Goal: Feedback & Contribution: Submit feedback/report problem

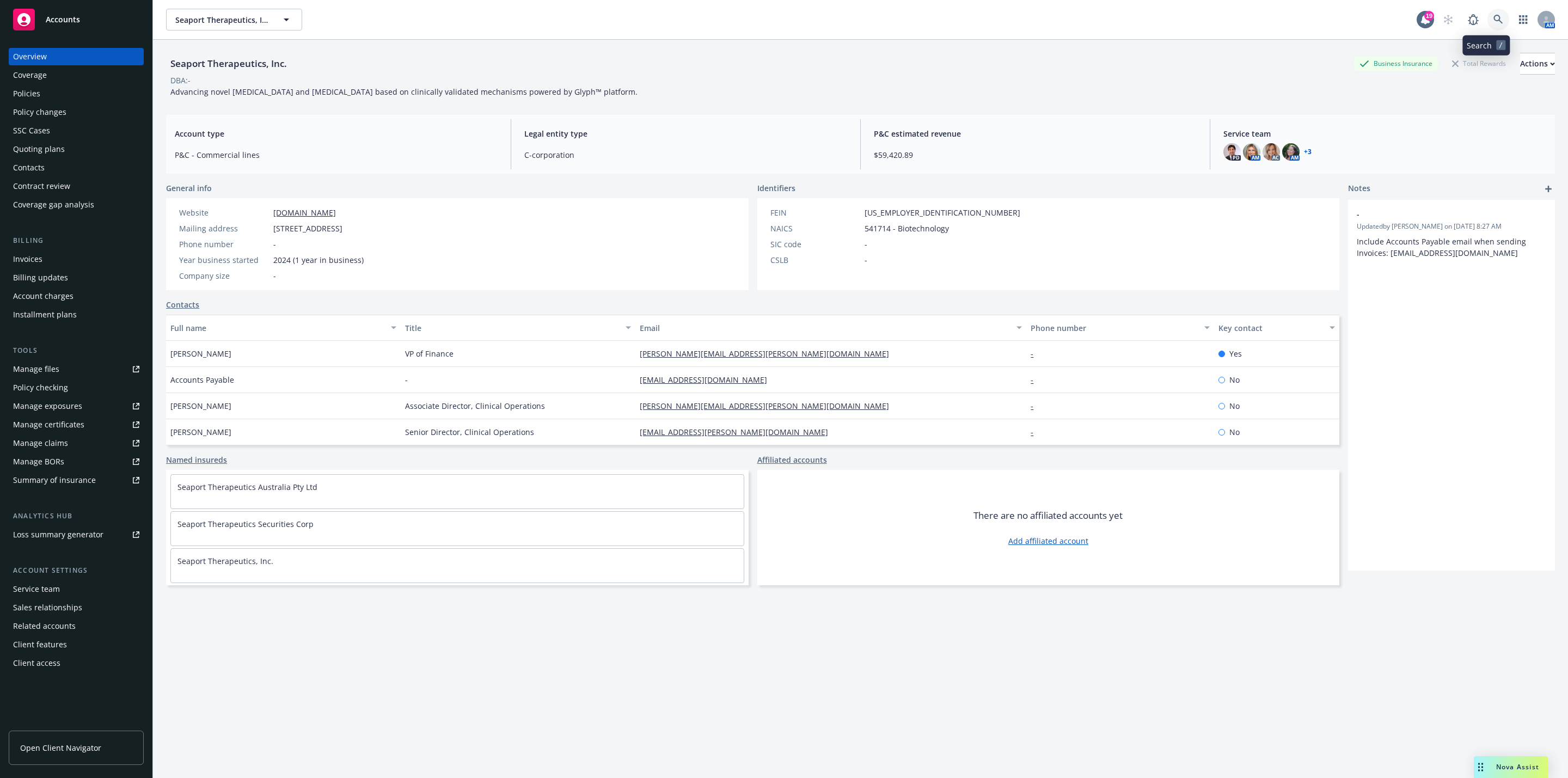
click at [1493, 17] on icon at bounding box center [1498, 19] width 10 height 10
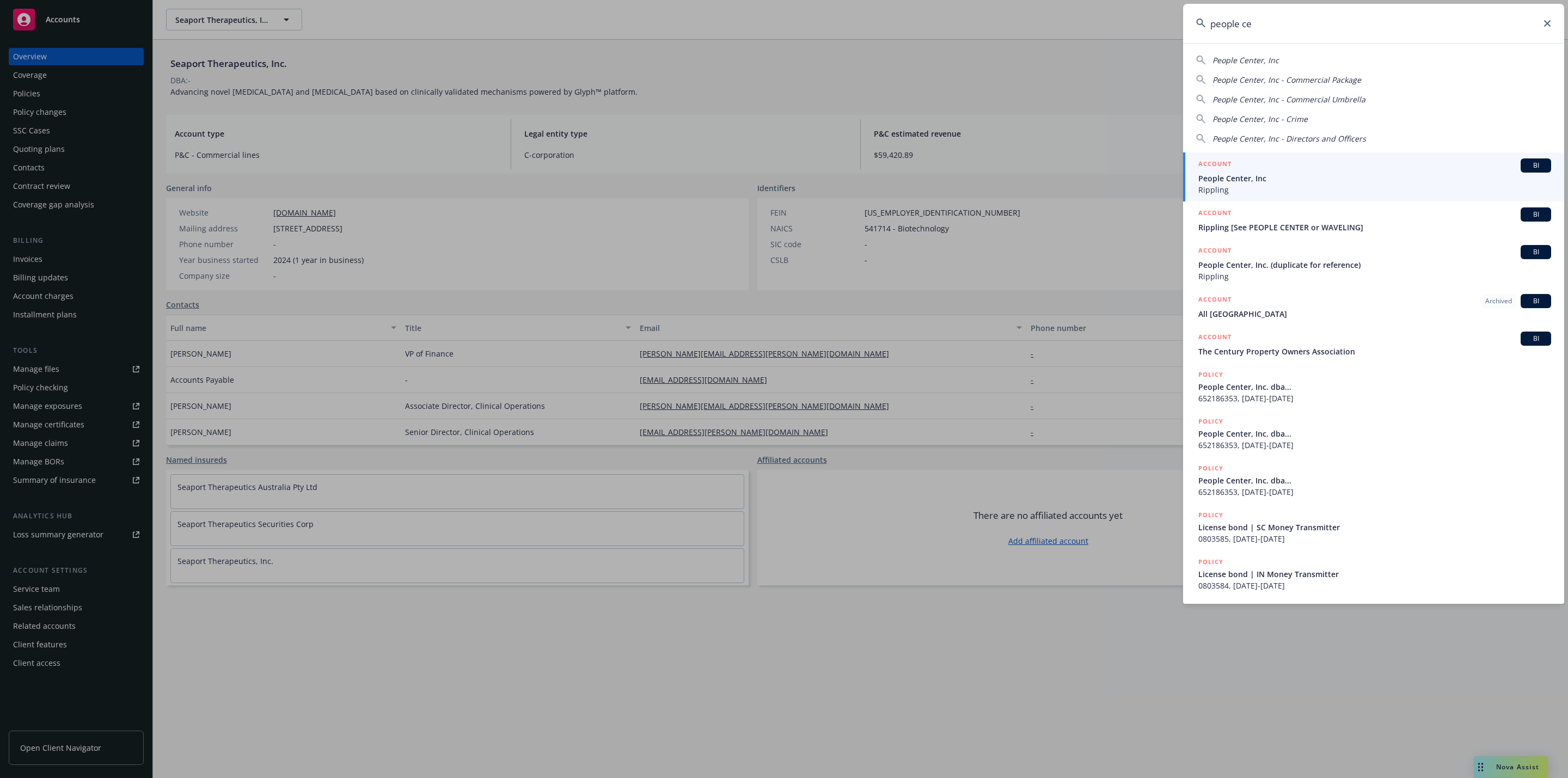
type input "people ce"
click at [1322, 175] on span "People Center, Inc" at bounding box center [1375, 178] width 353 height 12
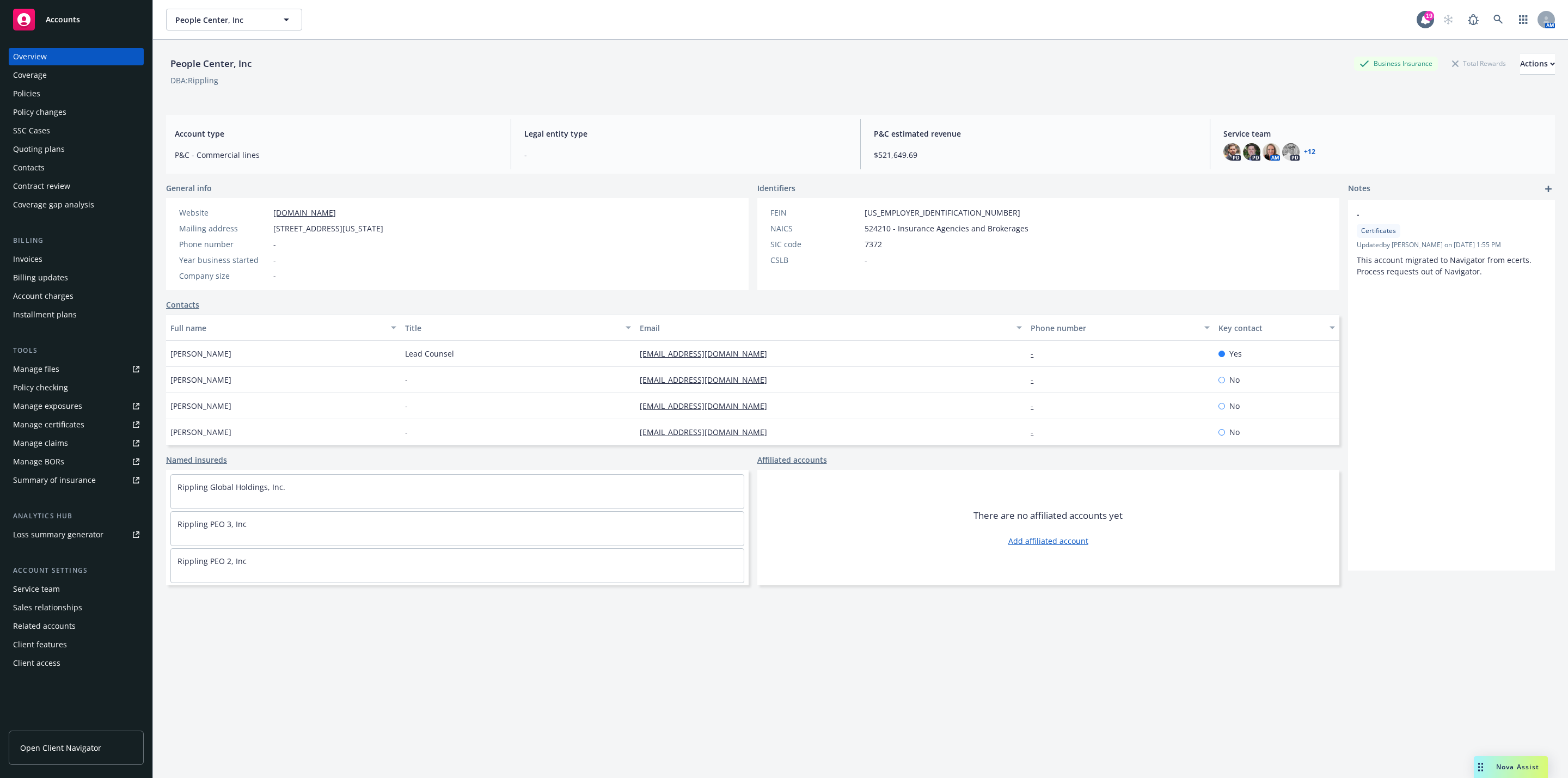
click at [85, 91] on div "Policies" at bounding box center [76, 94] width 127 height 18
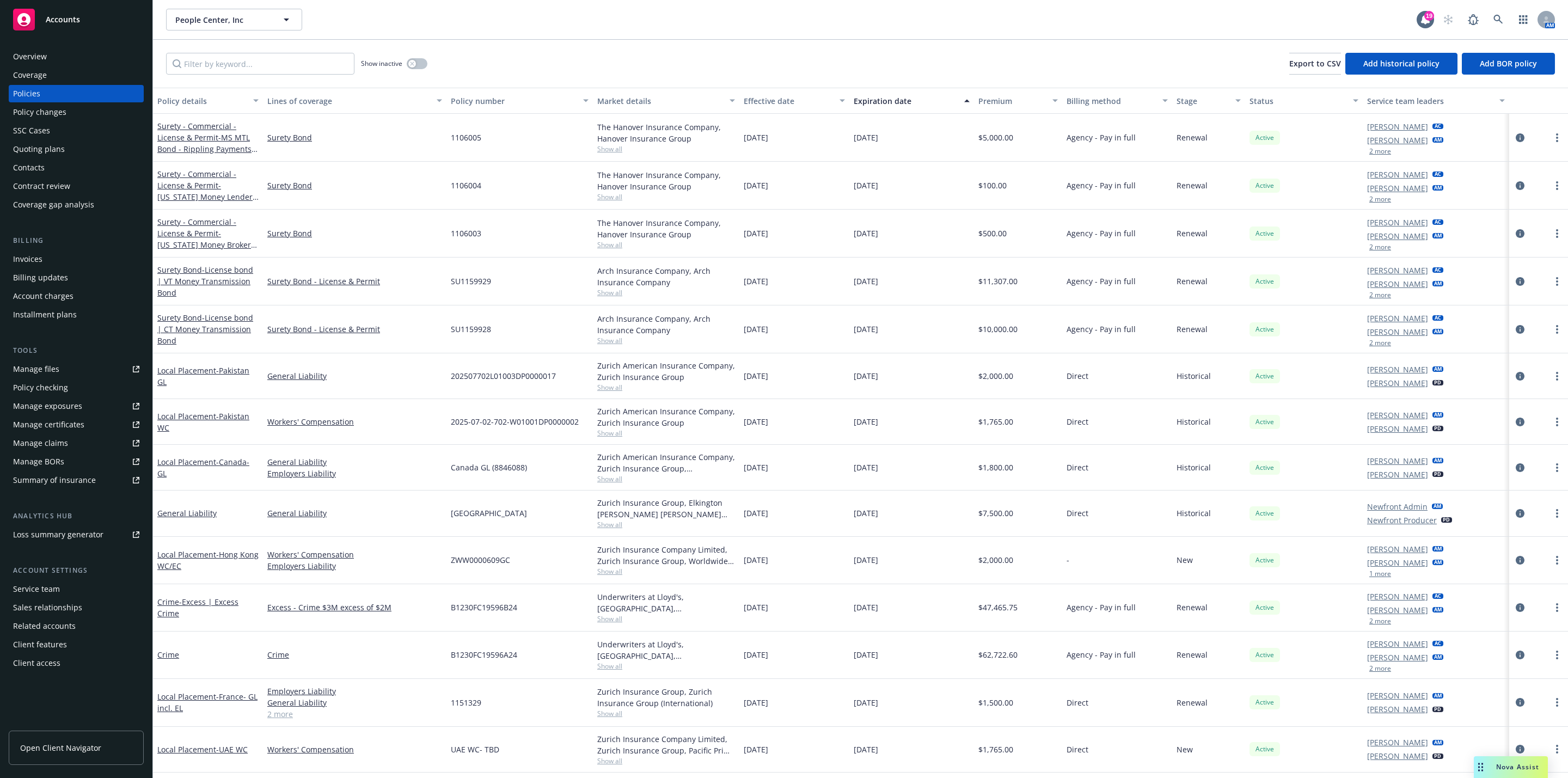
click at [999, 100] on div "Premium" at bounding box center [1012, 101] width 68 height 12
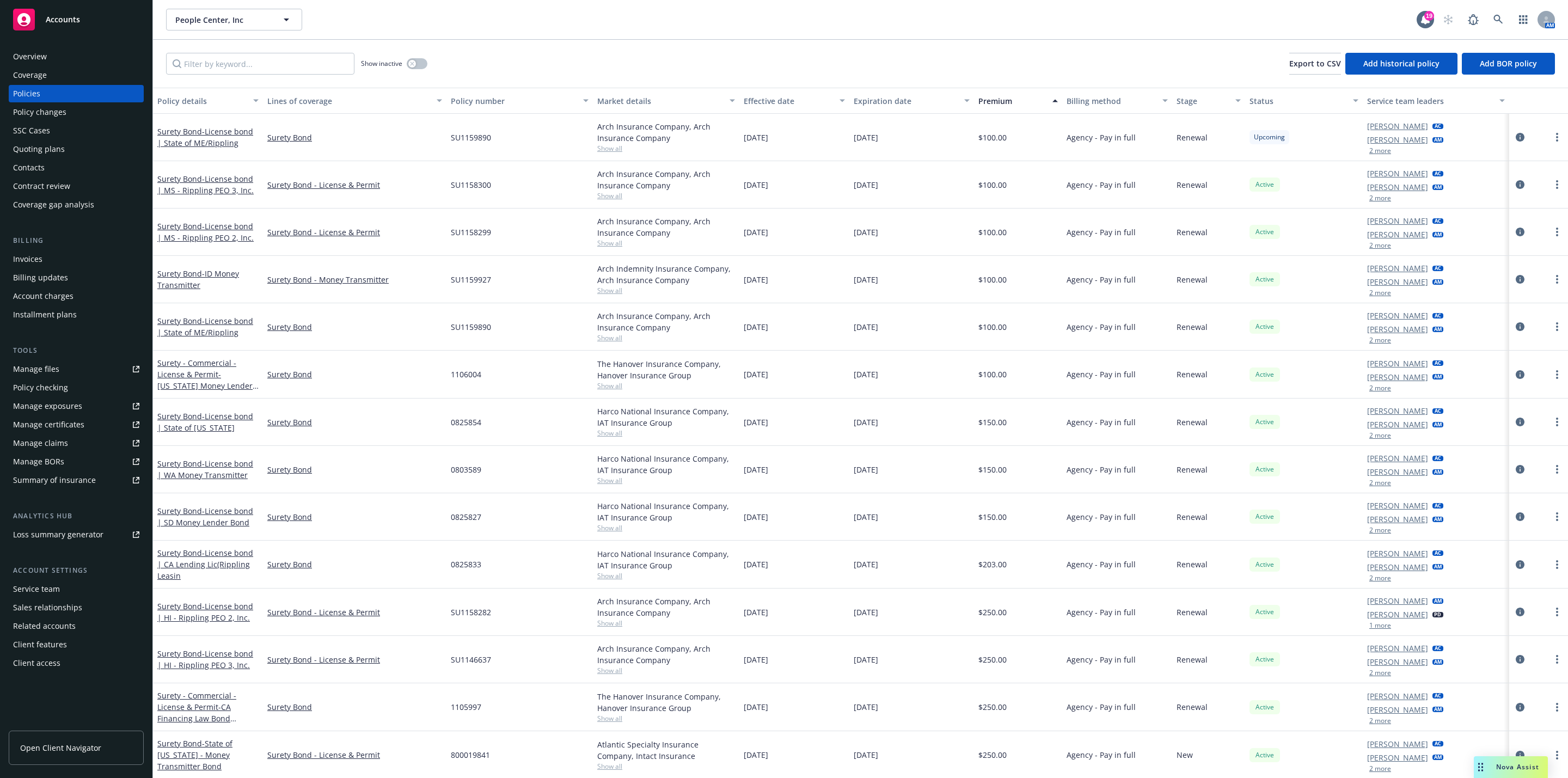
click at [997, 99] on div "Premium" at bounding box center [1012, 101] width 68 height 12
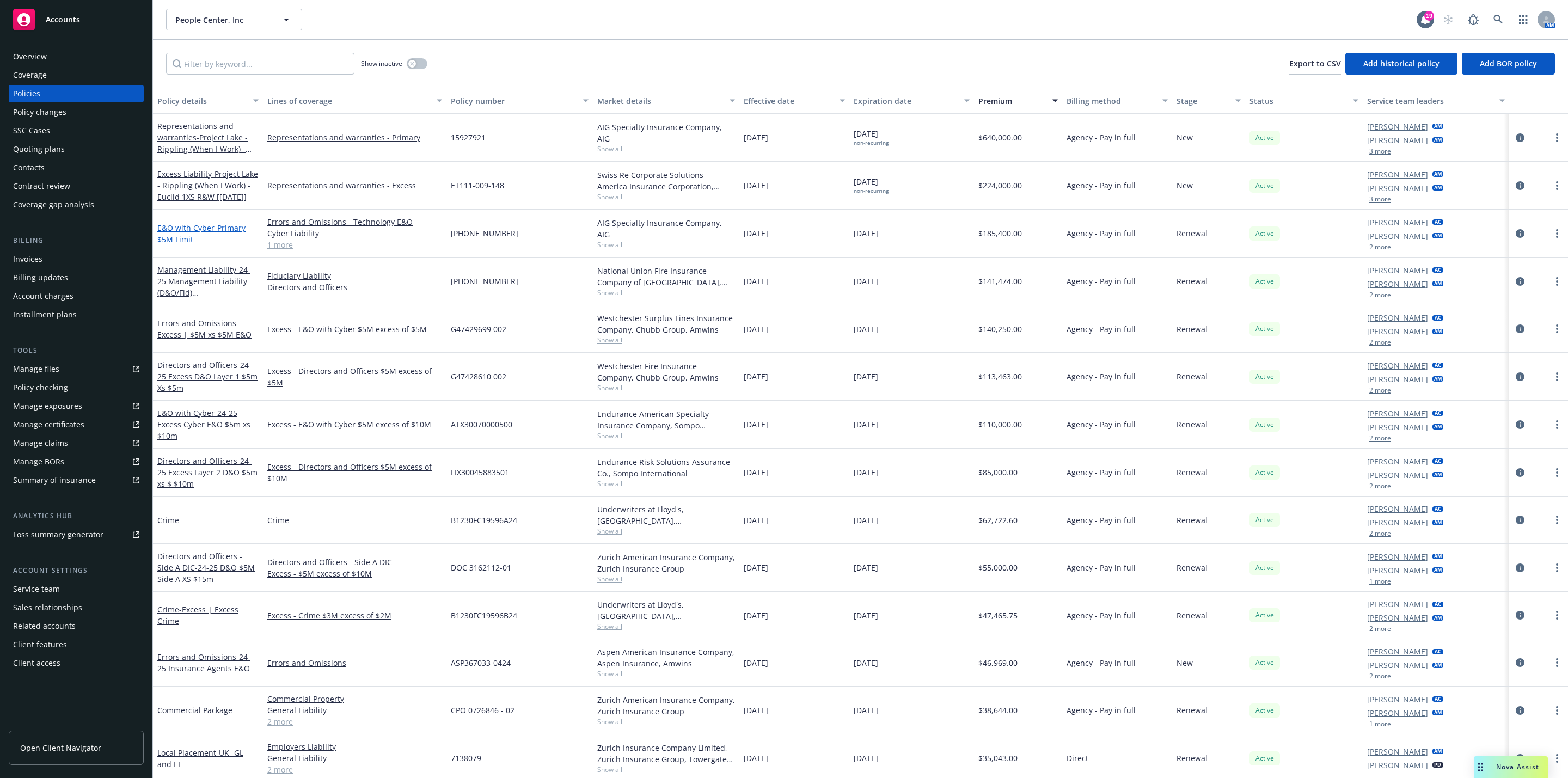
click at [177, 225] on link "E&O with Cyber - Primary $5M Limit" at bounding box center [201, 234] width 88 height 22
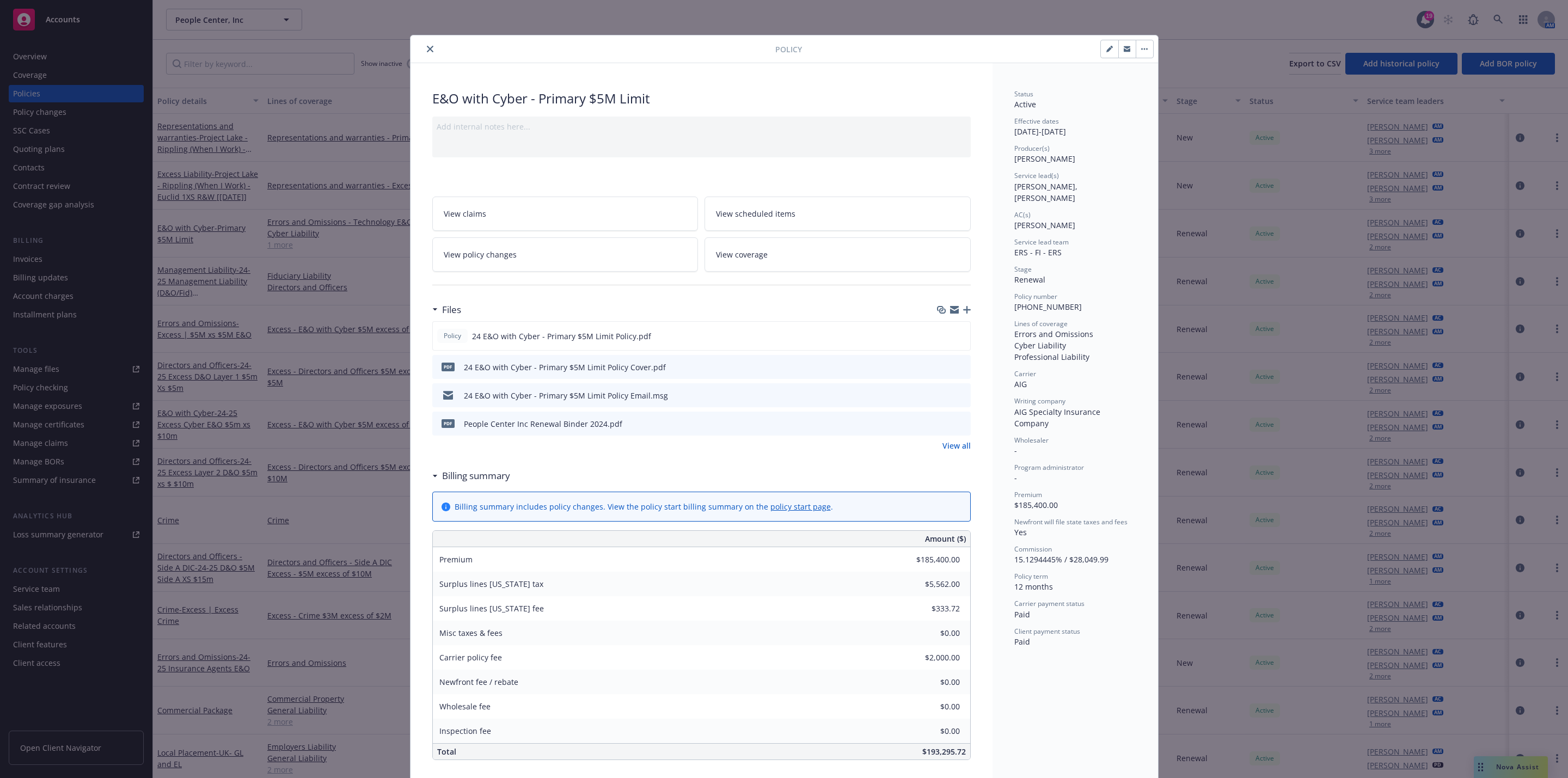
click at [424, 48] on button "close" at bounding box center [430, 49] width 13 height 13
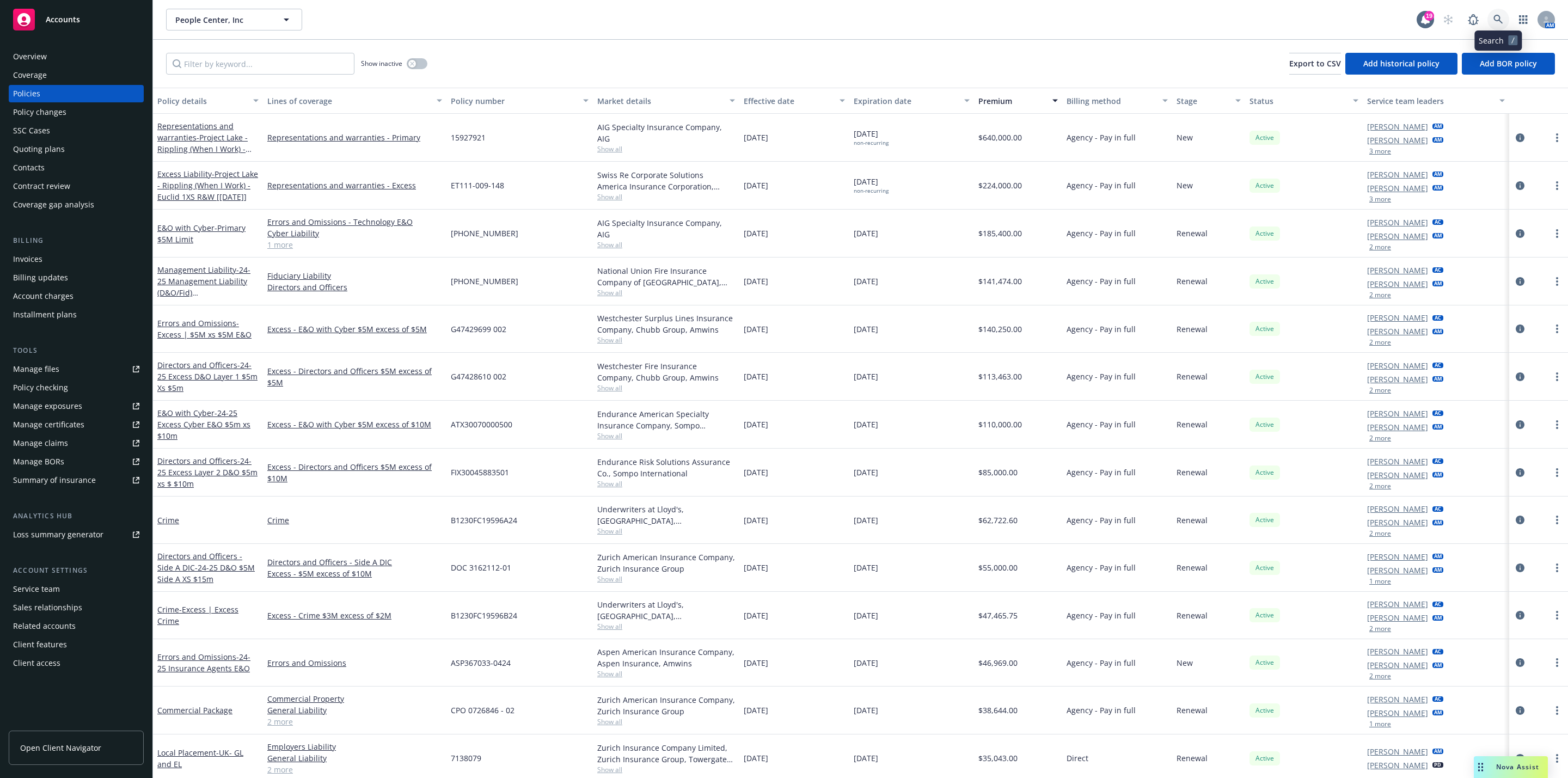
click at [1501, 15] on icon at bounding box center [1498, 19] width 10 height 10
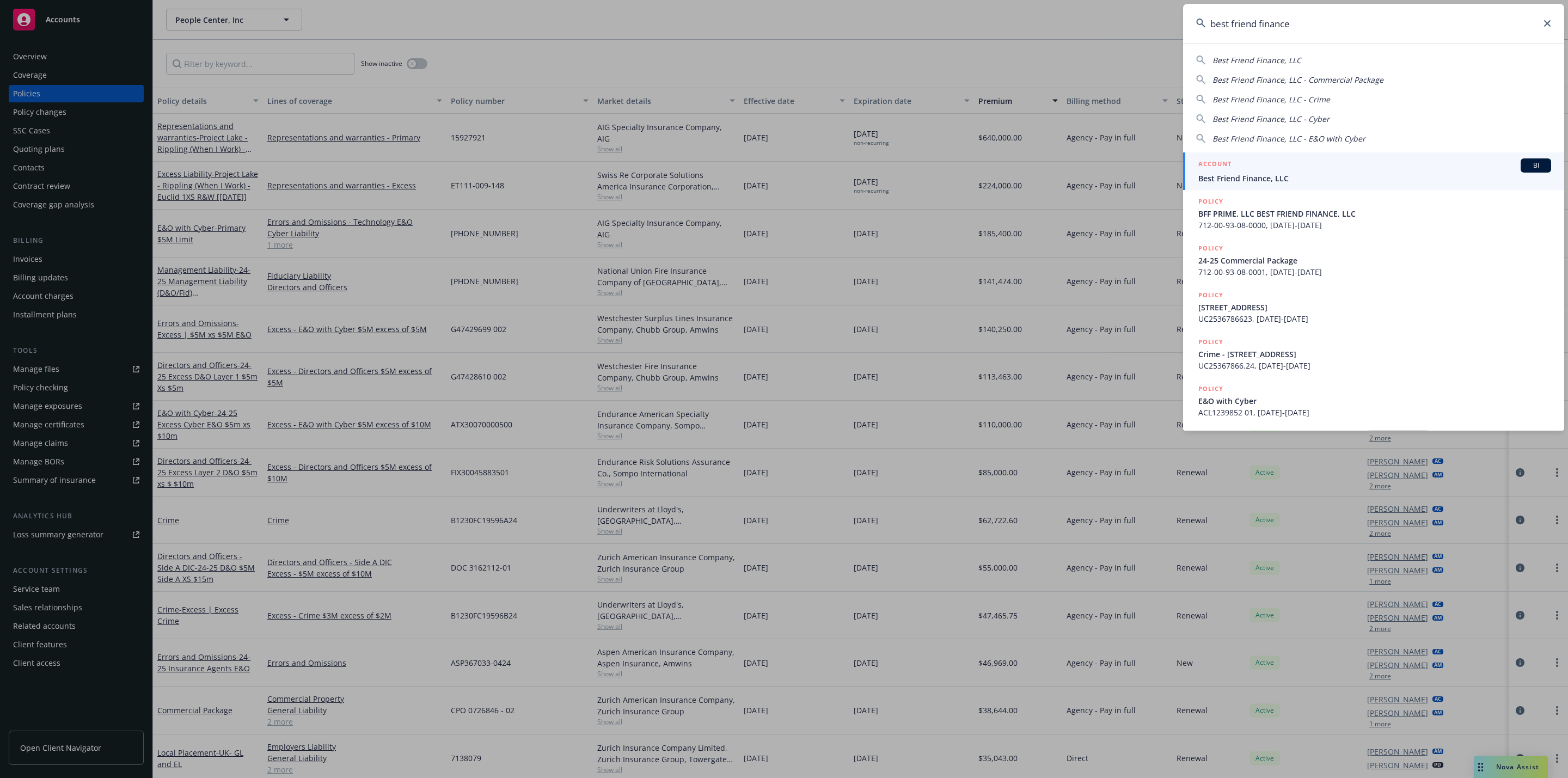
type input "best friend finance"
click at [1364, 175] on span "Best Friend Finance, LLC" at bounding box center [1375, 178] width 353 height 12
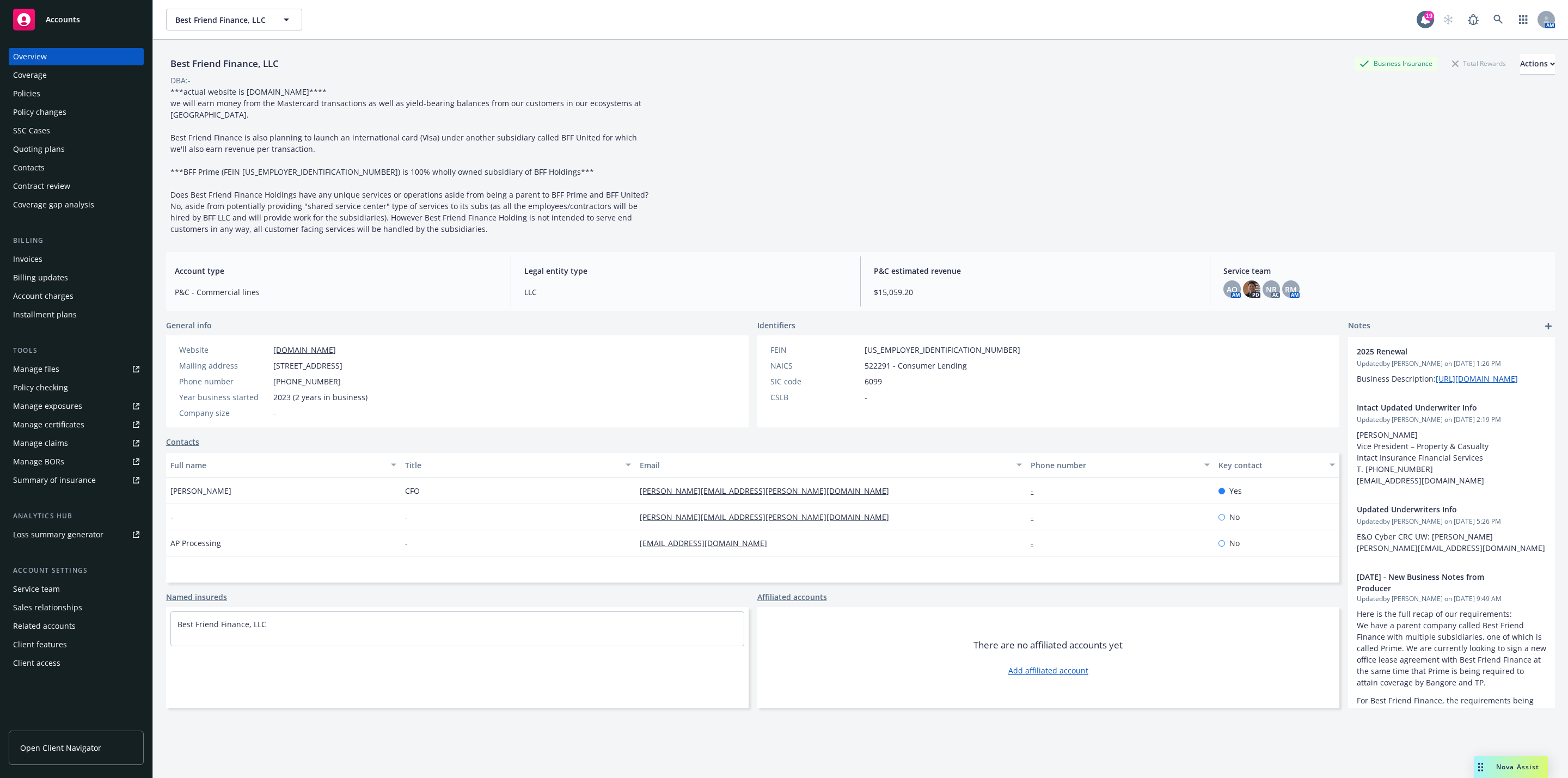
click at [69, 92] on div "Policies" at bounding box center [76, 94] width 127 height 18
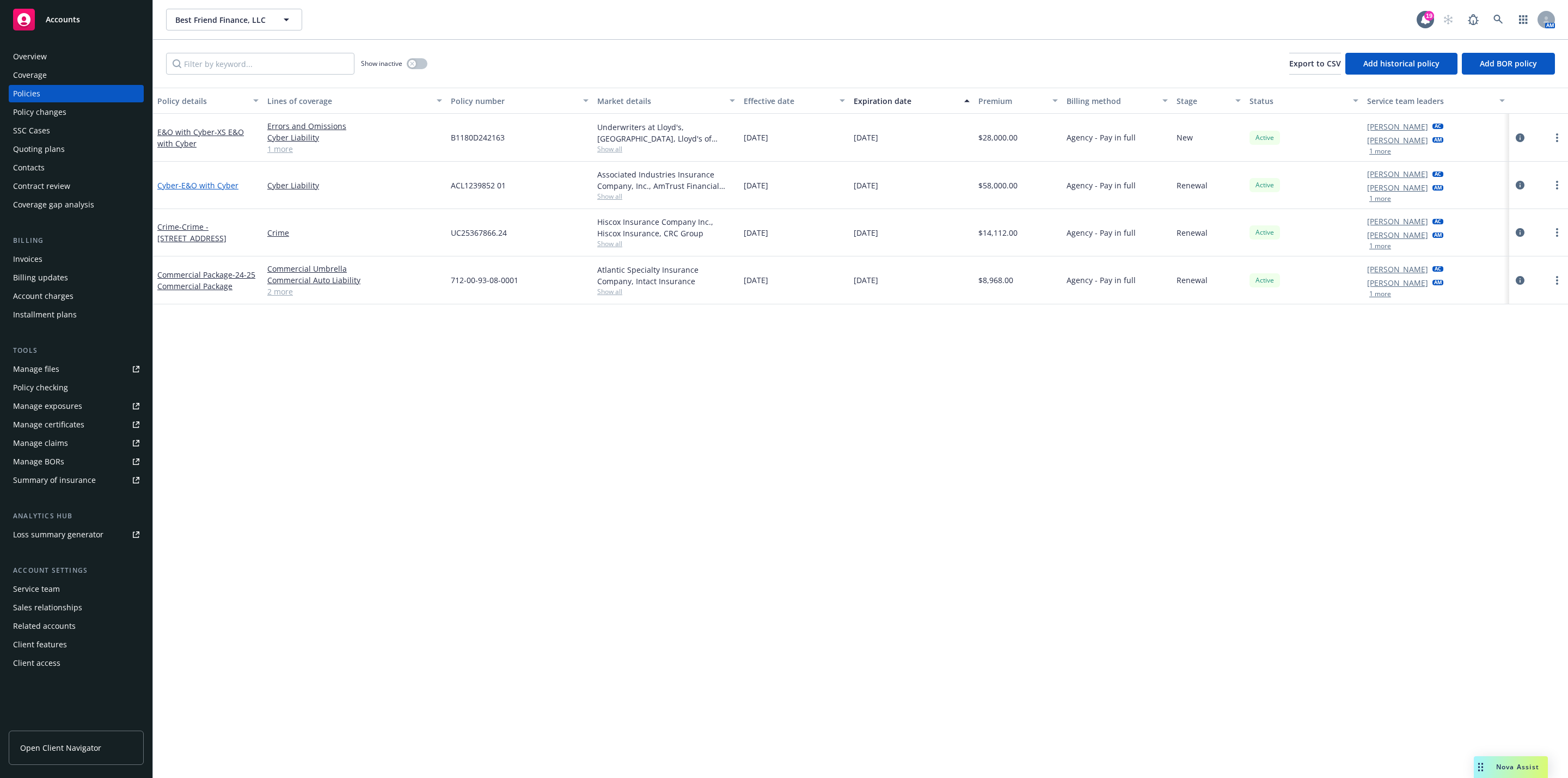
click at [206, 184] on span "- E&O with Cyber" at bounding box center [208, 185] width 60 height 10
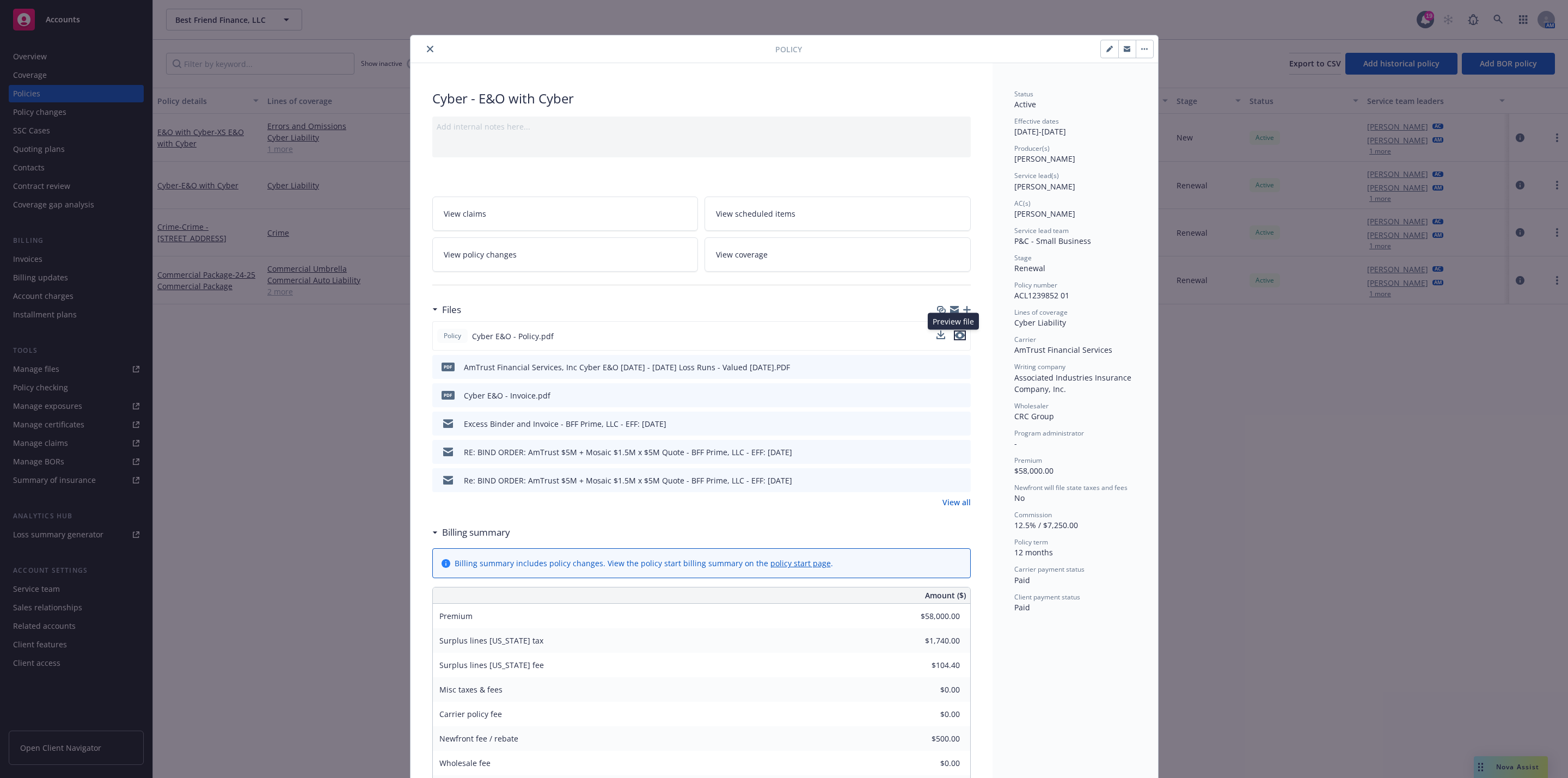
click at [955, 335] on icon "preview file" at bounding box center [960, 335] width 10 height 8
click at [956, 480] on icon "preview file" at bounding box center [961, 480] width 10 height 8
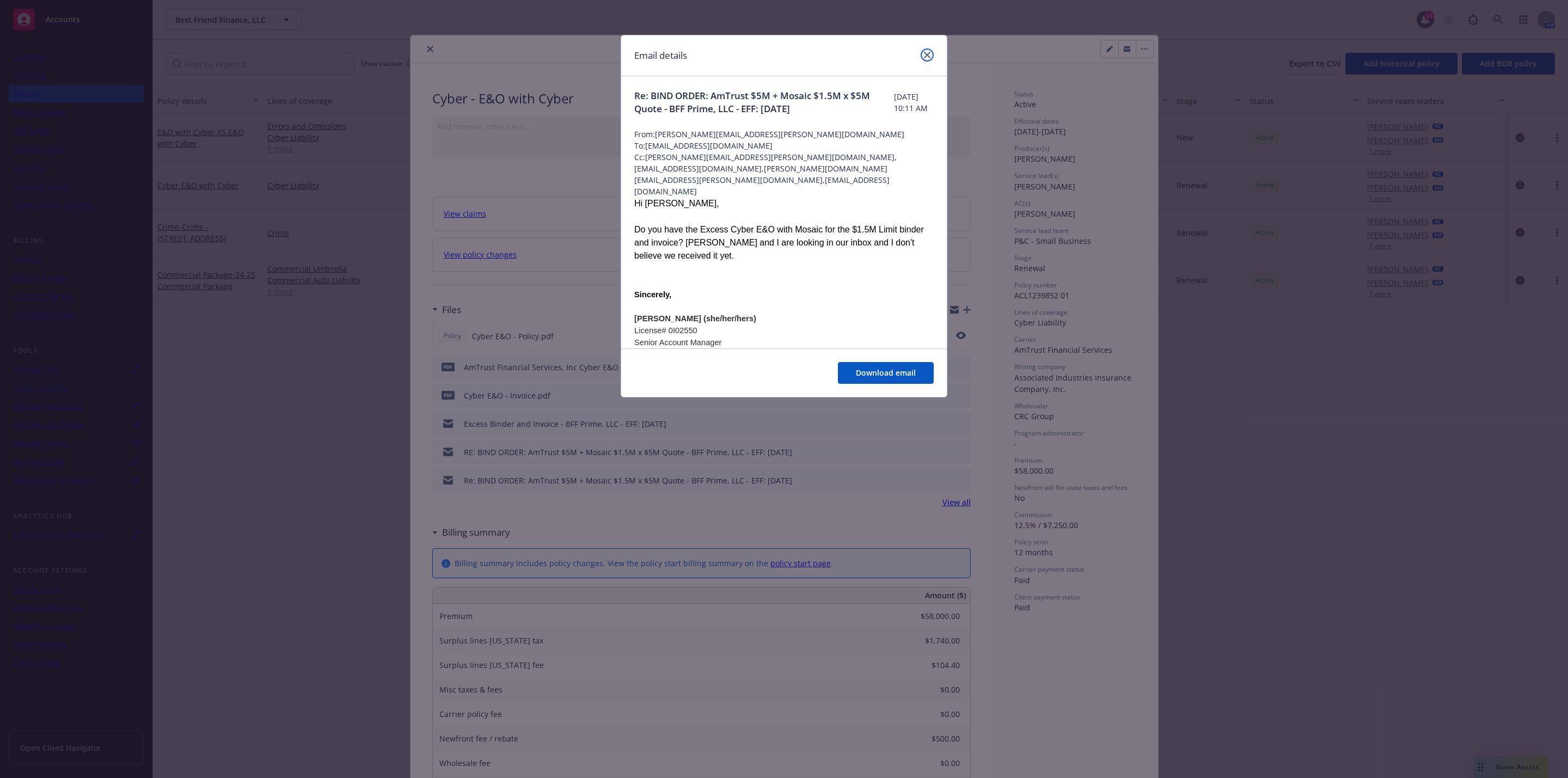
click at [930, 51] on link "close" at bounding box center [927, 55] width 13 height 13
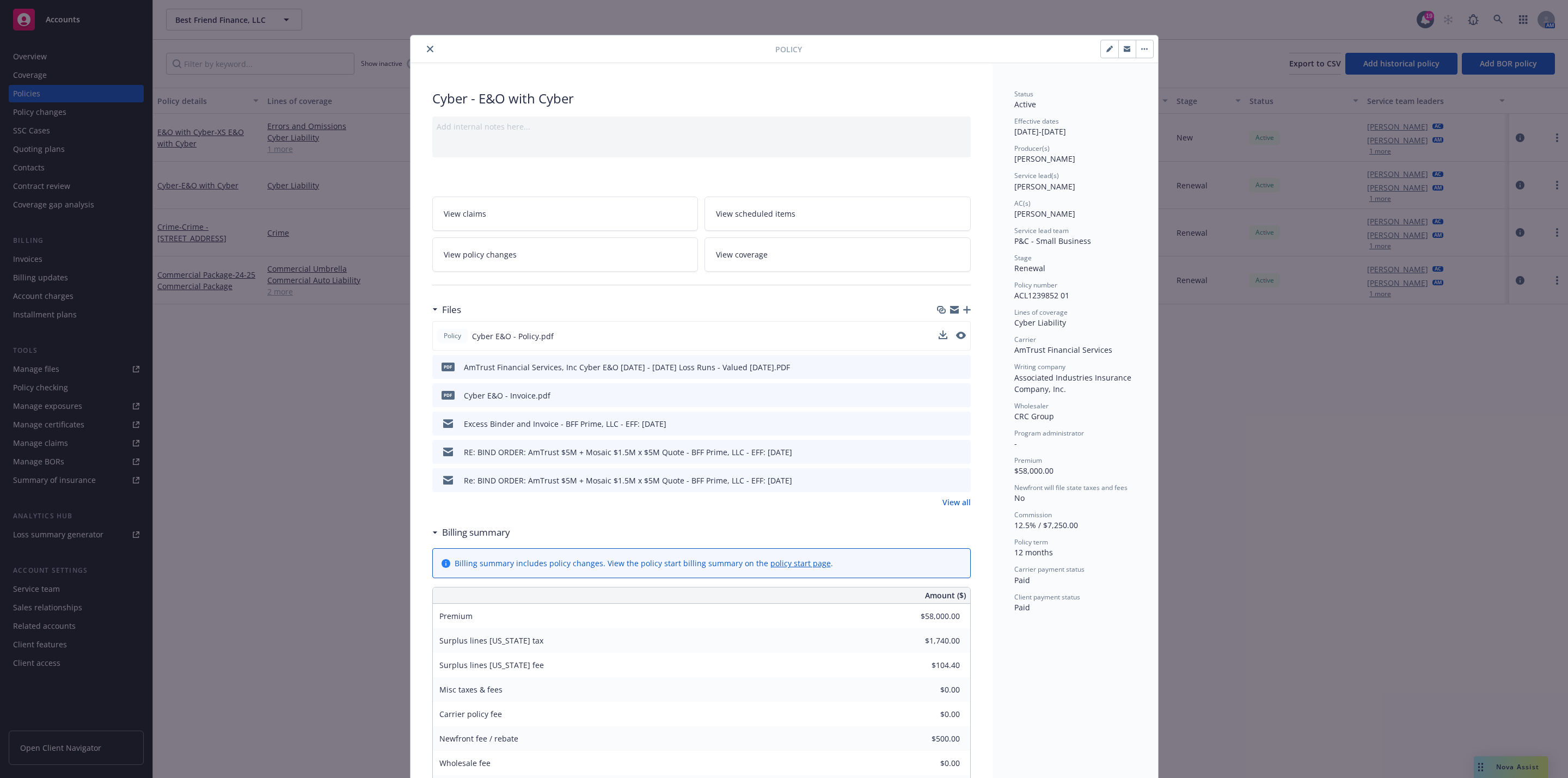
click at [427, 46] on icon "close" at bounding box center [430, 49] width 7 height 7
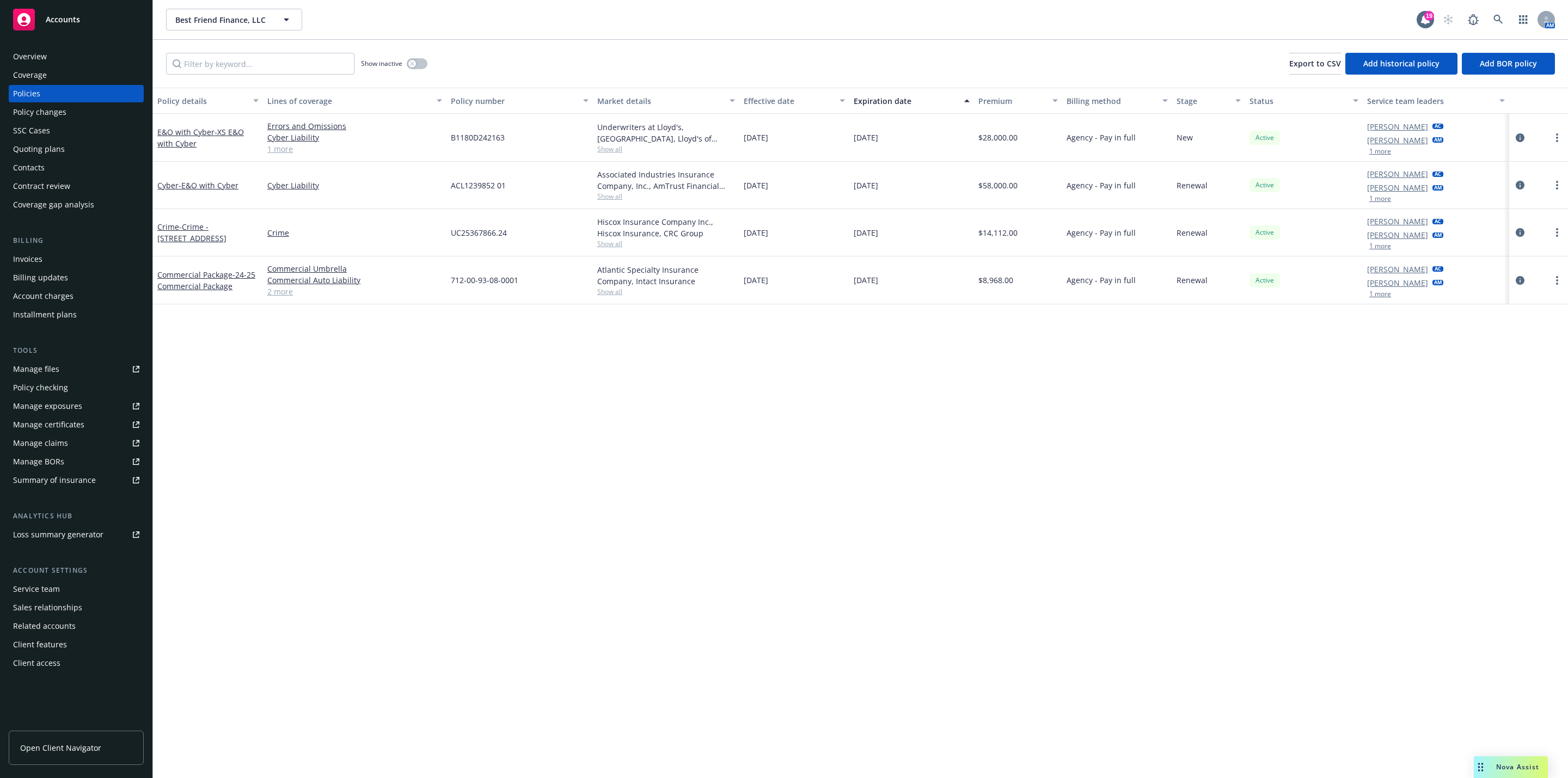
click at [450, 688] on div "Policy details Lines of coverage Policy number Market details Effective date Ex…" at bounding box center [860, 433] width 1415 height 690
click at [69, 51] on div "Overview" at bounding box center [76, 57] width 127 height 18
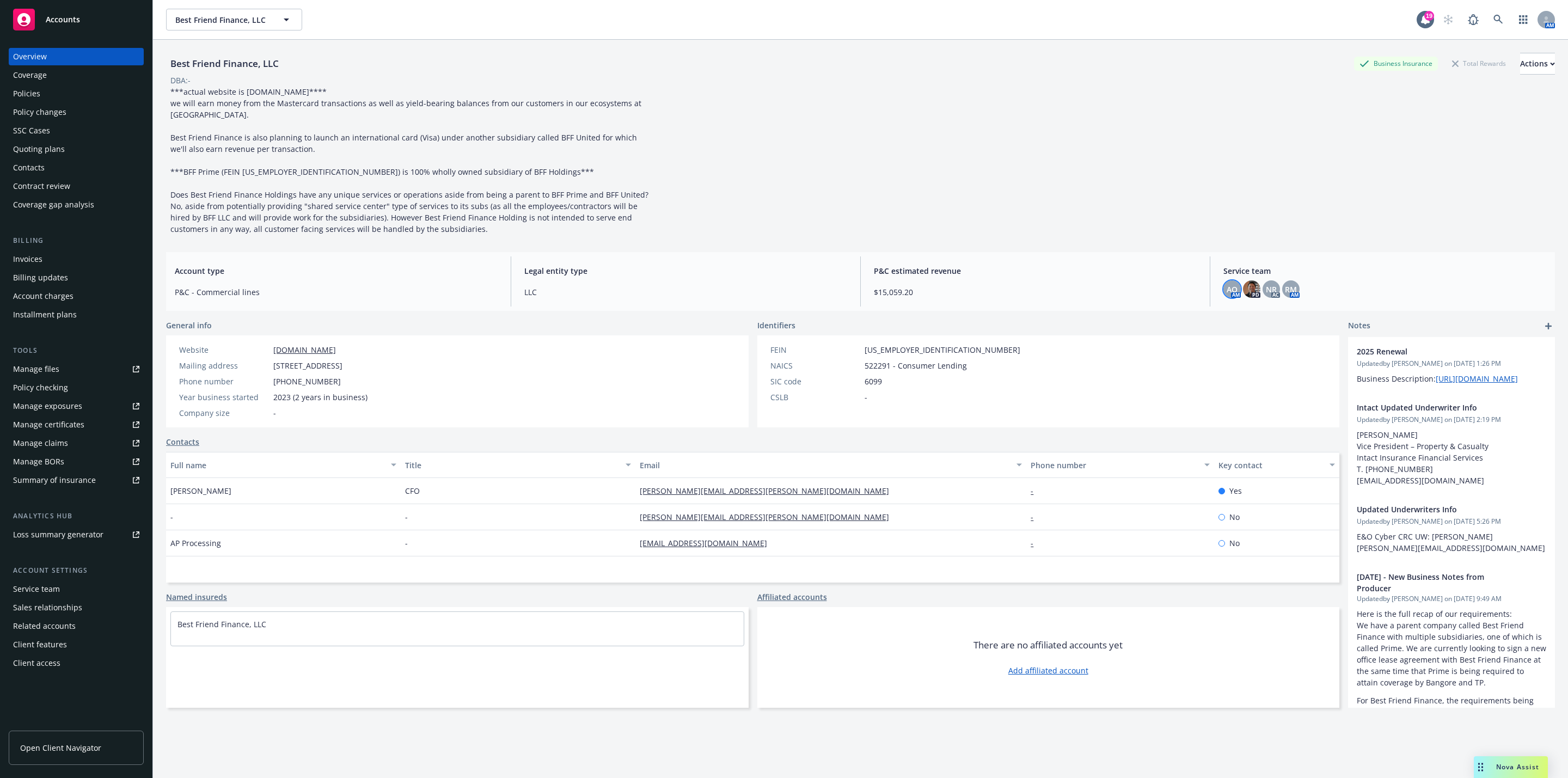
click at [1225, 296] on div "AO" at bounding box center [1232, 289] width 18 height 18
click at [1266, 293] on span "NR" at bounding box center [1272, 289] width 11 height 12
click at [1285, 292] on span "RM" at bounding box center [1291, 289] width 12 height 12
click at [1282, 292] on div "RM" at bounding box center [1290, 289] width 18 height 18
click at [1266, 294] on span "NR" at bounding box center [1272, 289] width 11 height 12
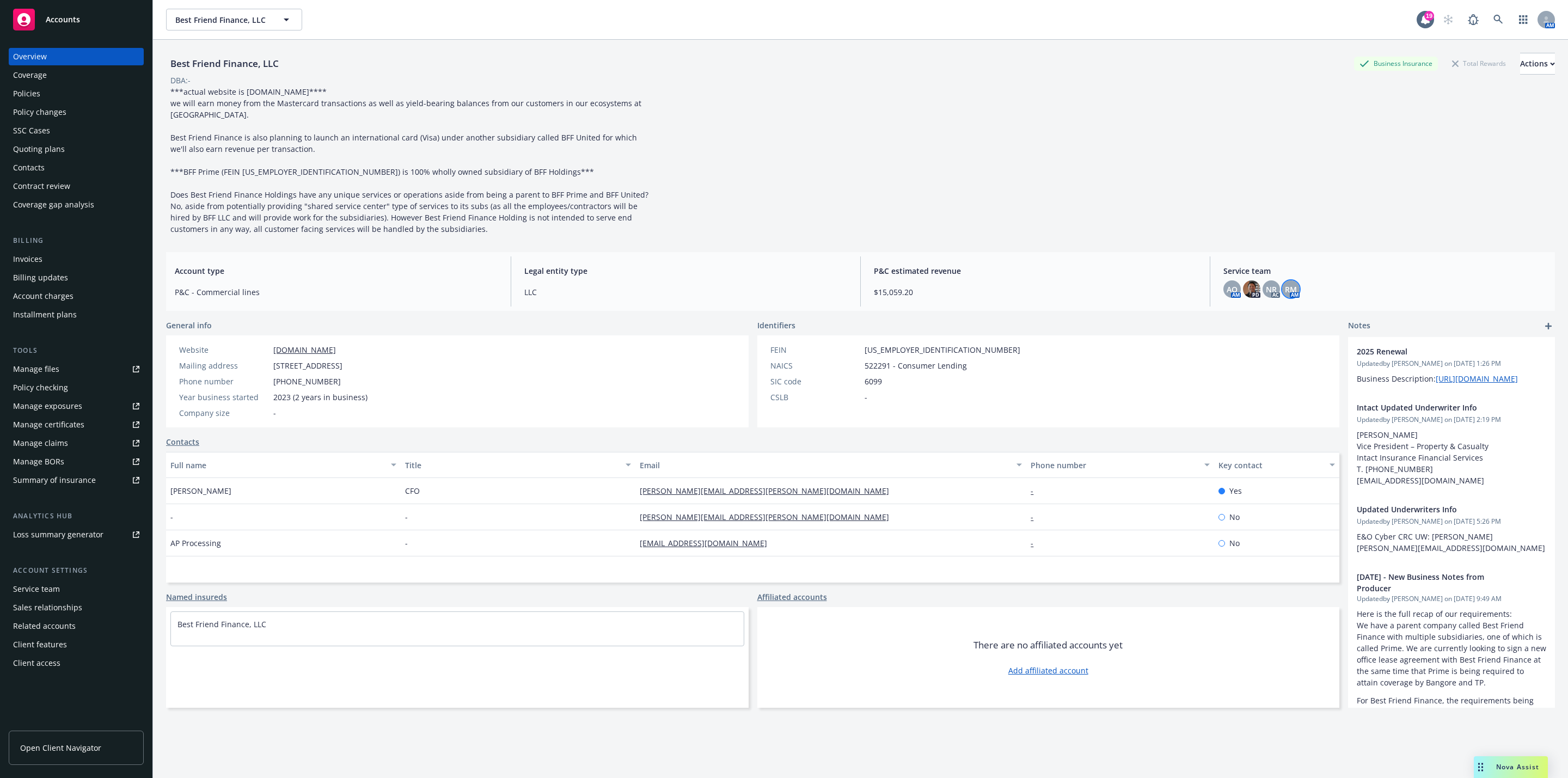
click at [1285, 290] on span "RM" at bounding box center [1291, 289] width 12 height 12
click at [1285, 288] on span "RM" at bounding box center [1291, 289] width 12 height 12
click at [1227, 292] on span "AO" at bounding box center [1232, 289] width 11 height 12
click at [1255, 270] on span "Service team" at bounding box center [1385, 271] width 323 height 12
click at [1227, 294] on span "AO" at bounding box center [1232, 289] width 11 height 12
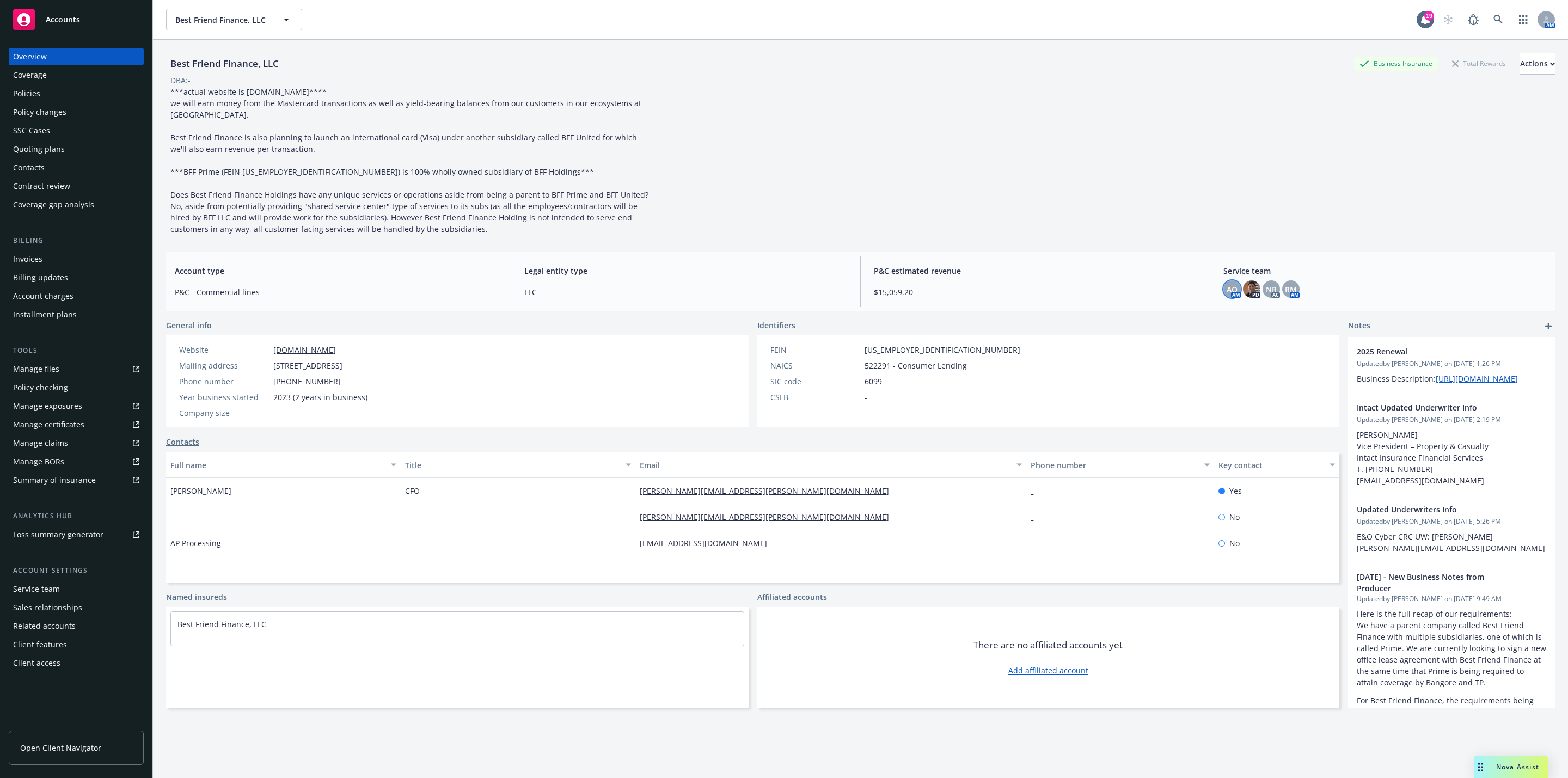
click at [1472, 26] on div "AM" at bounding box center [1496, 19] width 117 height 22
click at [1488, 26] on link at bounding box center [1499, 19] width 22 height 22
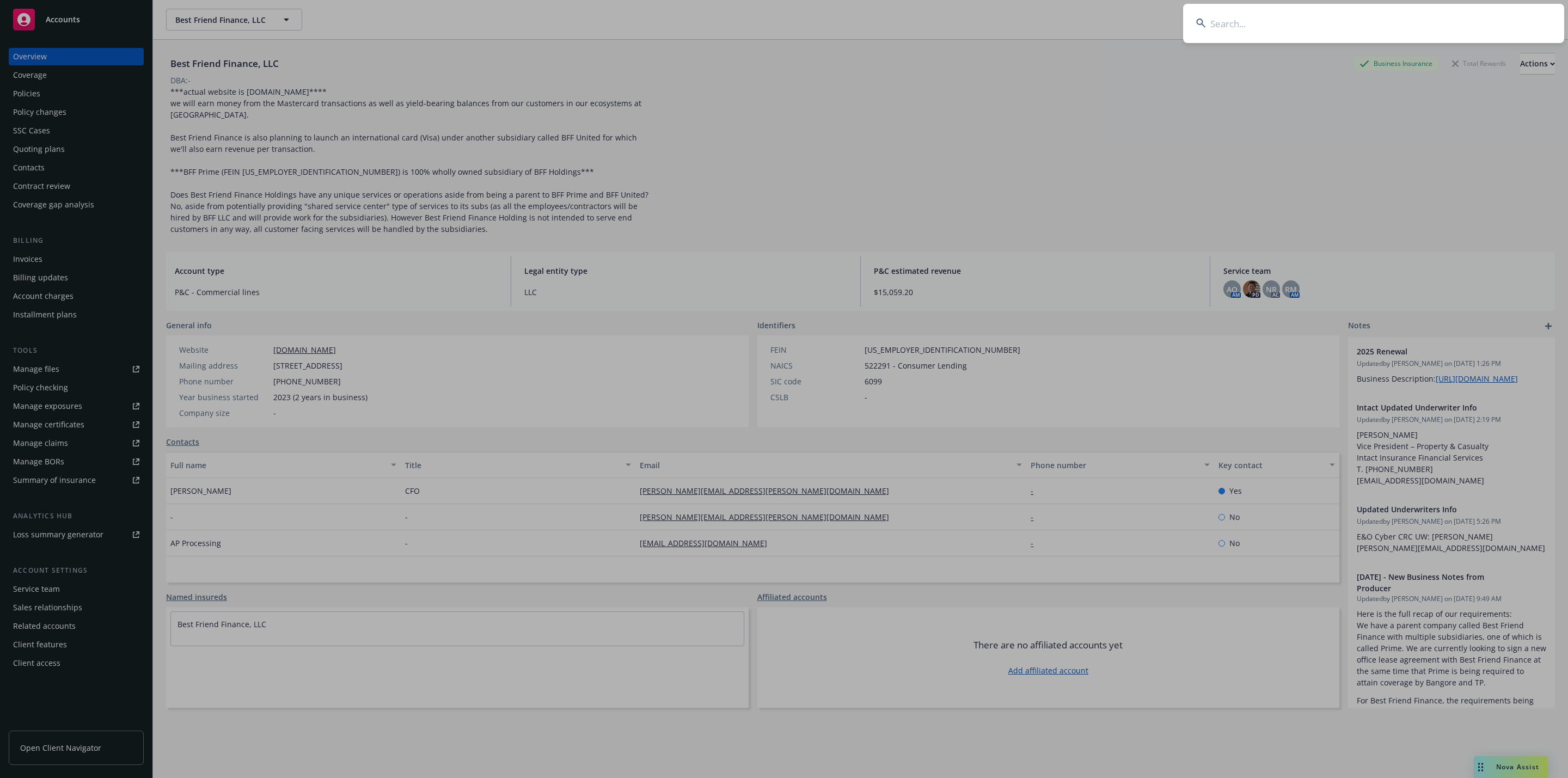
click at [1401, 16] on input at bounding box center [1374, 23] width 381 height 39
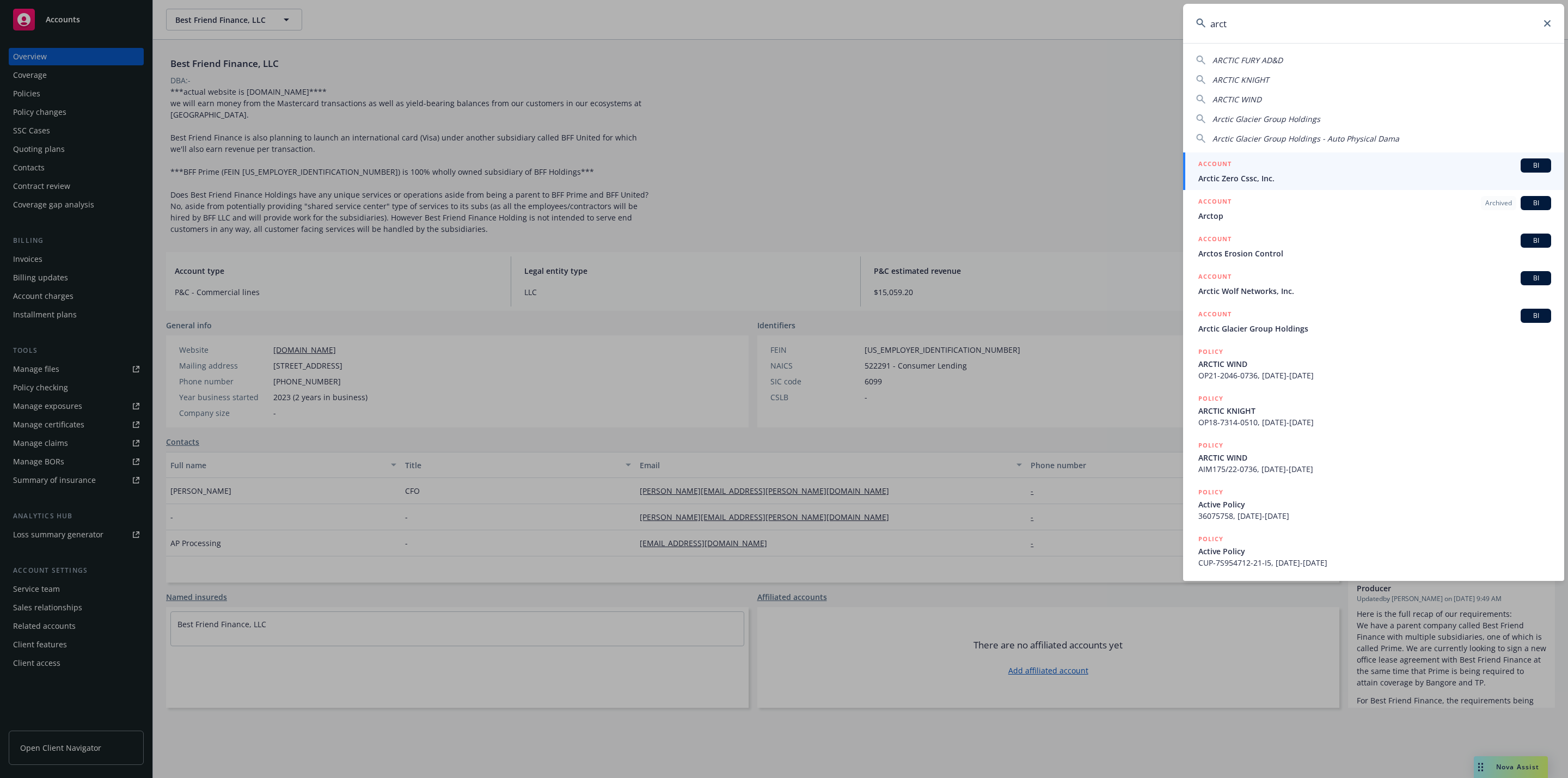
click at [1290, 23] on input "arct" at bounding box center [1374, 23] width 381 height 39
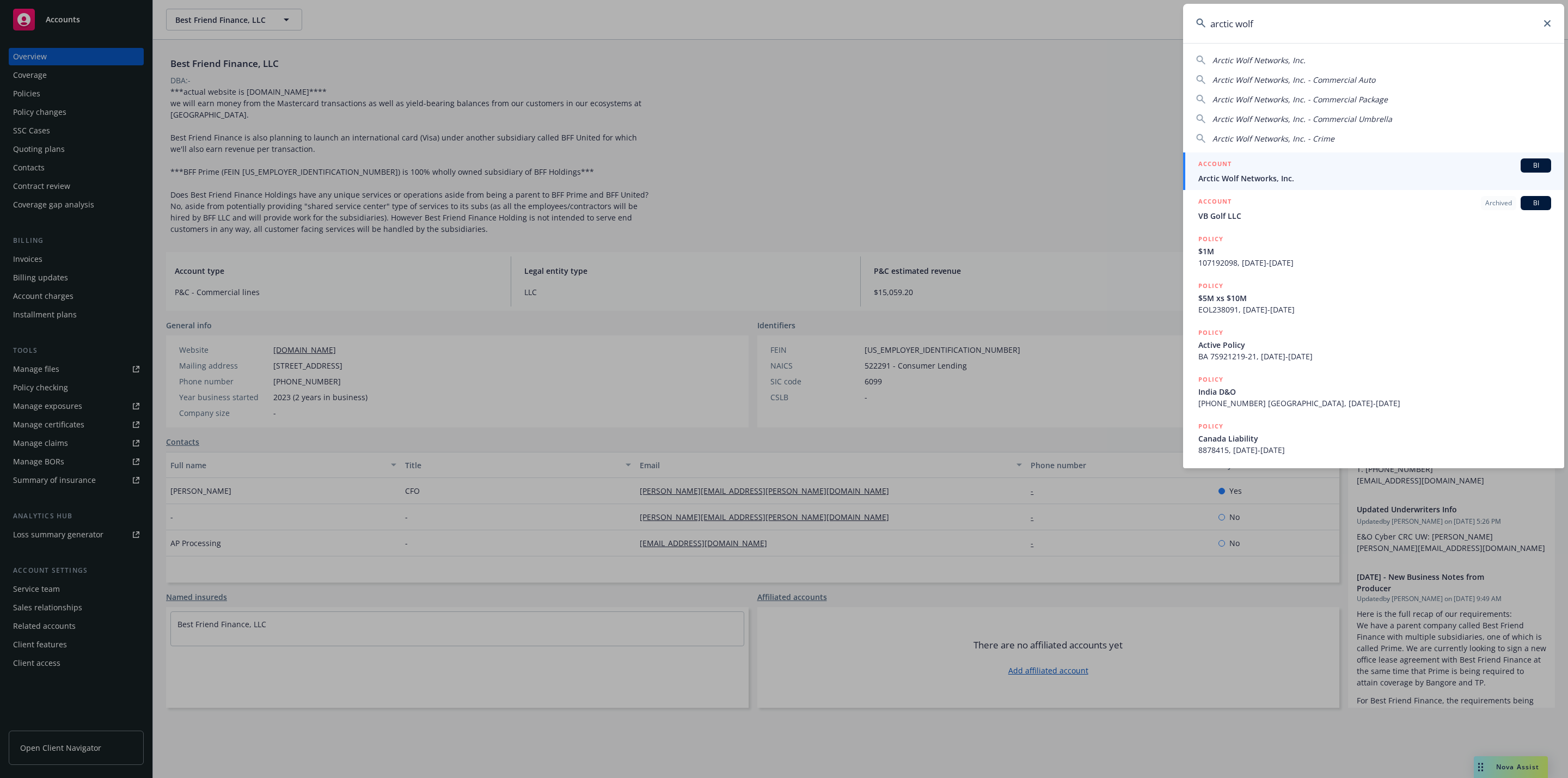
type input "arctic wolf"
click at [1230, 166] on h5 "ACCOUNT" at bounding box center [1215, 164] width 33 height 13
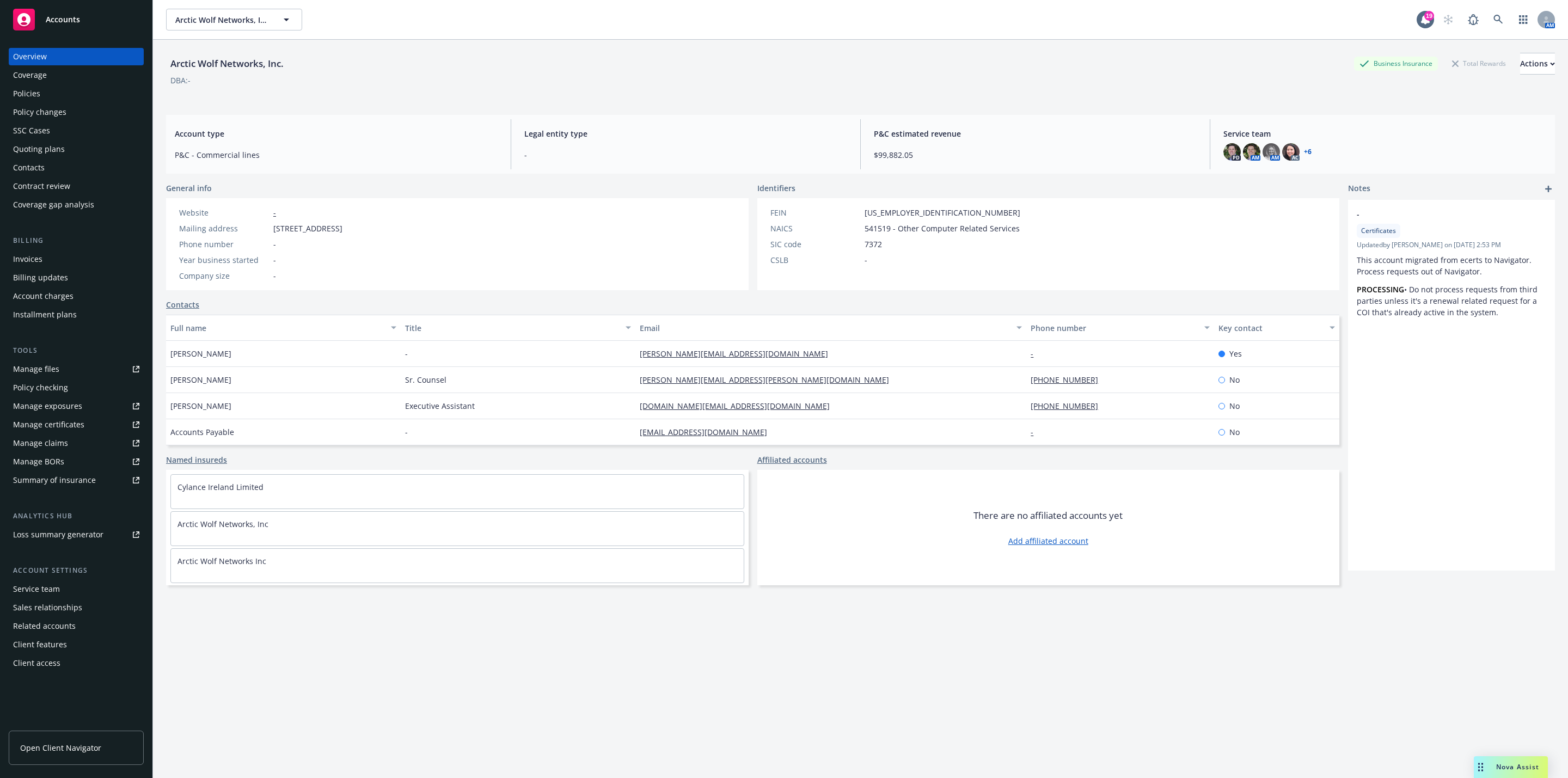
click at [43, 89] on div "Policies" at bounding box center [76, 94] width 127 height 18
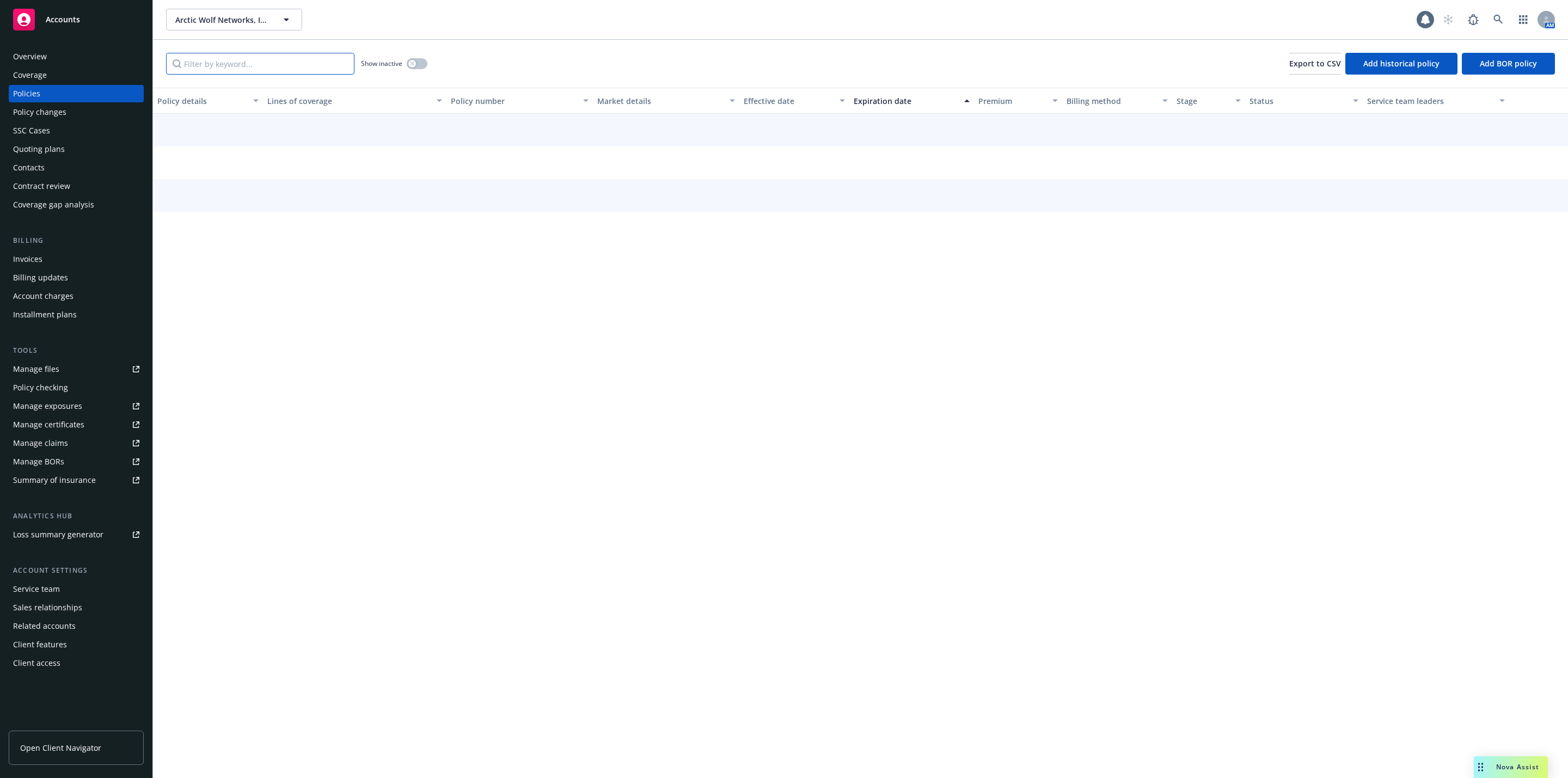
click at [255, 72] on input "Filter by keyword..." at bounding box center [260, 64] width 188 height 22
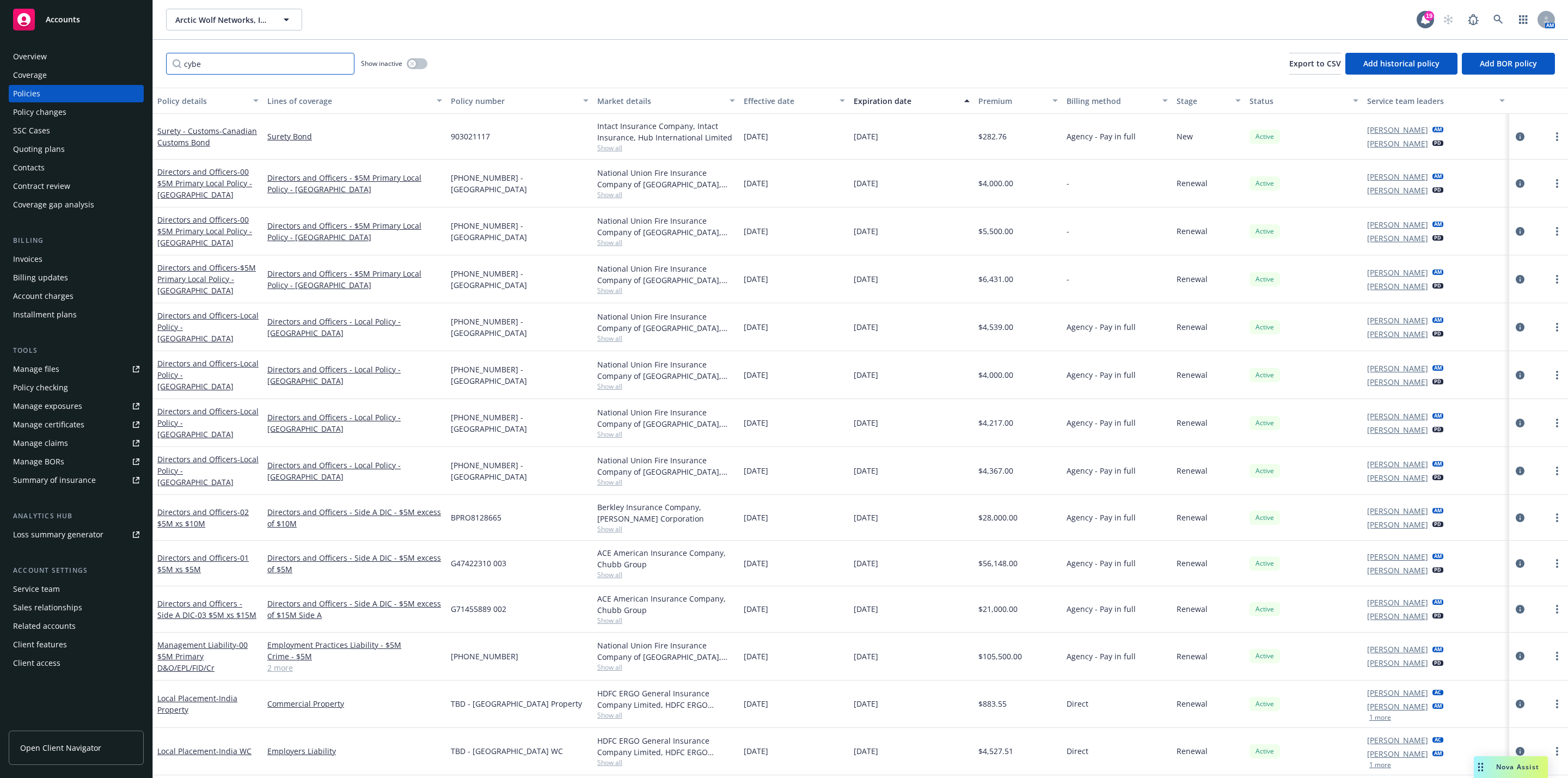
type input "cyber"
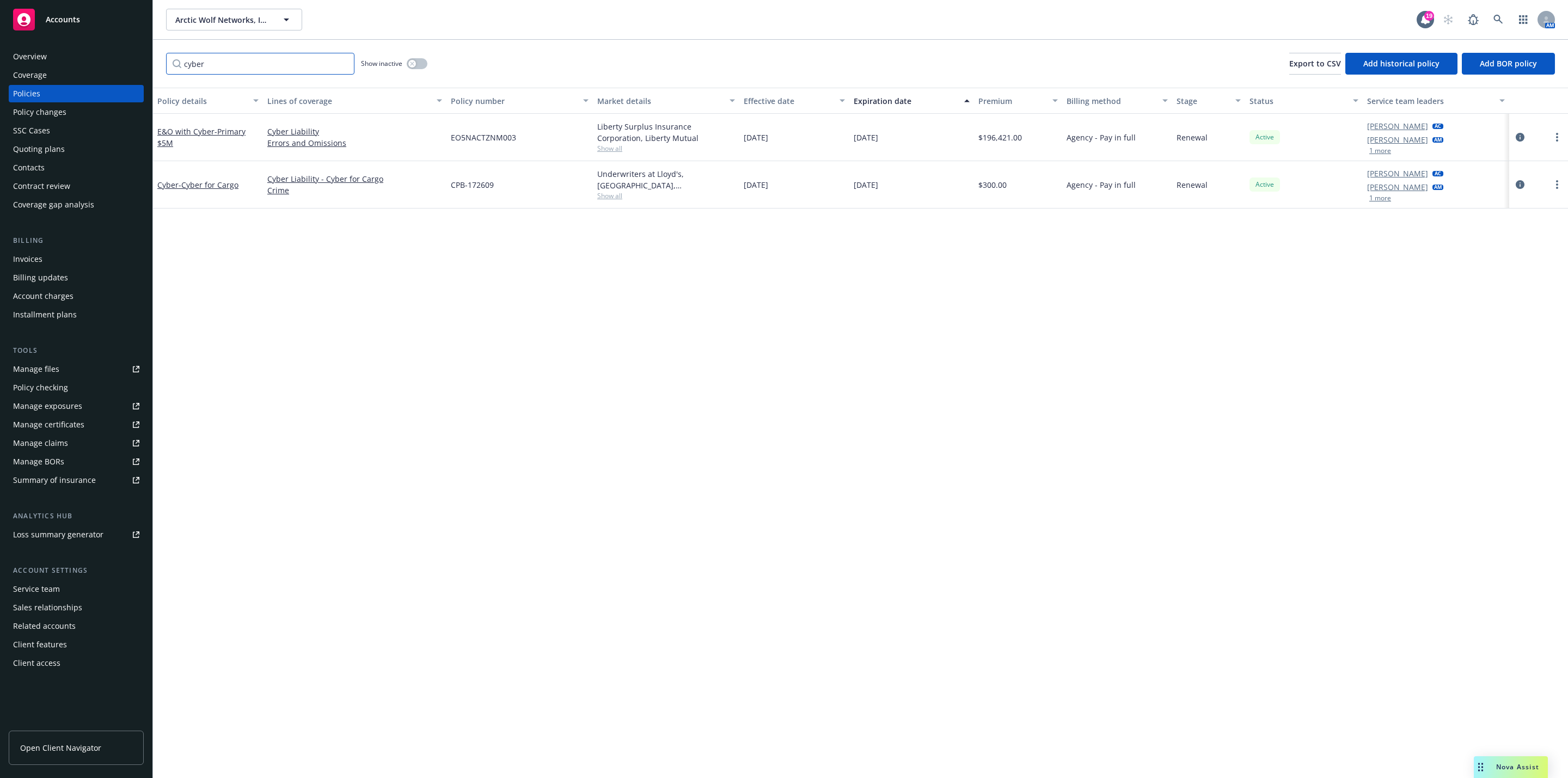
click at [342, 58] on input "cyber" at bounding box center [260, 64] width 188 height 22
click at [343, 56] on input "cyber" at bounding box center [260, 64] width 188 height 22
click at [343, 62] on input "cyber" at bounding box center [260, 64] width 188 height 22
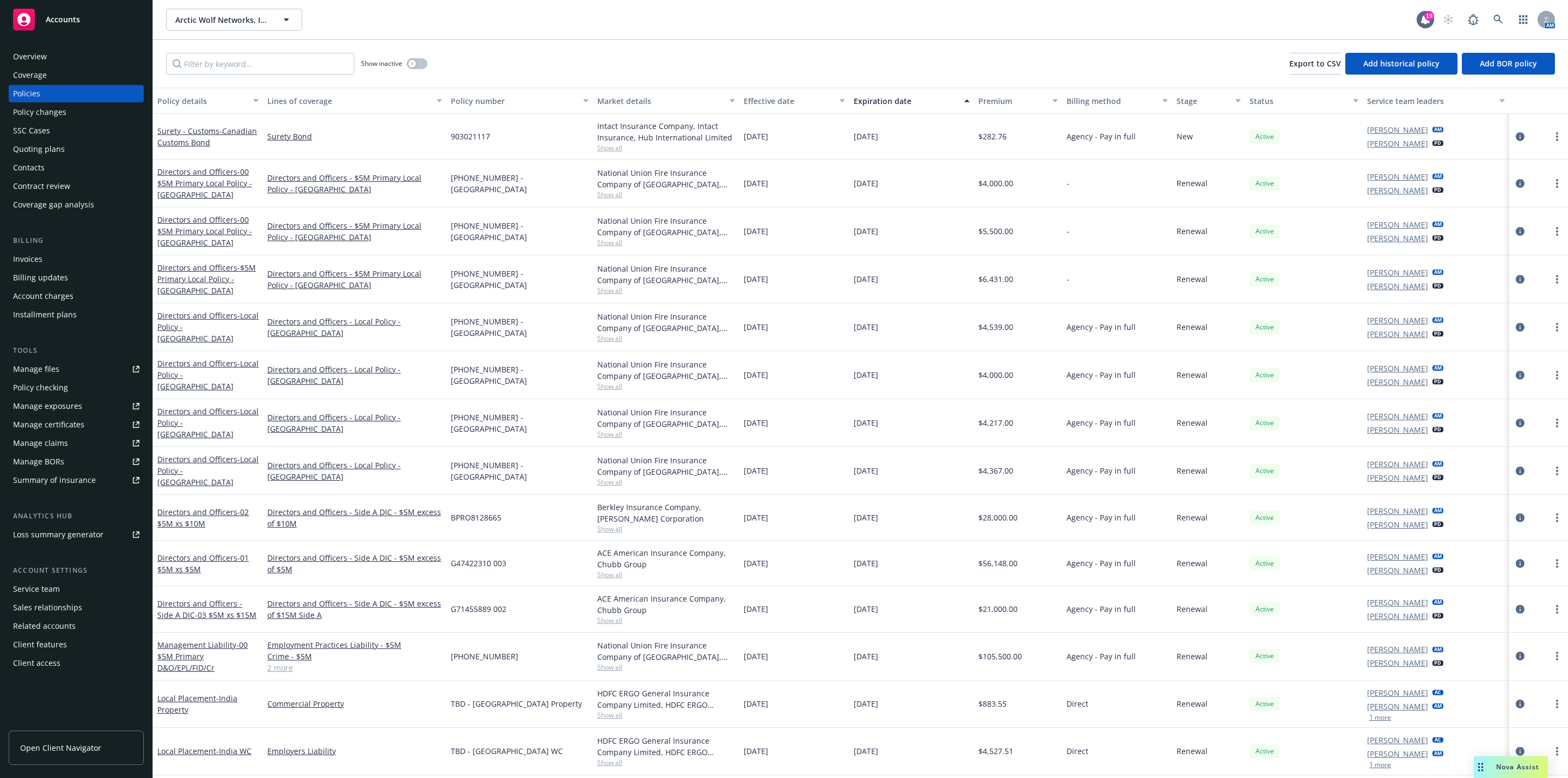
click at [75, 54] on div "Overview" at bounding box center [76, 57] width 127 height 18
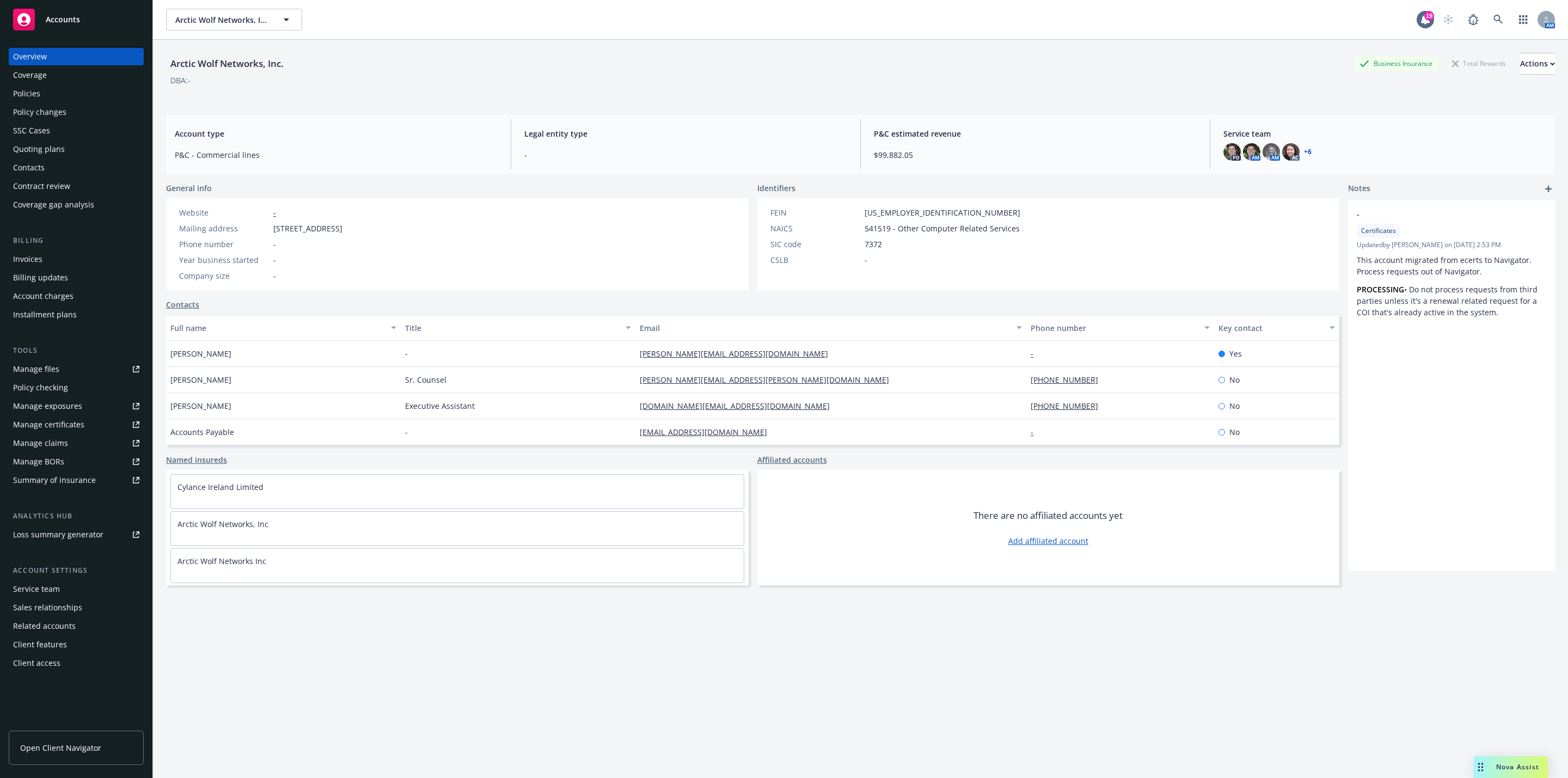
click at [1483, 765] on div "Drag to move" at bounding box center [1480, 767] width 13 height 22
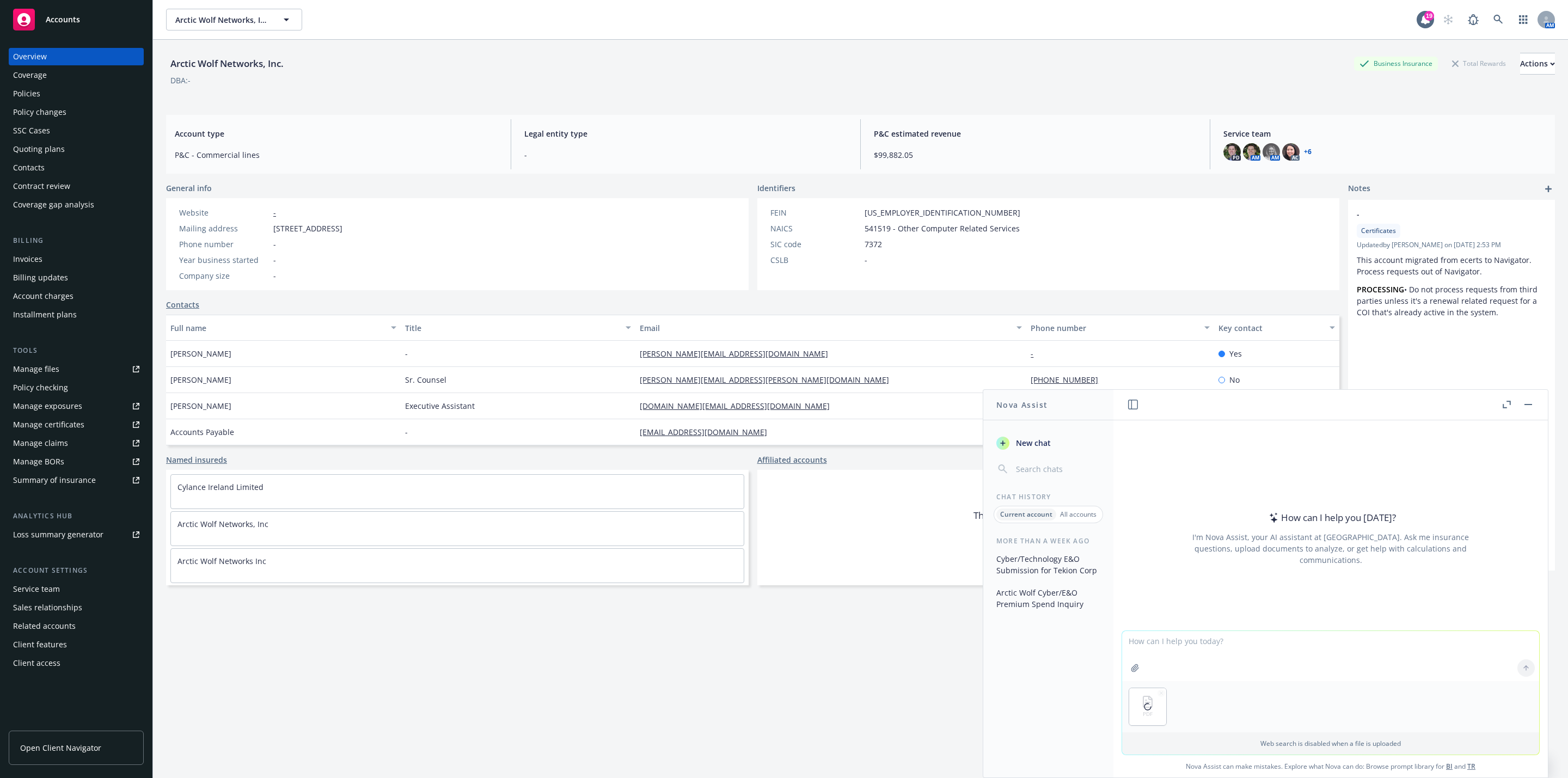
click at [1219, 641] on textarea at bounding box center [1330, 656] width 417 height 50
type textarea "Can you please audit this policy for any major gaps in coverage? It is for SoFi…"
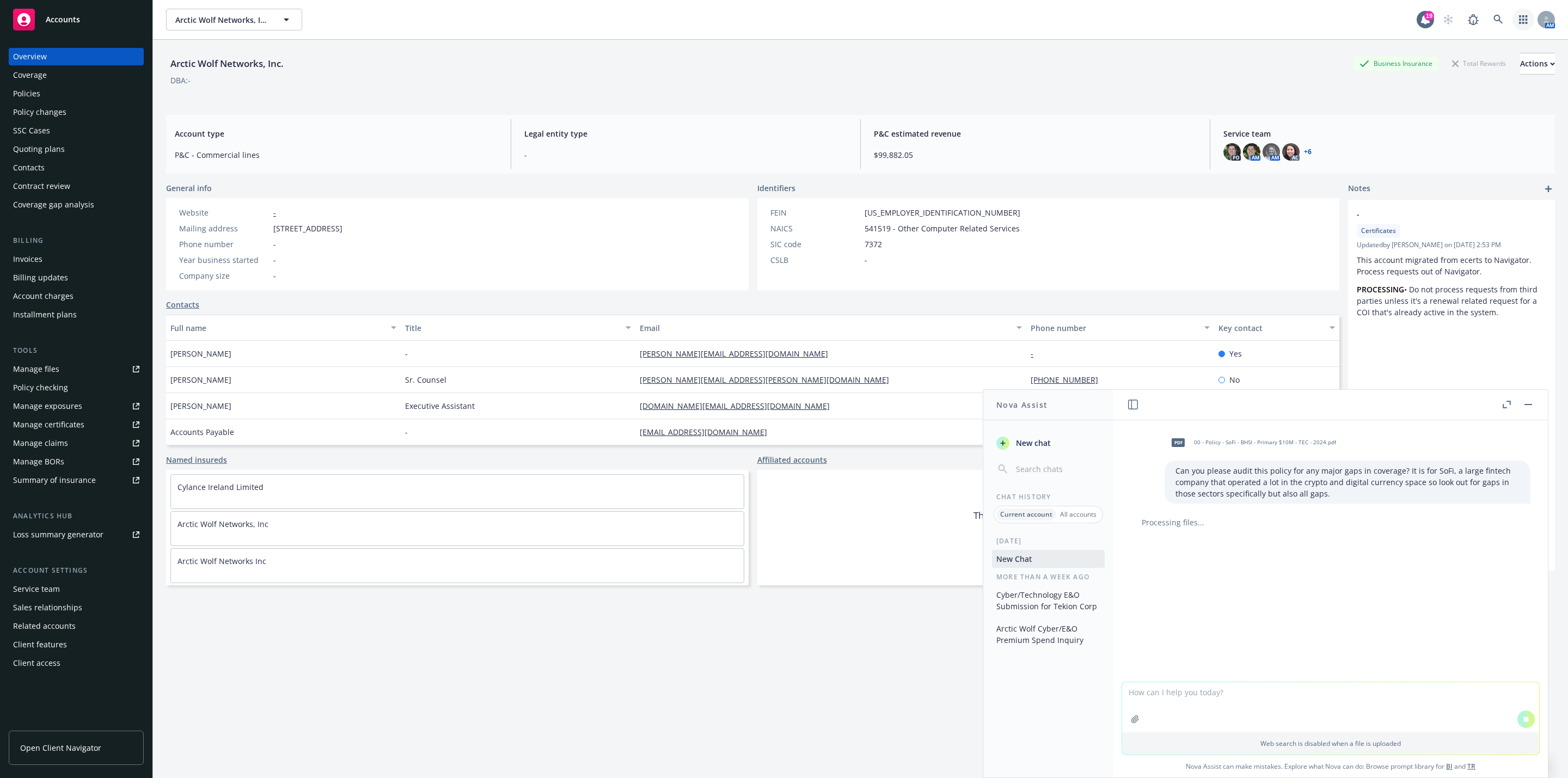
click at [1519, 19] on icon "button" at bounding box center [1523, 19] width 8 height 9
click at [1433, 80] on span "Analyze coverage gaps" at bounding box center [1419, 83] width 84 height 7
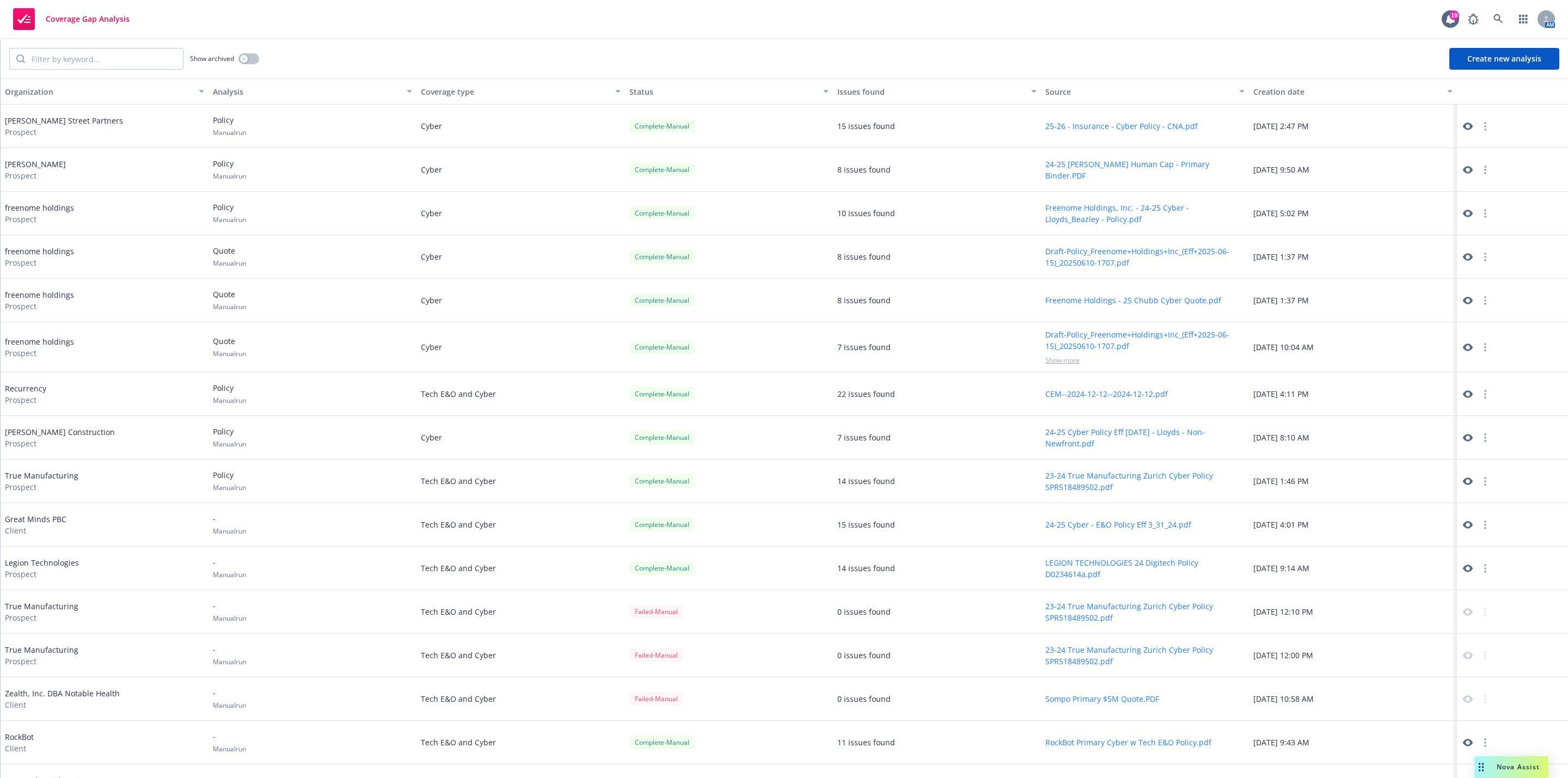
click at [1485, 59] on button "Create new analysis" at bounding box center [1504, 59] width 110 height 22
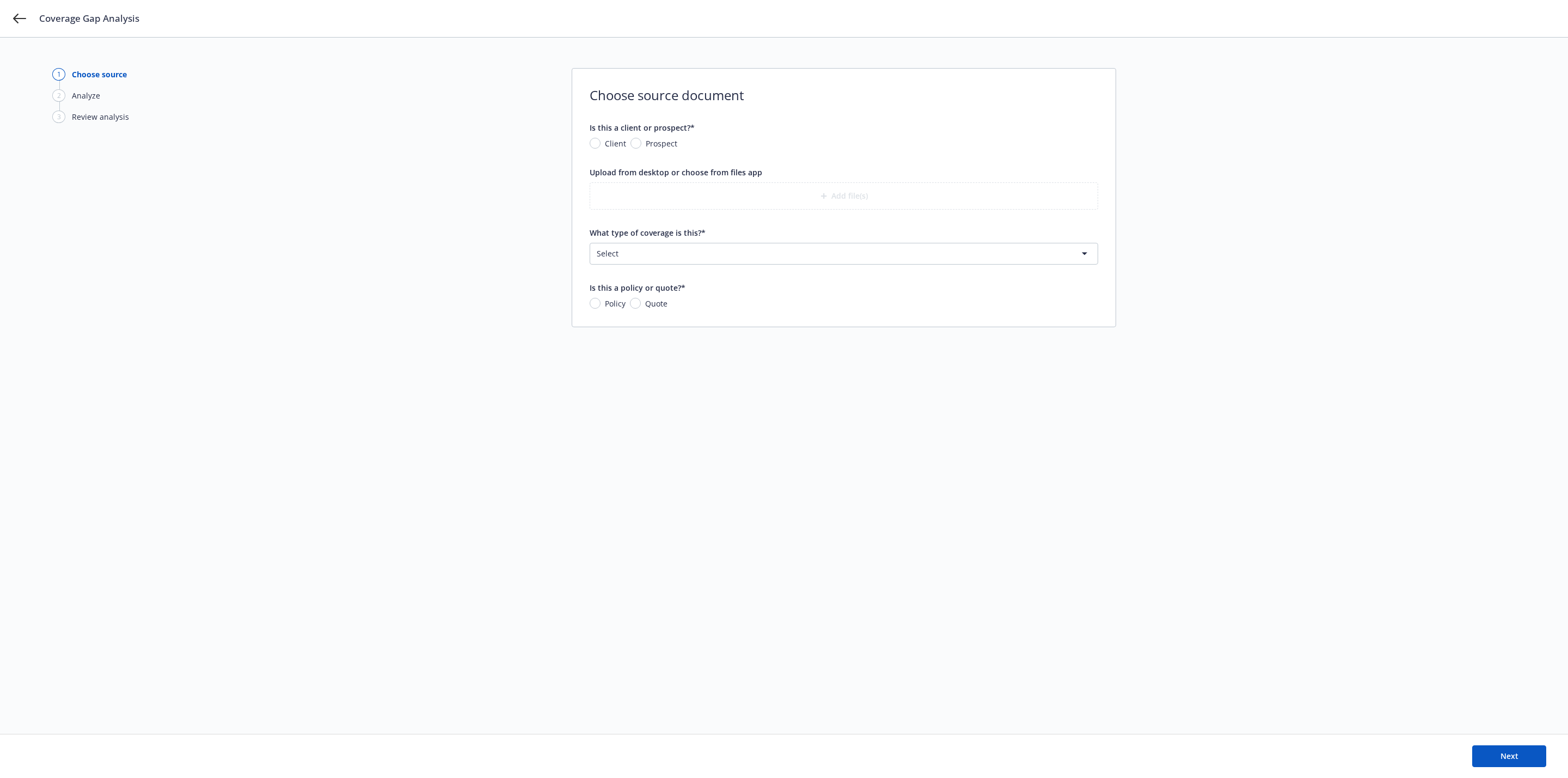
click at [649, 139] on span "Prospect" at bounding box center [662, 143] width 32 height 12
click at [642, 139] on input "Prospect" at bounding box center [636, 143] width 11 height 11
radio input "true"
drag, startPoint x: 678, startPoint y: 189, endPoint x: 722, endPoint y: 177, distance: 45.6
click at [678, 189] on input "What is the prospect's name?*" at bounding box center [844, 194] width 508 height 21
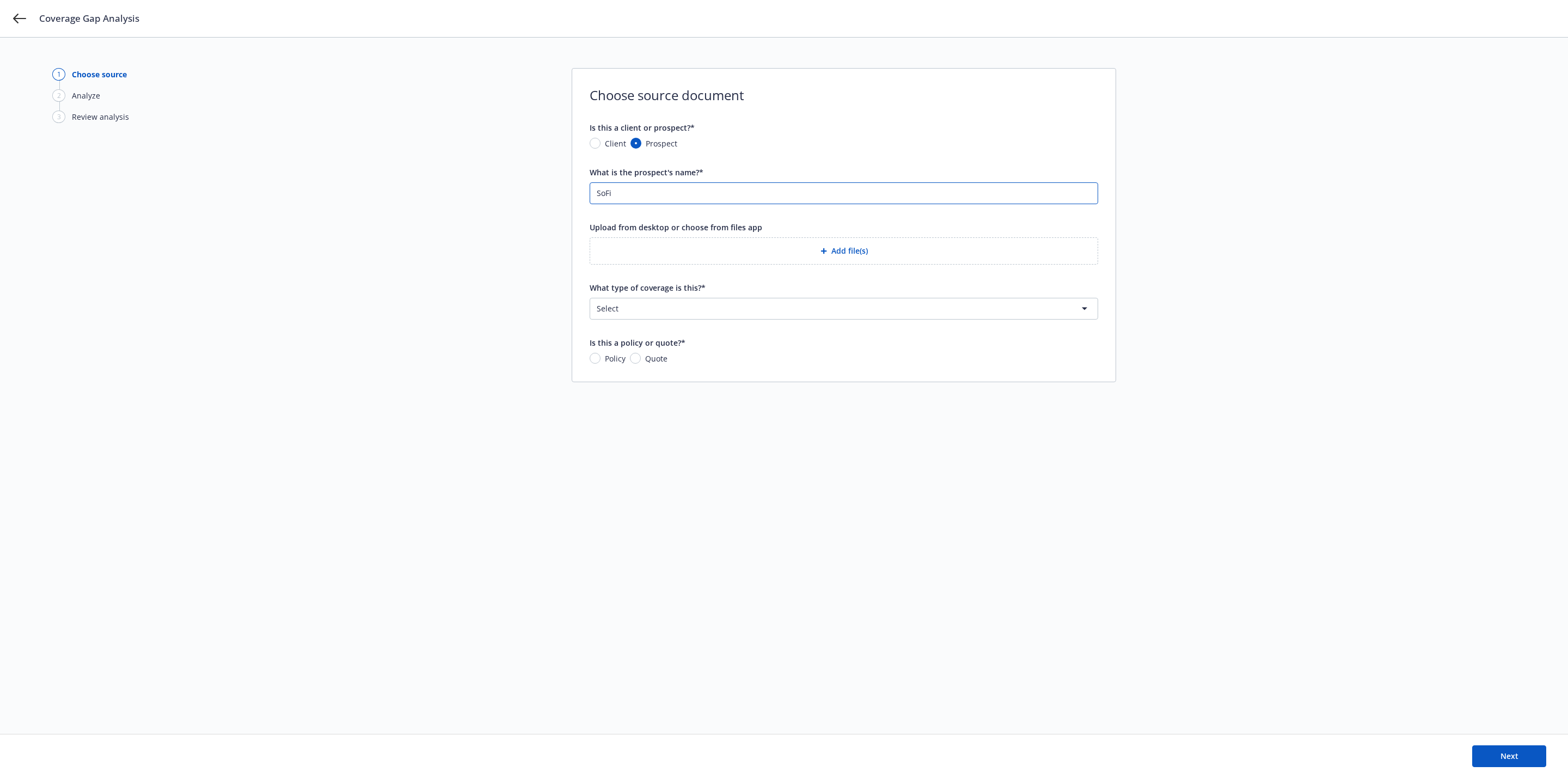
type input "SoFi"
click at [838, 255] on button "Add file(s)" at bounding box center [844, 251] width 508 height 27
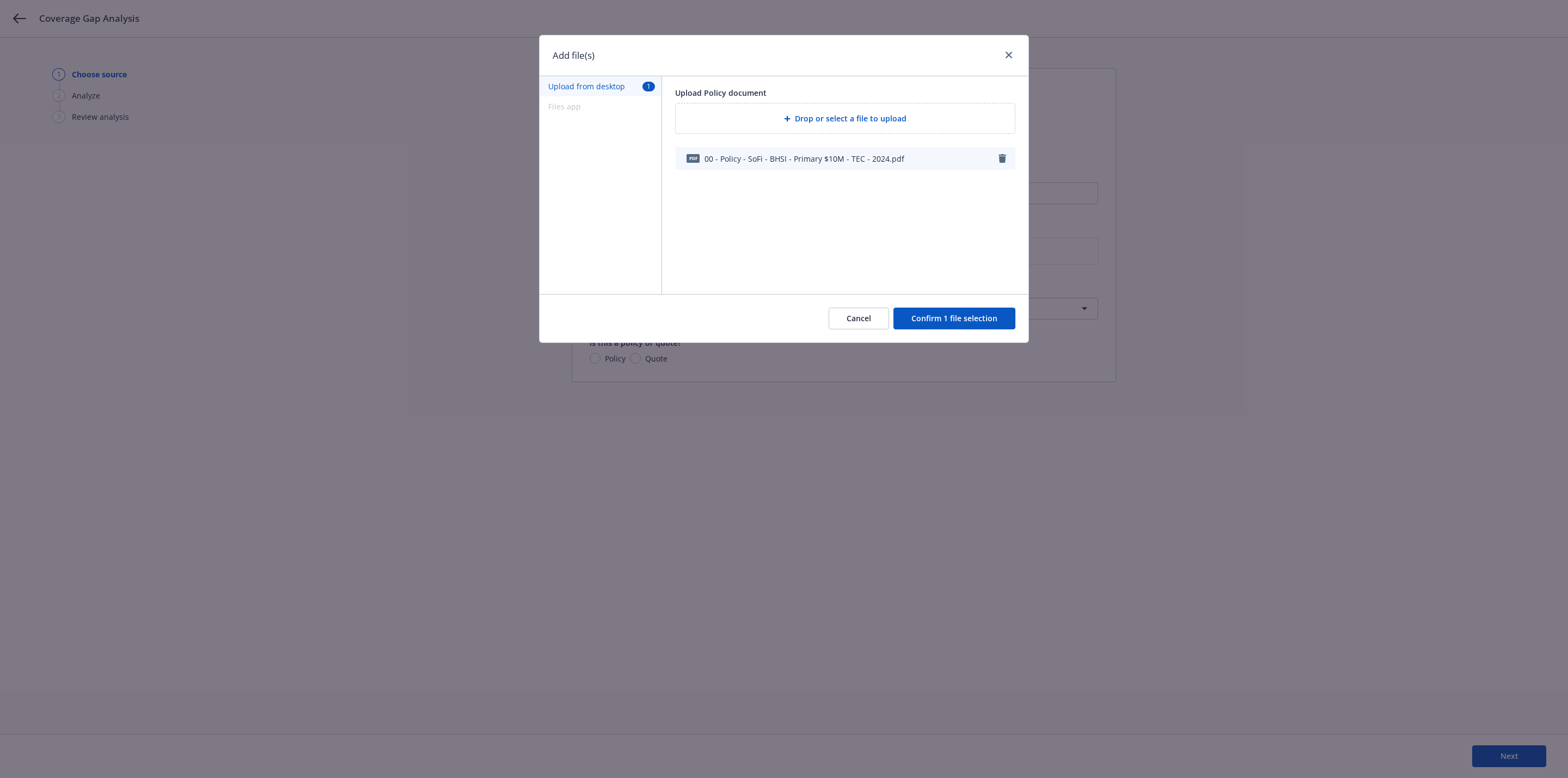
click at [972, 329] on button "Confirm 1 file selection" at bounding box center [954, 318] width 122 height 22
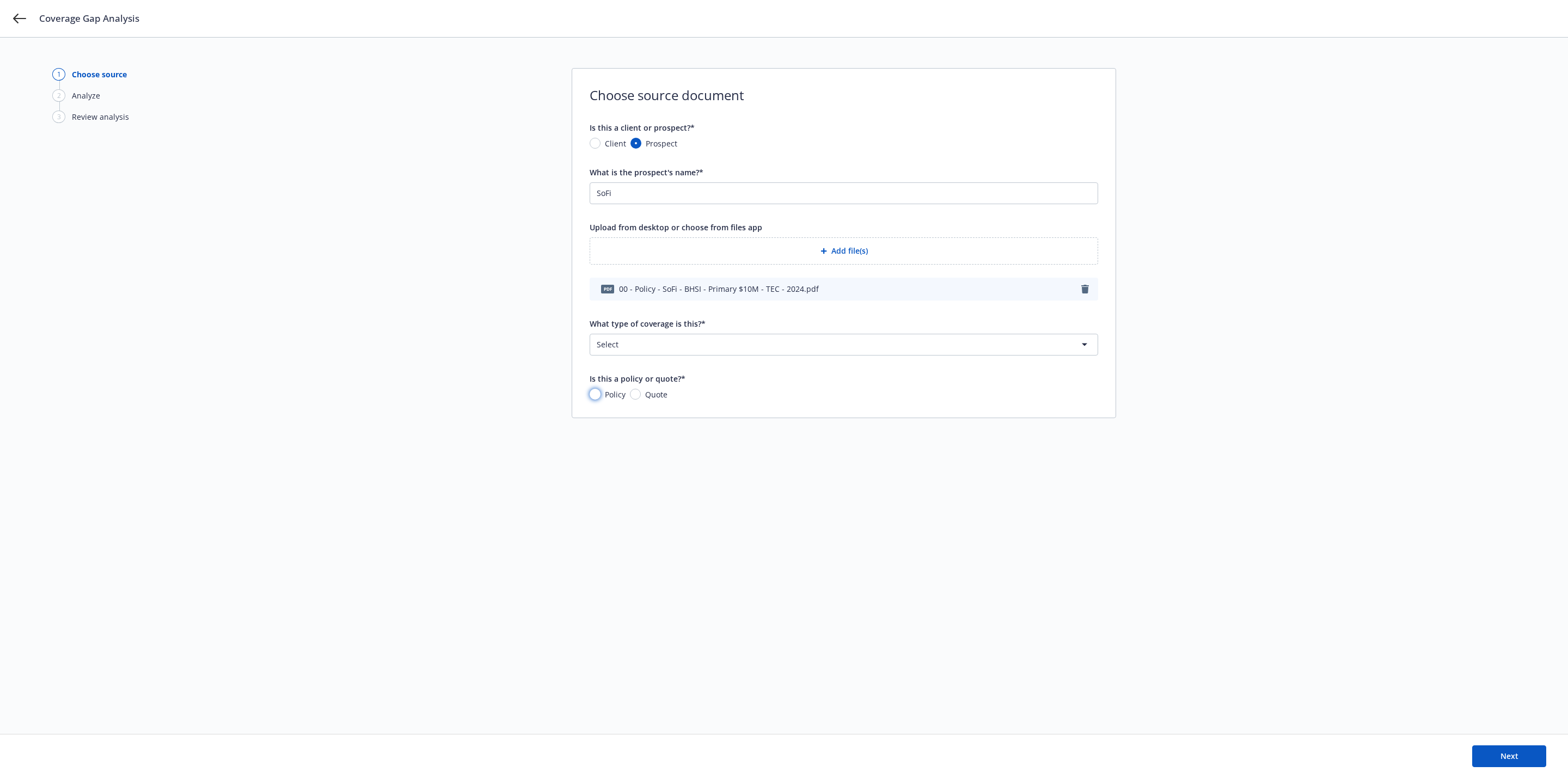
click at [598, 394] on input "Policy" at bounding box center [595, 394] width 11 height 11
radio input "true"
click at [691, 356] on html "Coverage Gap Analysis 1 Choose source 2 Analyze 3 Review analysis Choose source…" at bounding box center [784, 389] width 1568 height 778
click at [825, 250] on icon "button" at bounding box center [824, 251] width 7 height 7
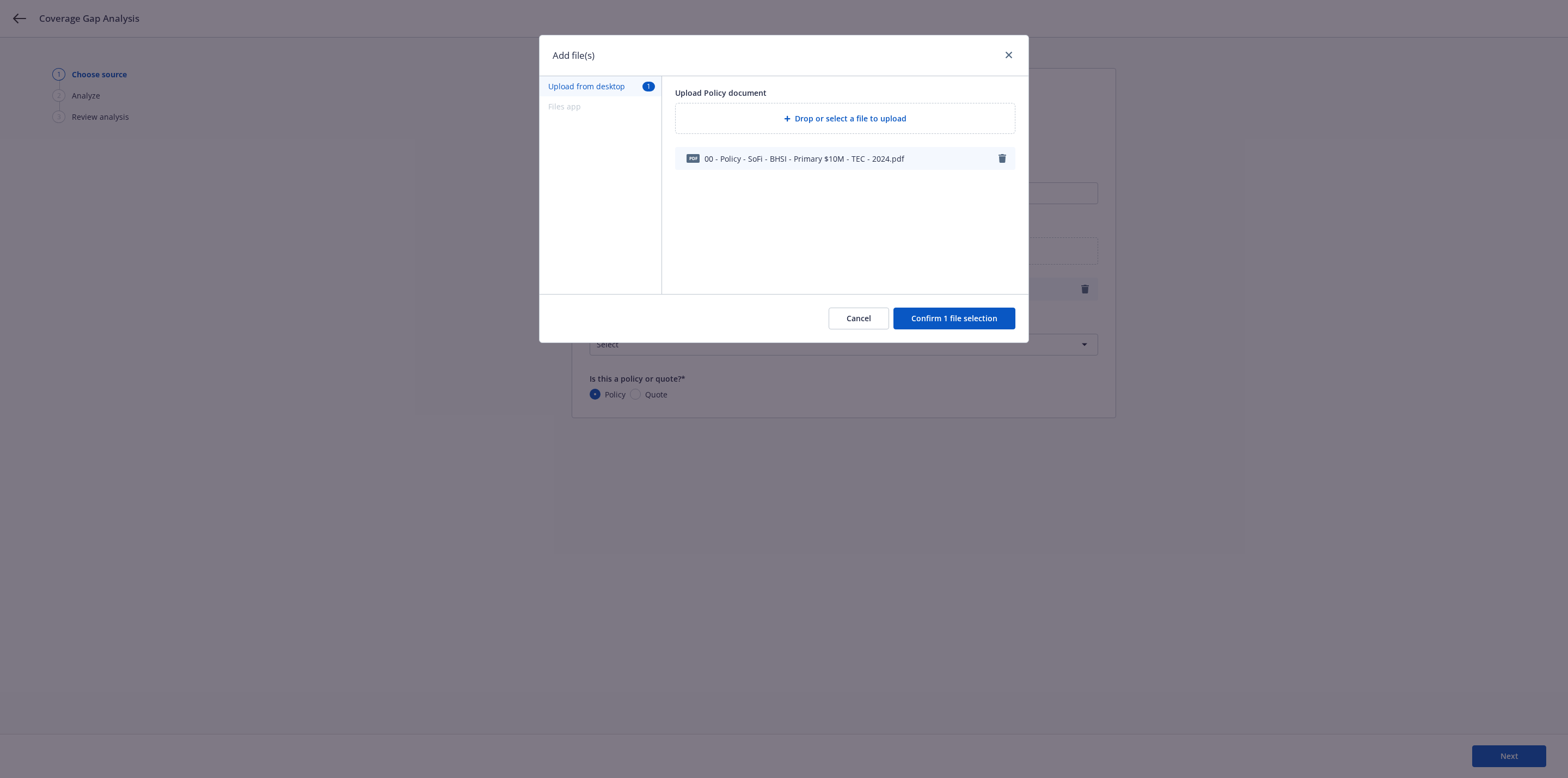
click at [1099, 451] on div "Add file(s) Upload from desktop 1 Files app Upload Policy document Drop or sele…" at bounding box center [784, 389] width 1568 height 778
click at [954, 312] on button "Confirm 1 file selection" at bounding box center [954, 318] width 122 height 22
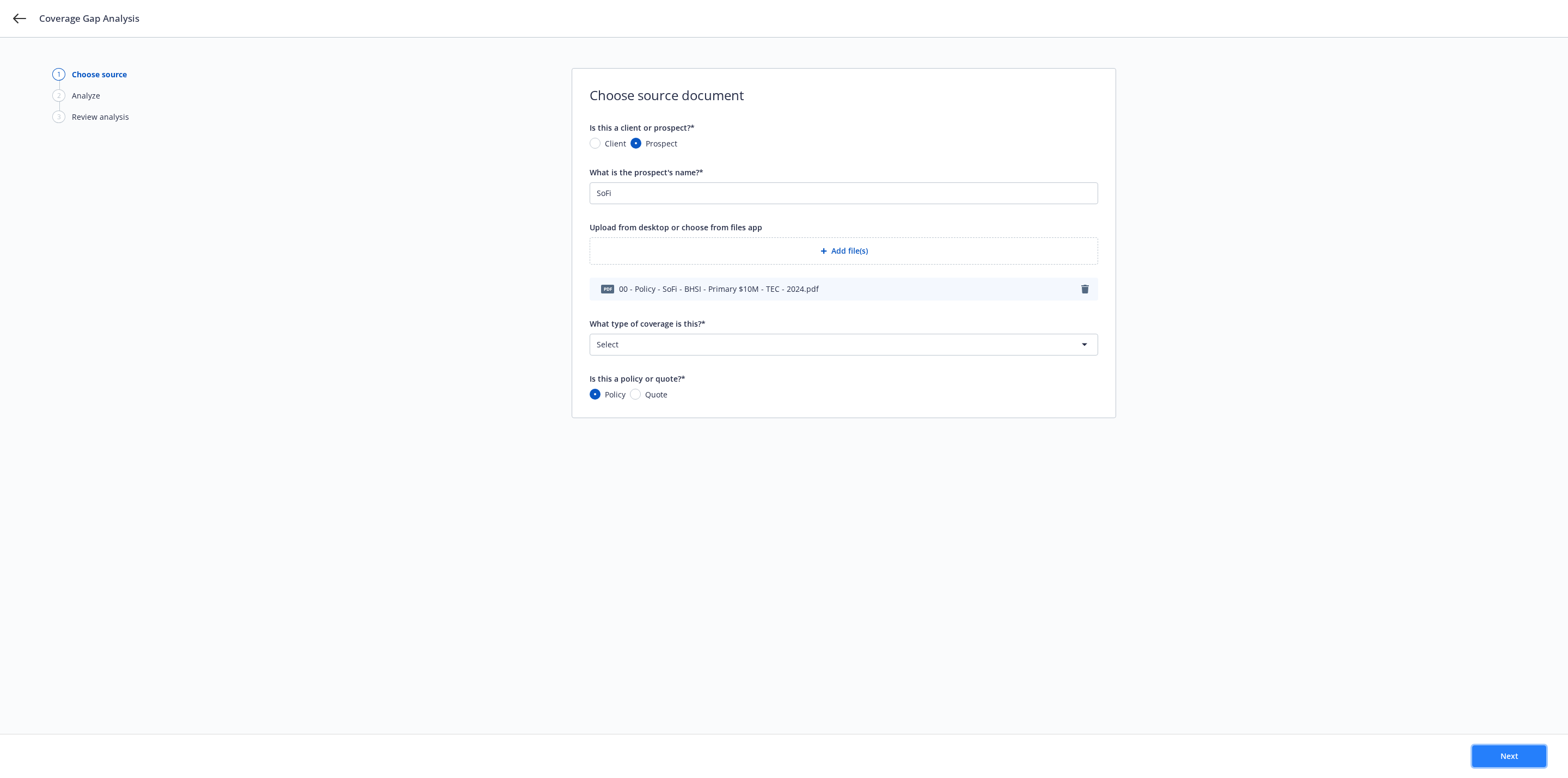
click at [1518, 760] on button "Next" at bounding box center [1510, 756] width 74 height 22
click at [725, 348] on html "Coverage Gap Analysis 1 Choose source 2 Analyze 3 Review analysis Choose source…" at bounding box center [784, 389] width 1568 height 778
select select "ERRORS_AND_OMISSIONS"
click at [928, 570] on div "1 Choose source 2 Analyze 3 Review analysis Choose source document Is this a cl…" at bounding box center [784, 386] width 1463 height 636
click at [1536, 744] on div "Next" at bounding box center [784, 757] width 1568 height 44
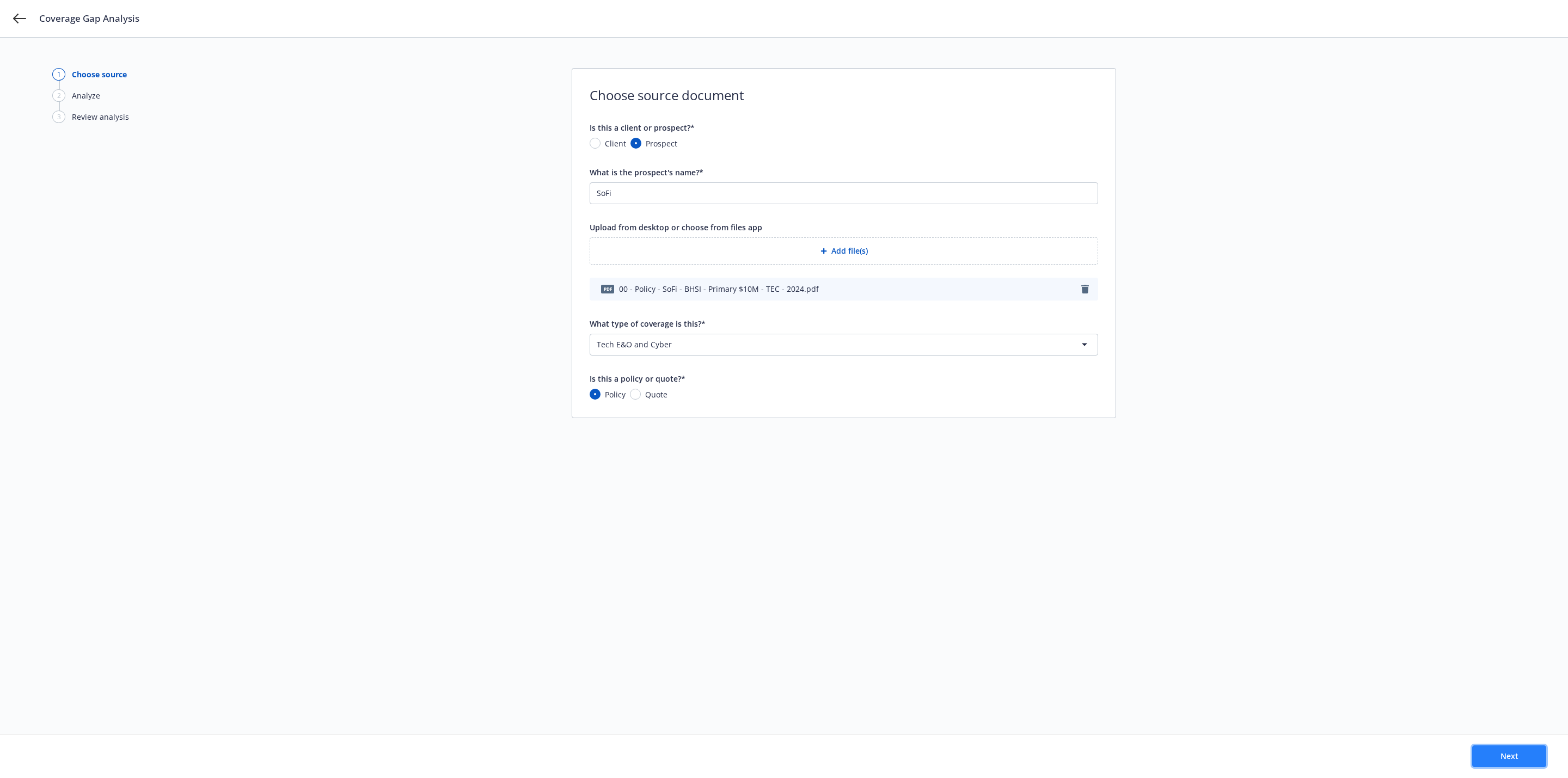
click at [1531, 759] on button "Next" at bounding box center [1510, 756] width 74 height 22
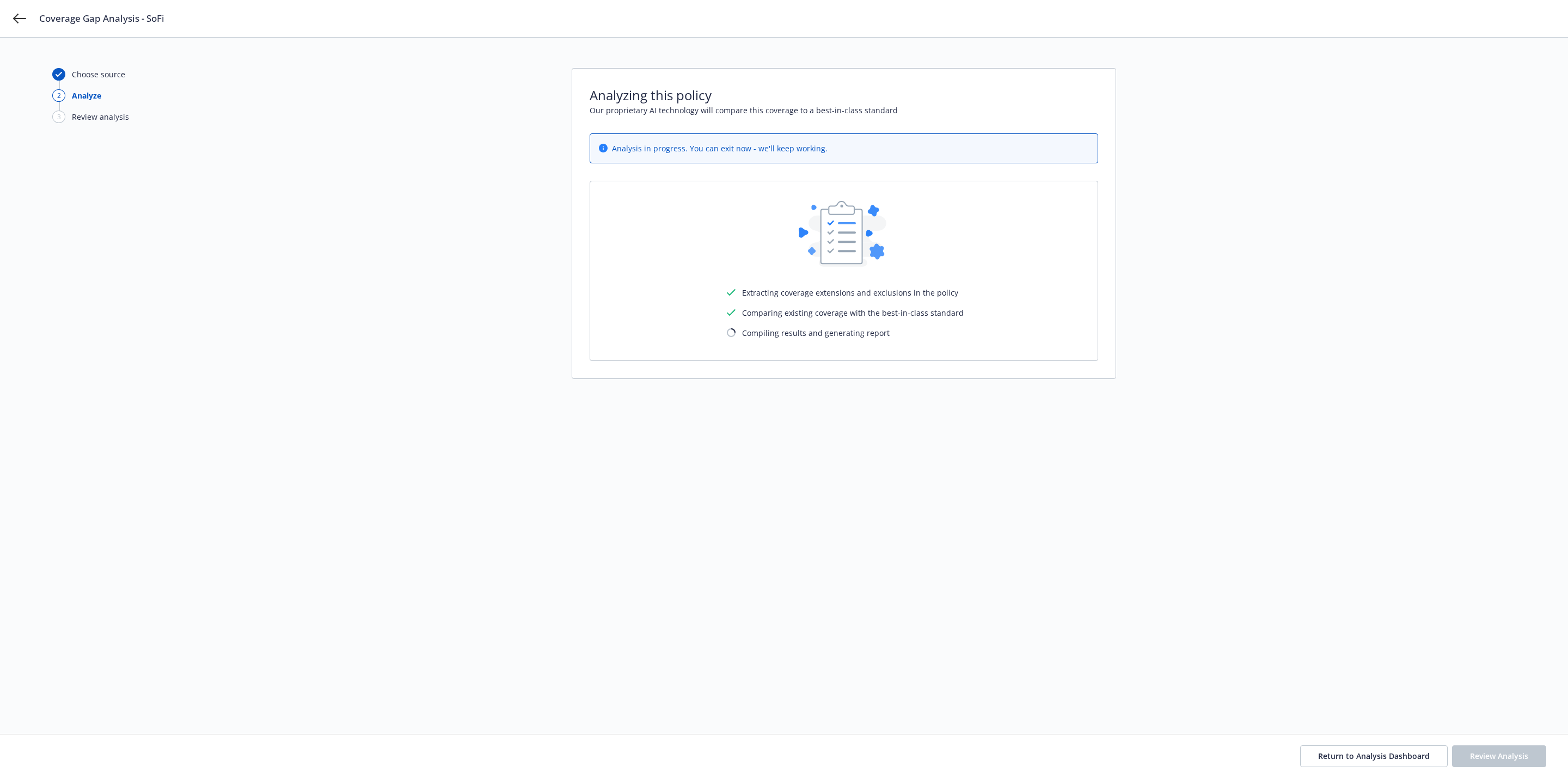
drag, startPoint x: 1072, startPoint y: 659, endPoint x: 1009, endPoint y: 631, distance: 68.9
click at [1009, 631] on div "Choose source 2 Analyze 3 Review analysis Analyzing this policy Our proprietary…" at bounding box center [784, 386] width 1463 height 636
drag, startPoint x: 663, startPoint y: 550, endPoint x: 689, endPoint y: 559, distance: 27.5
click at [663, 549] on div "Choose source 2 Analyze 3 Review analysis Analyzing this policy Our proprietary…" at bounding box center [784, 386] width 1463 height 636
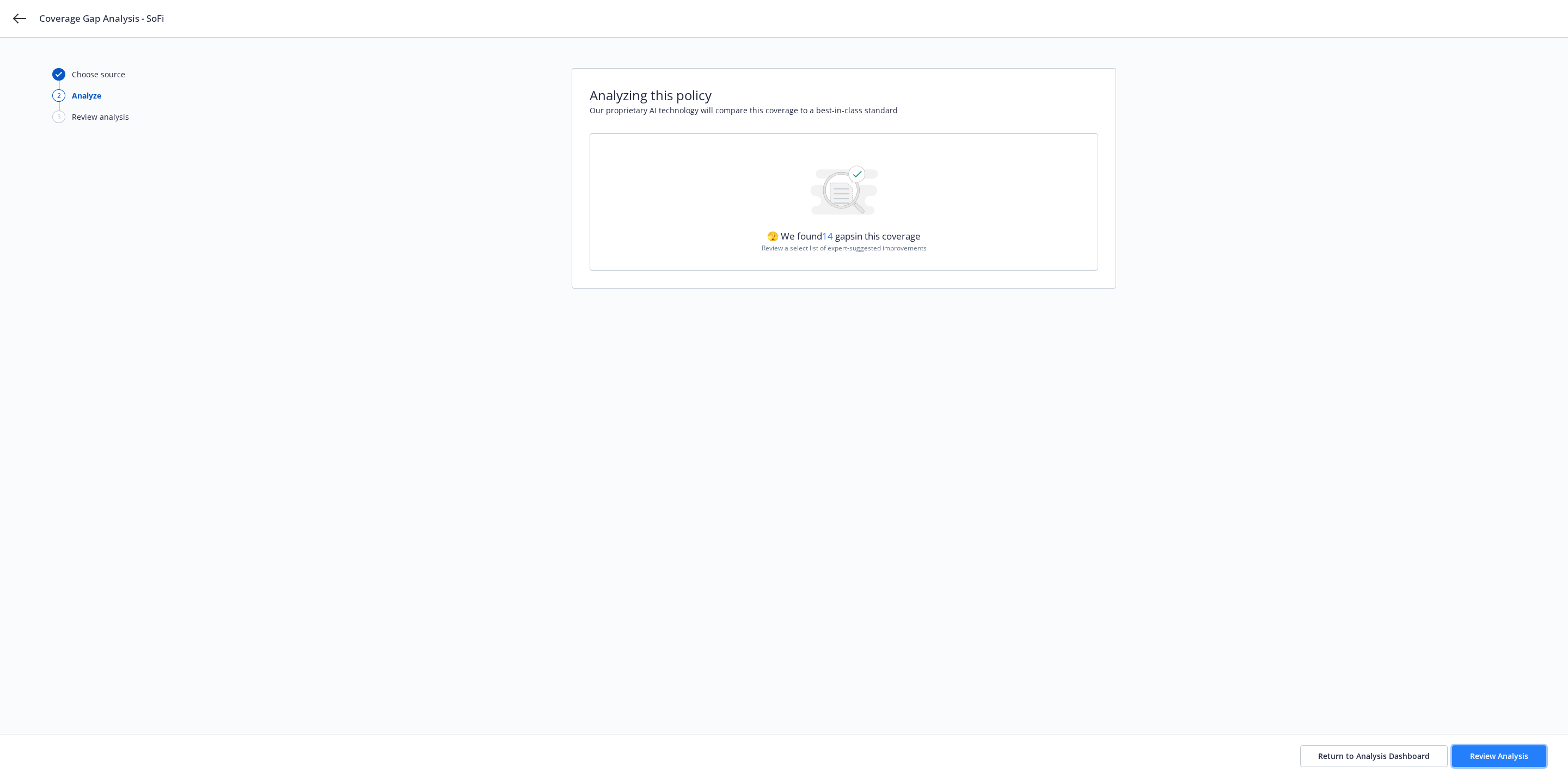
click at [1522, 749] on button "Review Analysis" at bounding box center [1499, 756] width 94 height 22
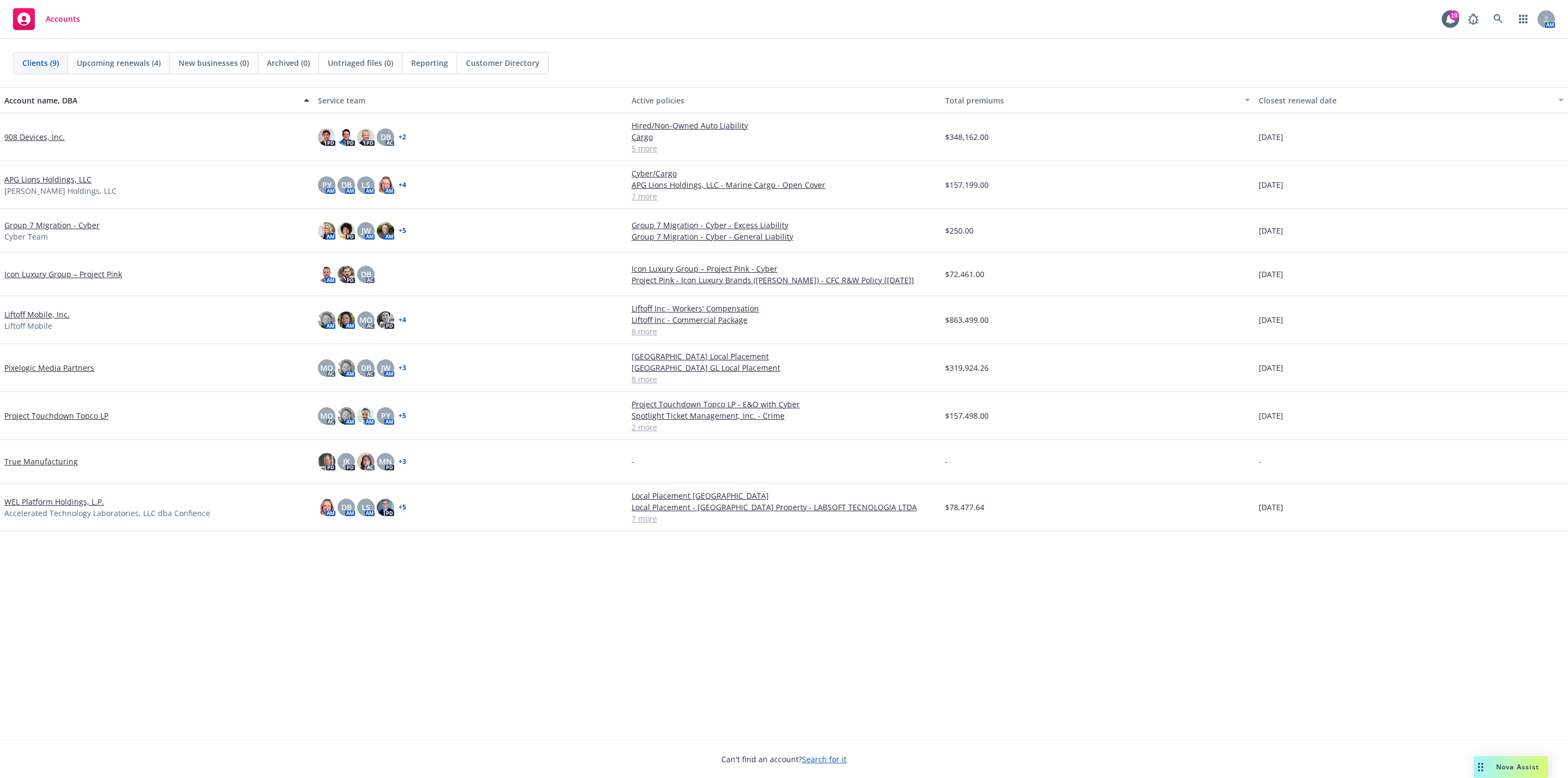
click at [1483, 773] on div "Drag to move" at bounding box center [1480, 767] width 13 height 22
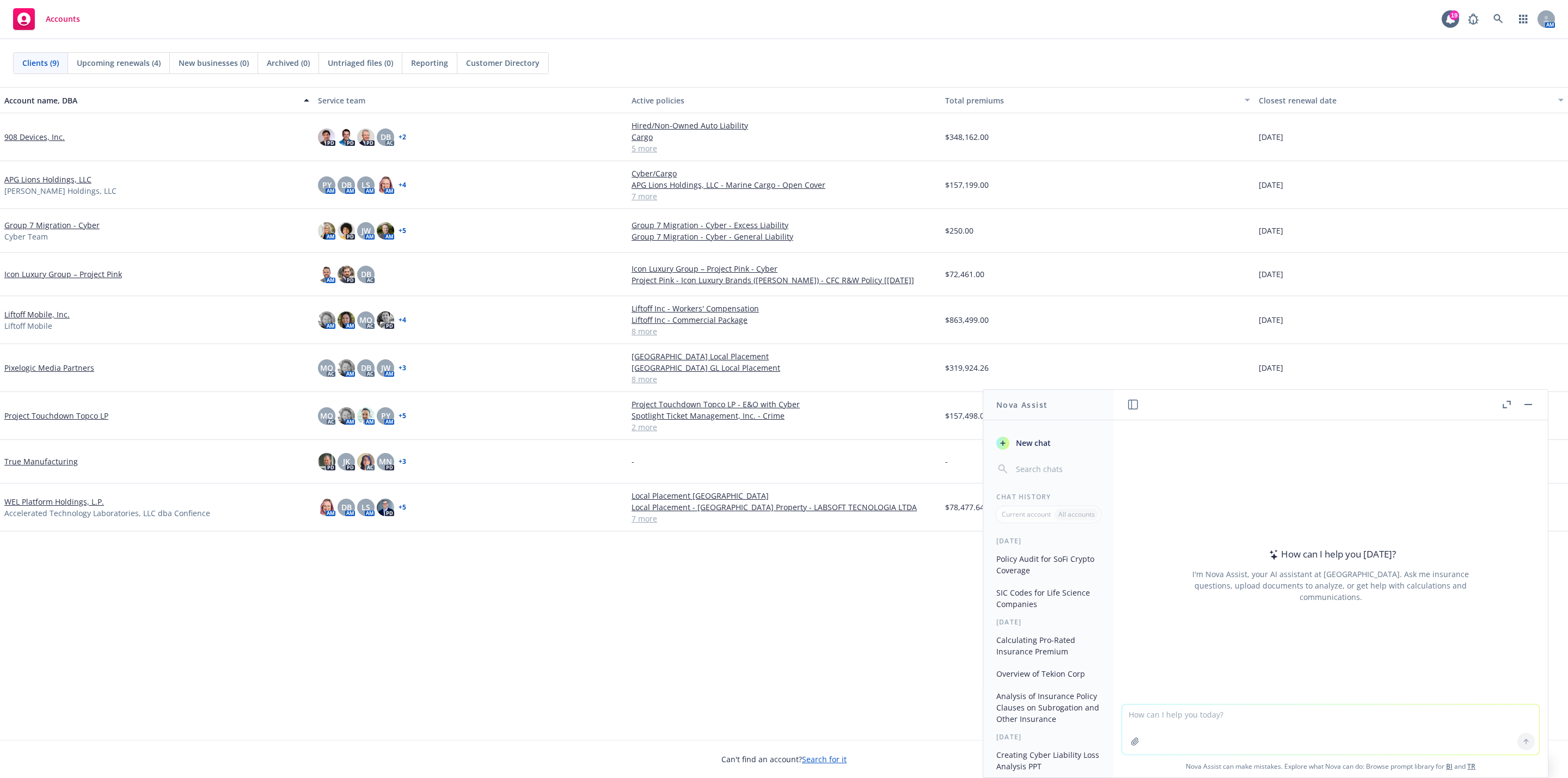
click at [1035, 569] on button "Policy Audit for SoFi Crypto Coverage" at bounding box center [1048, 564] width 113 height 29
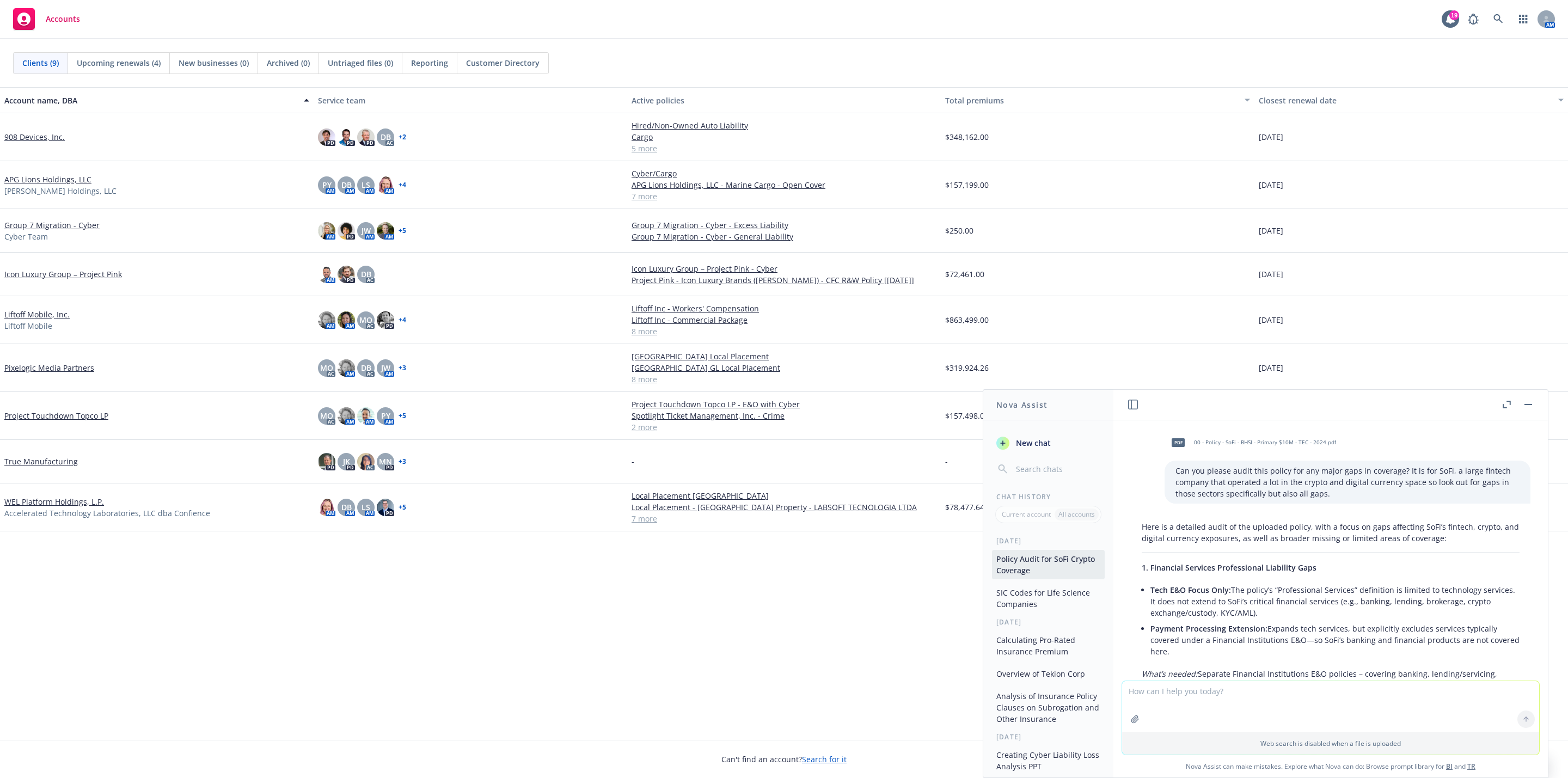
scroll to position [82, 0]
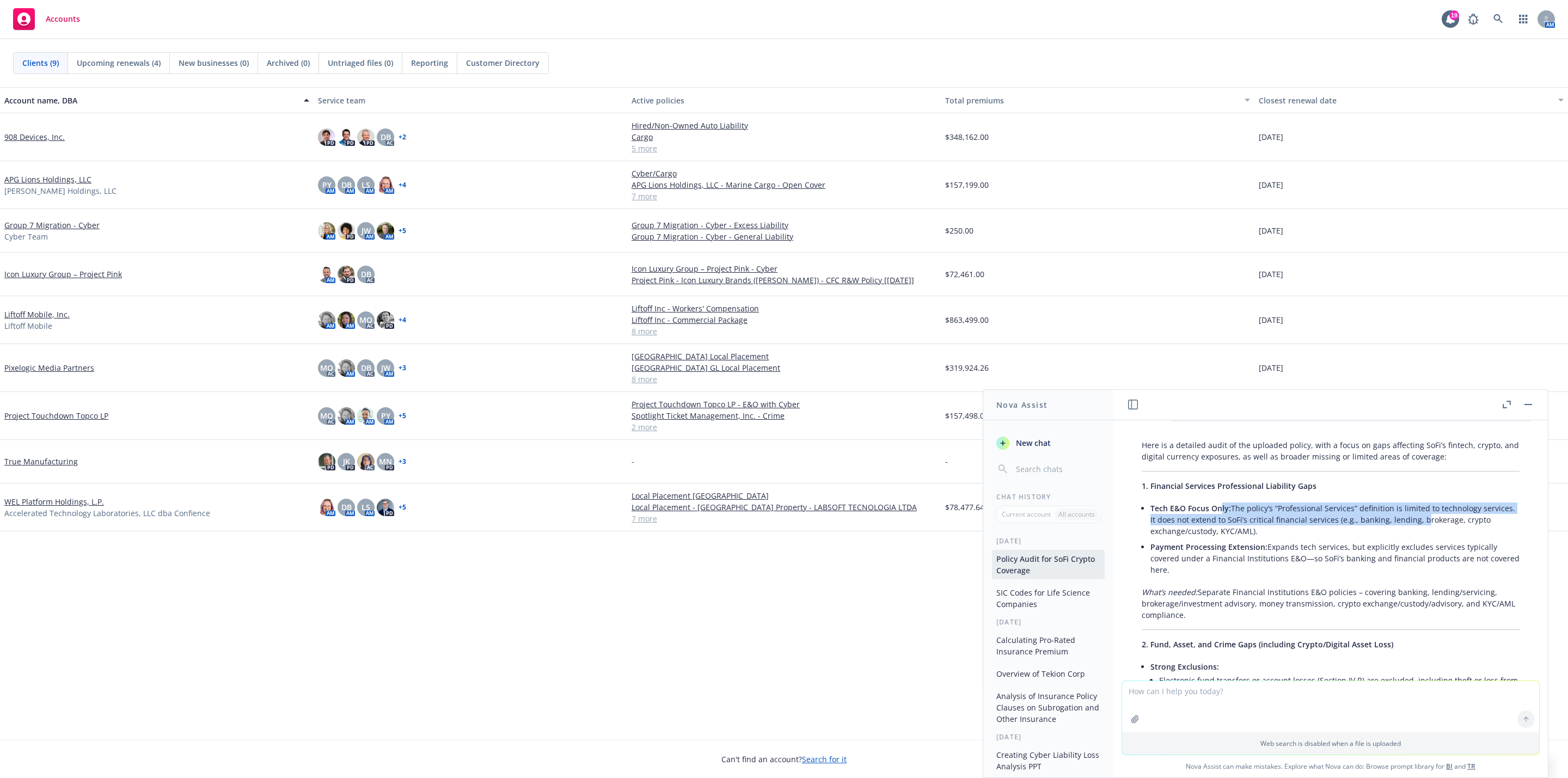
drag, startPoint x: 1222, startPoint y: 505, endPoint x: 1447, endPoint y: 514, distance: 225.2
click at [1447, 515] on li "Tech E&O Focus Only: The policy’s “Professional Services” definition is limited…" at bounding box center [1335, 520] width 369 height 39
drag, startPoint x: 1358, startPoint y: 639, endPoint x: 1351, endPoint y: 634, distance: 8.6
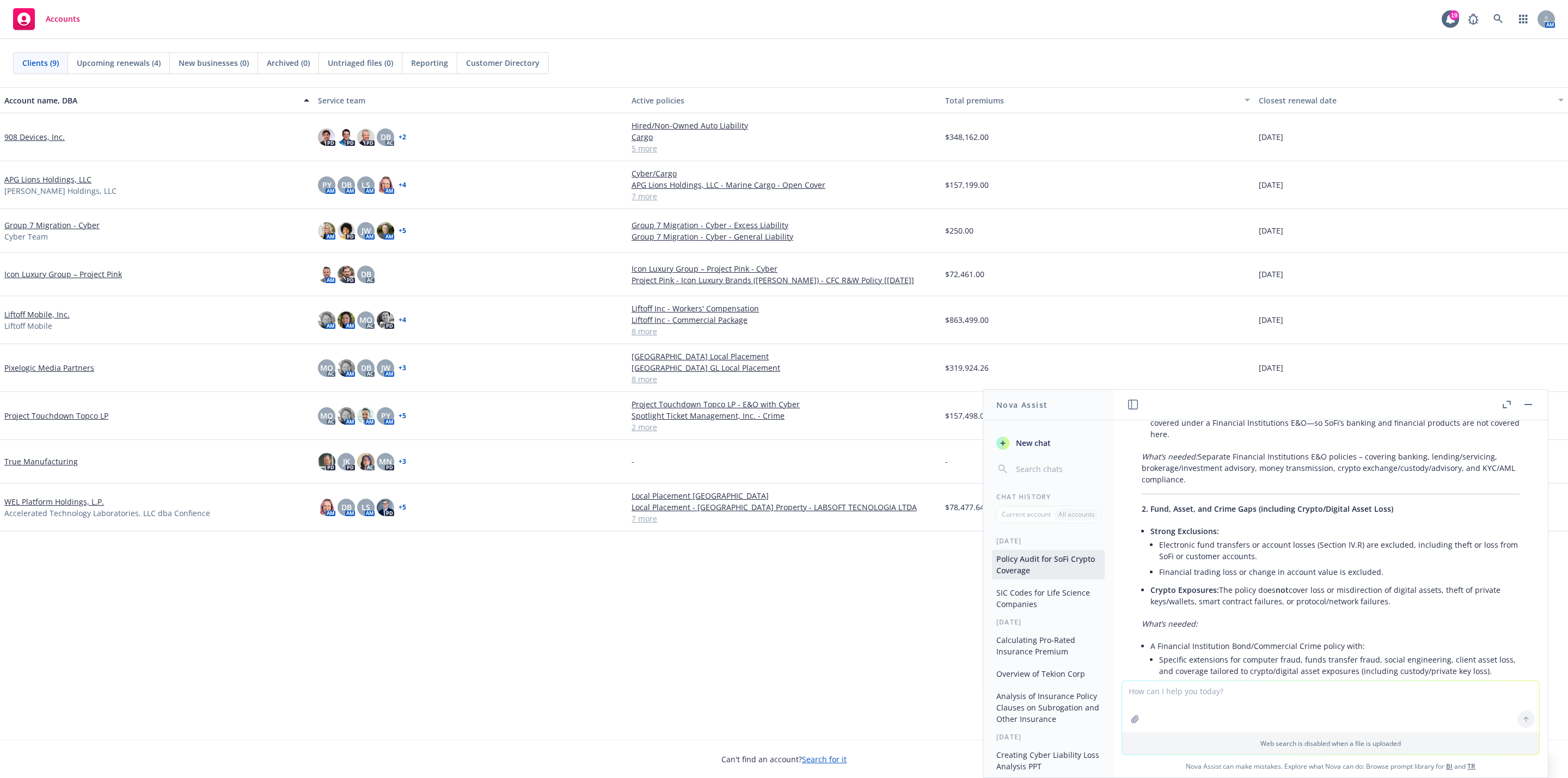
scroll to position [245, 0]
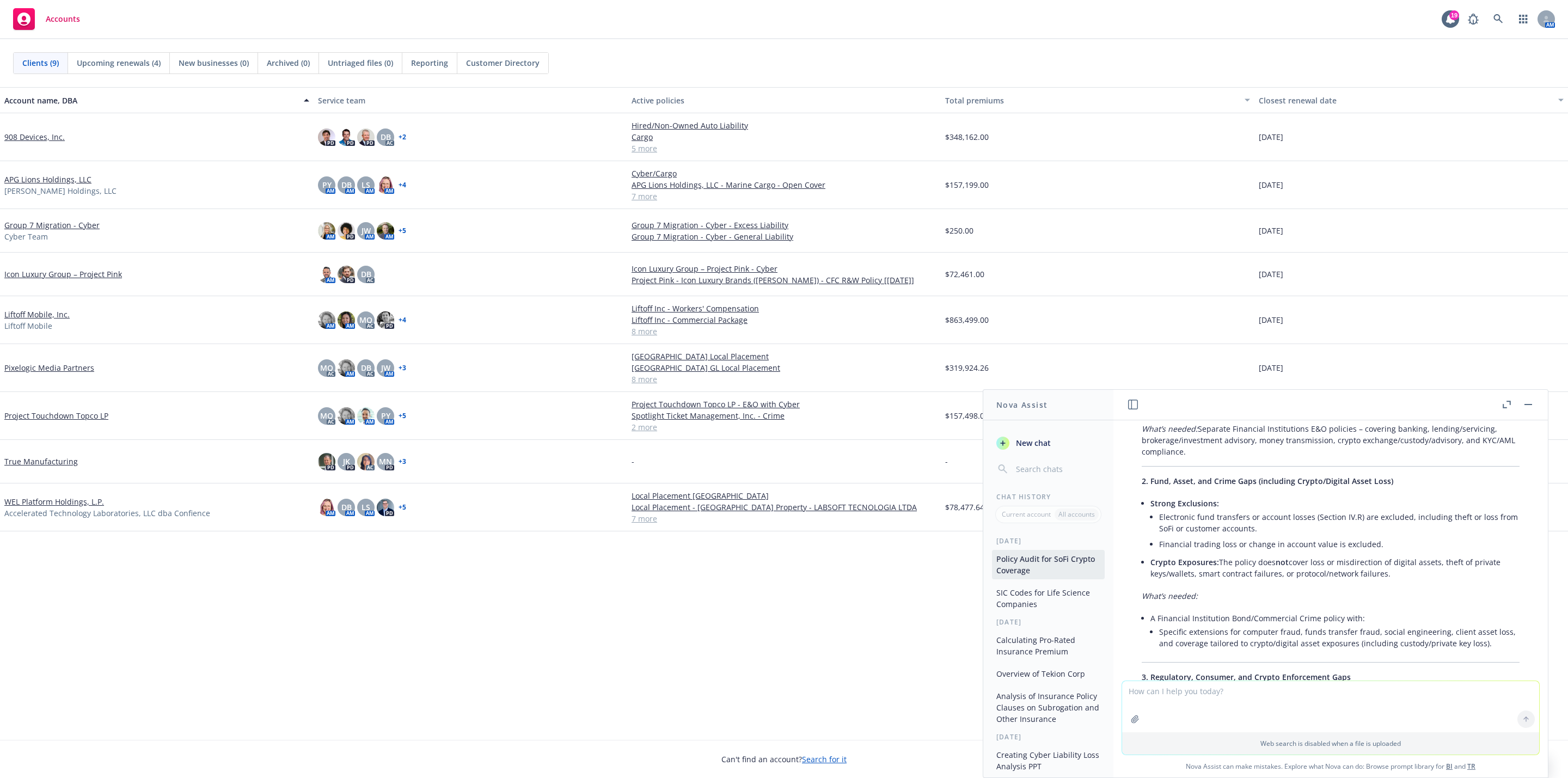
drag, startPoint x: 1334, startPoint y: 559, endPoint x: 1364, endPoint y: 570, distance: 32.0
click at [1364, 570] on li "Crypto Exposures: The policy does not cover loss or misdirection of digital ass…" at bounding box center [1335, 568] width 369 height 27
click at [1333, 598] on p "What’s needed:" at bounding box center [1331, 596] width 378 height 12
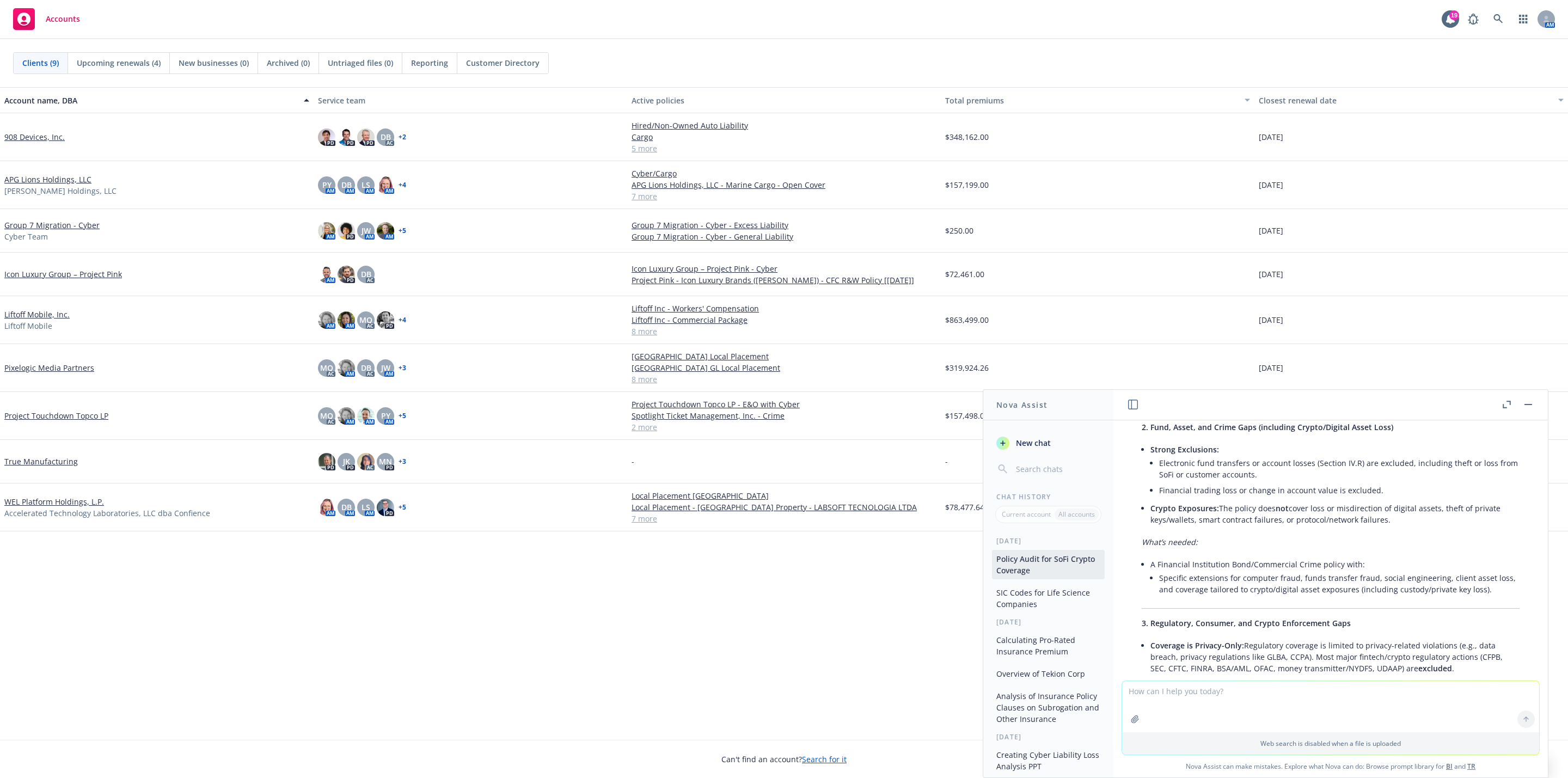
scroll to position [327, 0]
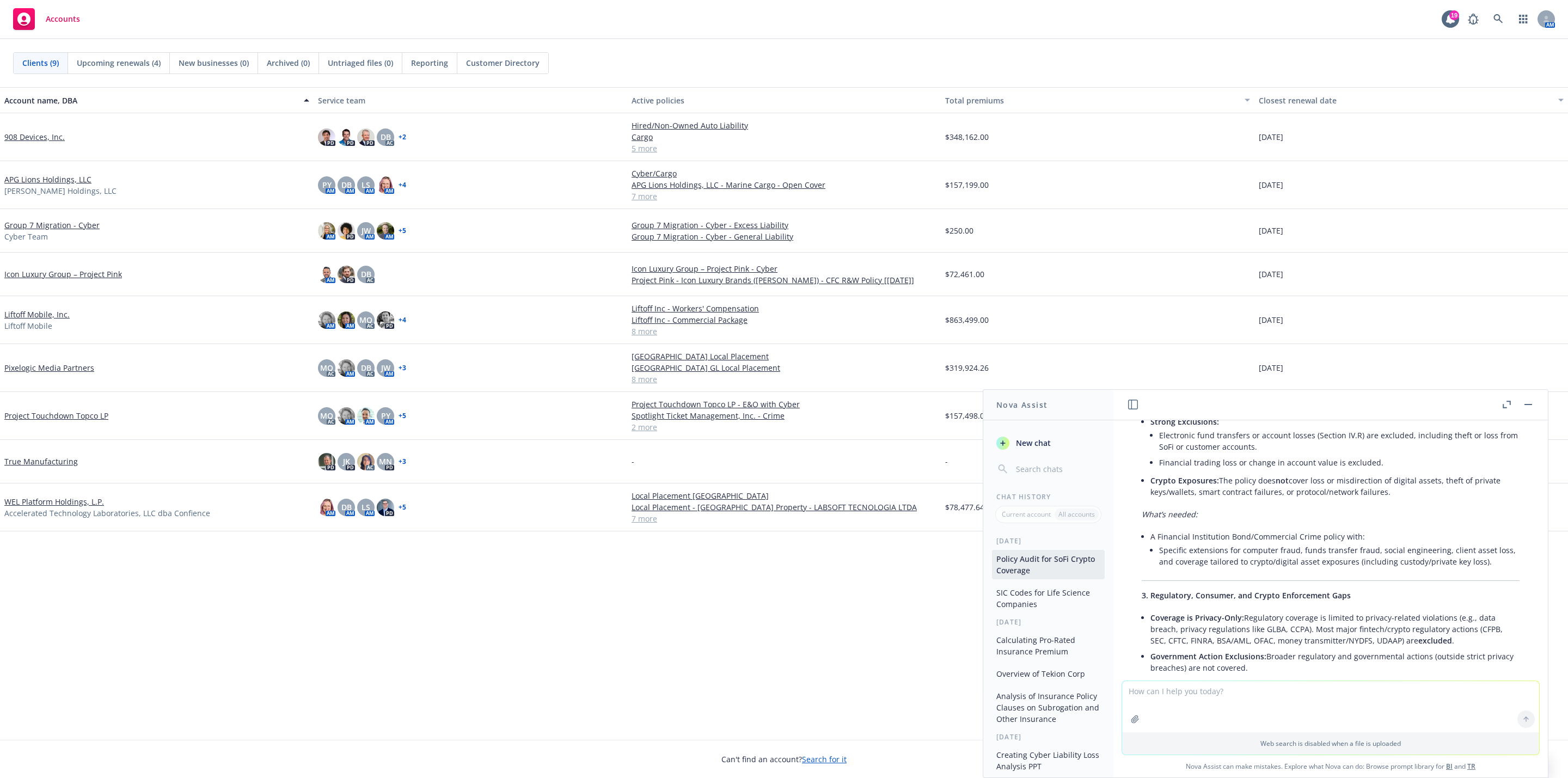
click at [1436, 634] on li "Coverage is Privacy-Only: Regulatory coverage is limited to privacy-related vio…" at bounding box center [1335, 629] width 369 height 39
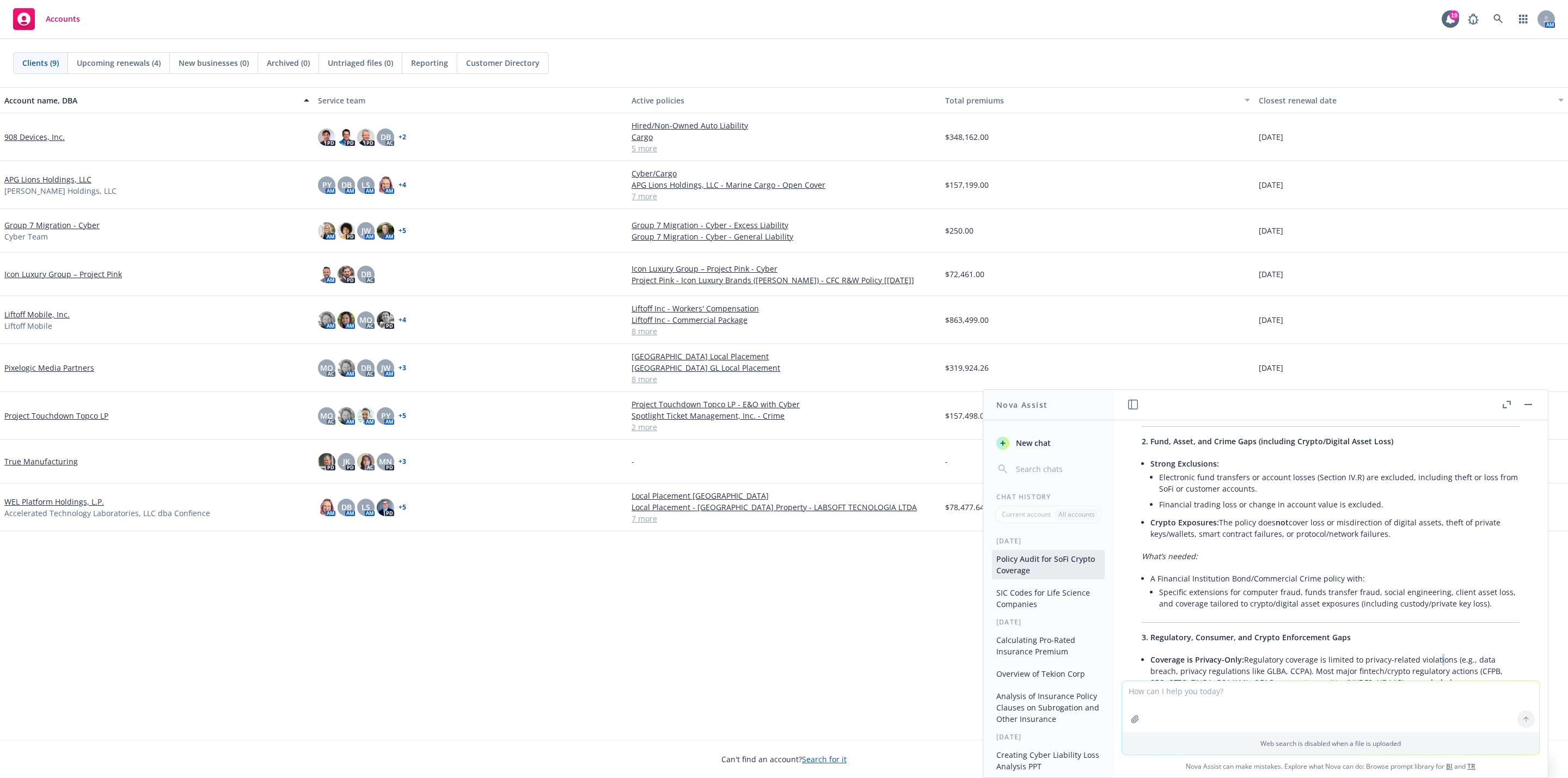
scroll to position [245, 0]
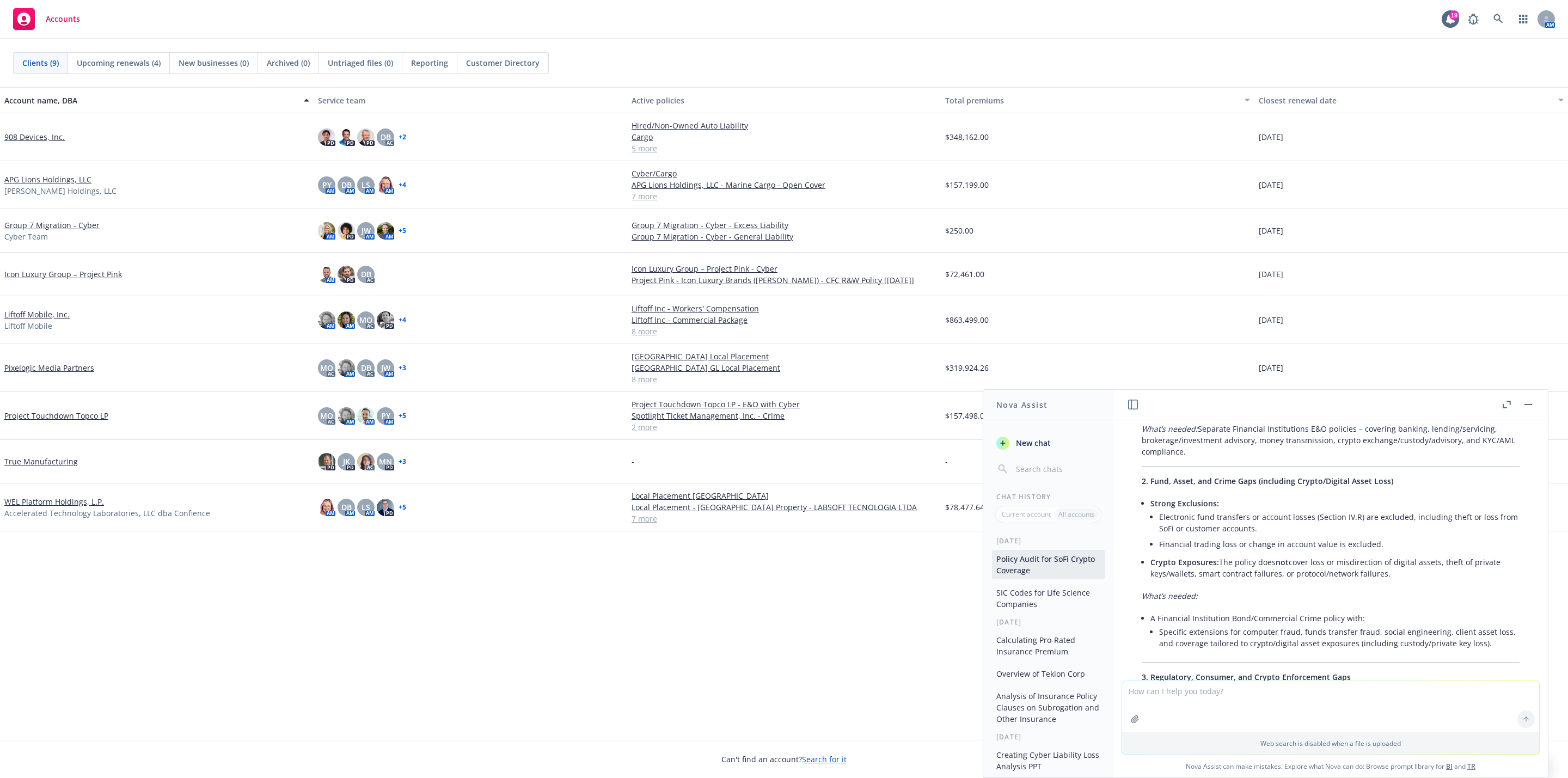
click at [1353, 644] on li "Specific extensions for computer fraud, funds transfer fraud, social engineerin…" at bounding box center [1339, 637] width 360 height 27
drag, startPoint x: 1155, startPoint y: 502, endPoint x: 1454, endPoint y: 569, distance: 306.4
click at [1454, 569] on ul "Strong Exclusions: Electronic fund transfers or account losses (Section IV.R) a…" at bounding box center [1335, 538] width 369 height 86
click at [1430, 576] on li "Crypto Exposures: The policy does not cover loss or misdirection of digital ass…" at bounding box center [1335, 568] width 369 height 27
drag, startPoint x: 1416, startPoint y: 581, endPoint x: 1140, endPoint y: 562, distance: 276.7
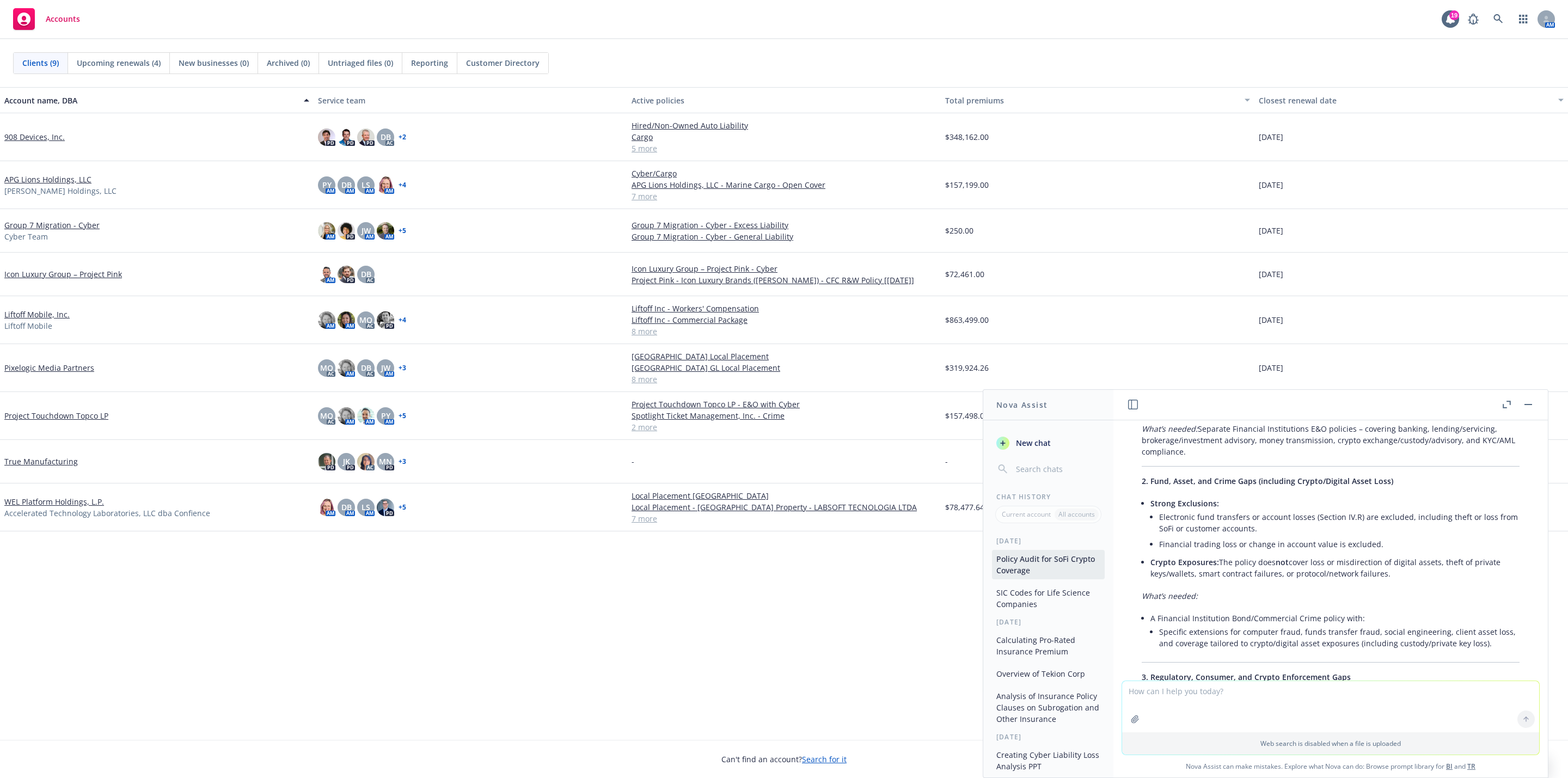
click at [1150, 562] on li "Crypto Exposures: The policy does not cover loss or misdirection of digital ass…" at bounding box center [1335, 568] width 369 height 27
click at [1189, 593] on em "What’s needed:" at bounding box center [1170, 595] width 56 height 10
drag, startPoint x: 1163, startPoint y: 564, endPoint x: 1353, endPoint y: 577, distance: 190.4
click at [1353, 577] on li "Crypto Exposures: The policy does not cover loss or misdirection of digital ass…" at bounding box center [1335, 568] width 369 height 27
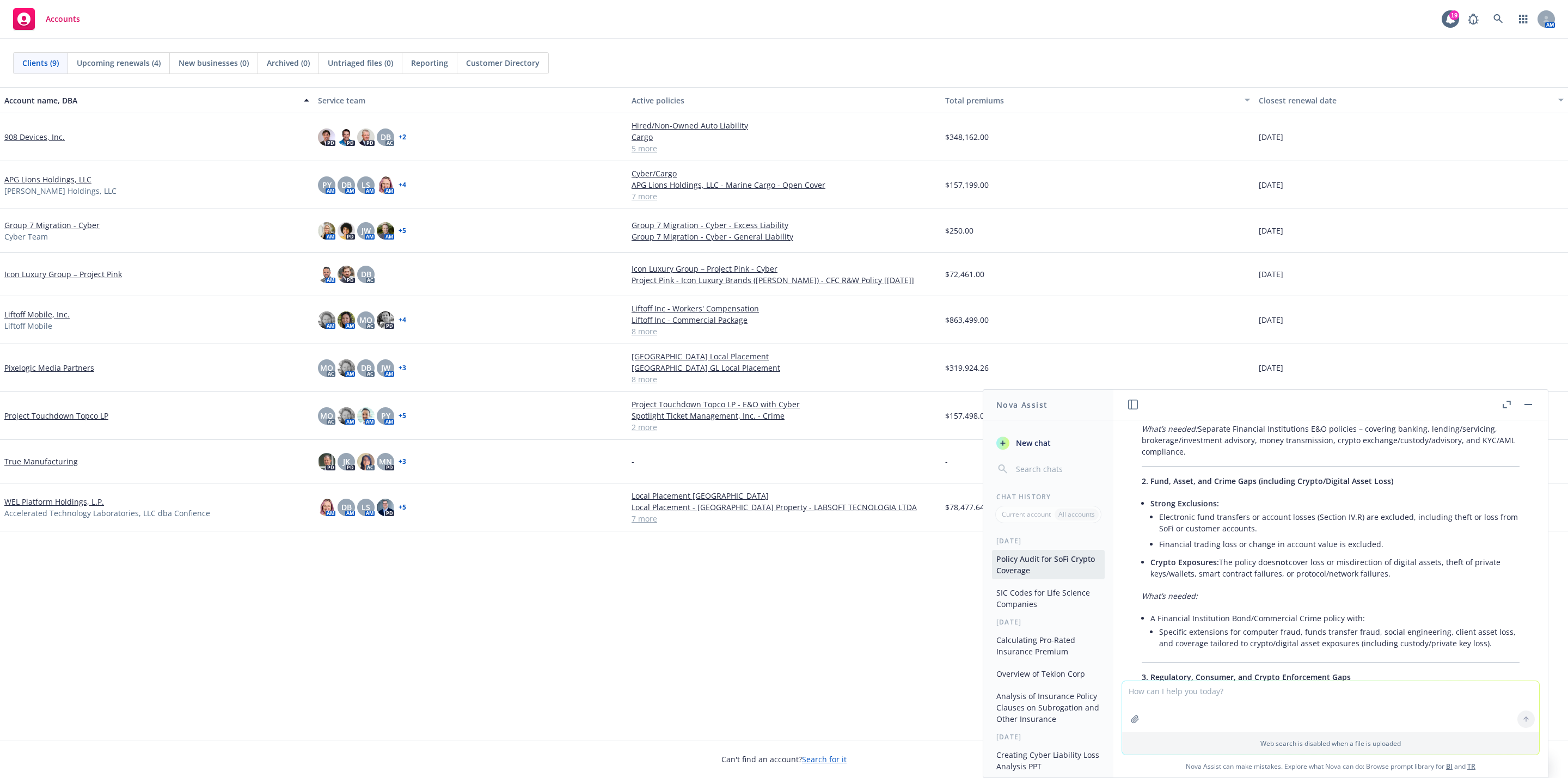
scroll to position [327, 0]
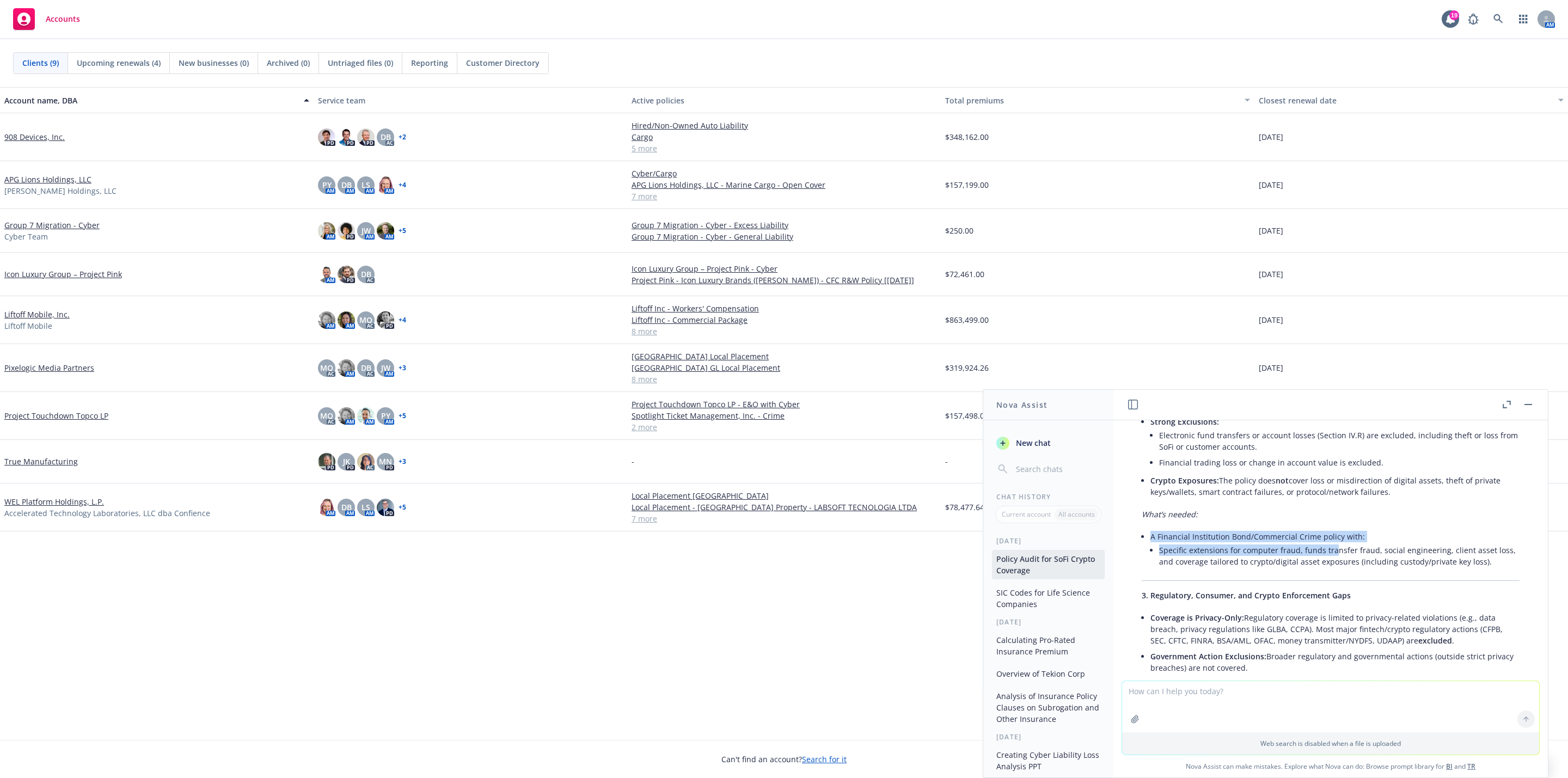
drag, startPoint x: 1147, startPoint y: 541, endPoint x: 1338, endPoint y: 555, distance: 191.5
click at [1362, 570] on li "Specific extensions for computer fraud, funds transfer fraud, social engineerin…" at bounding box center [1339, 556] width 360 height 27
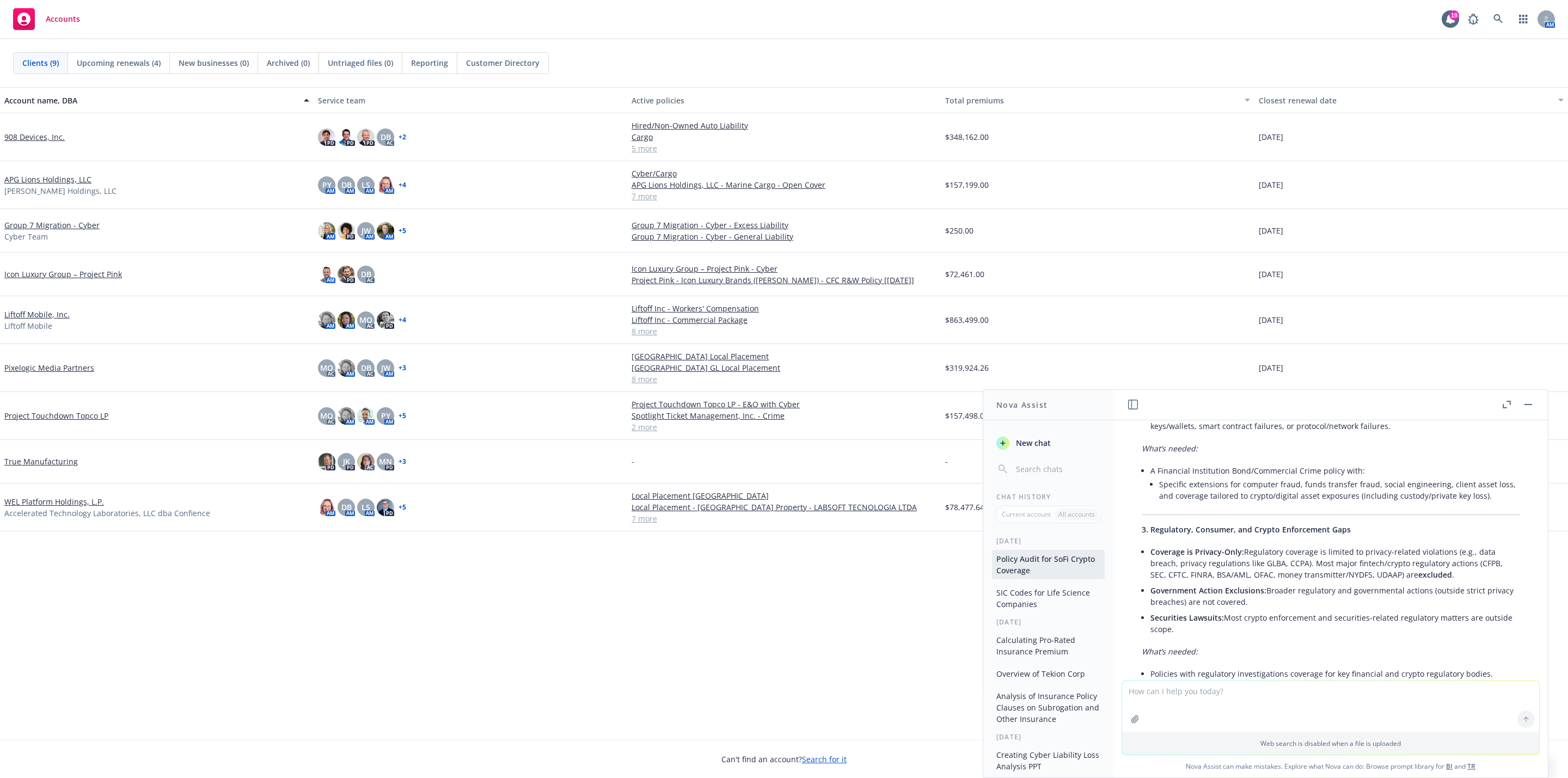
scroll to position [490, 0]
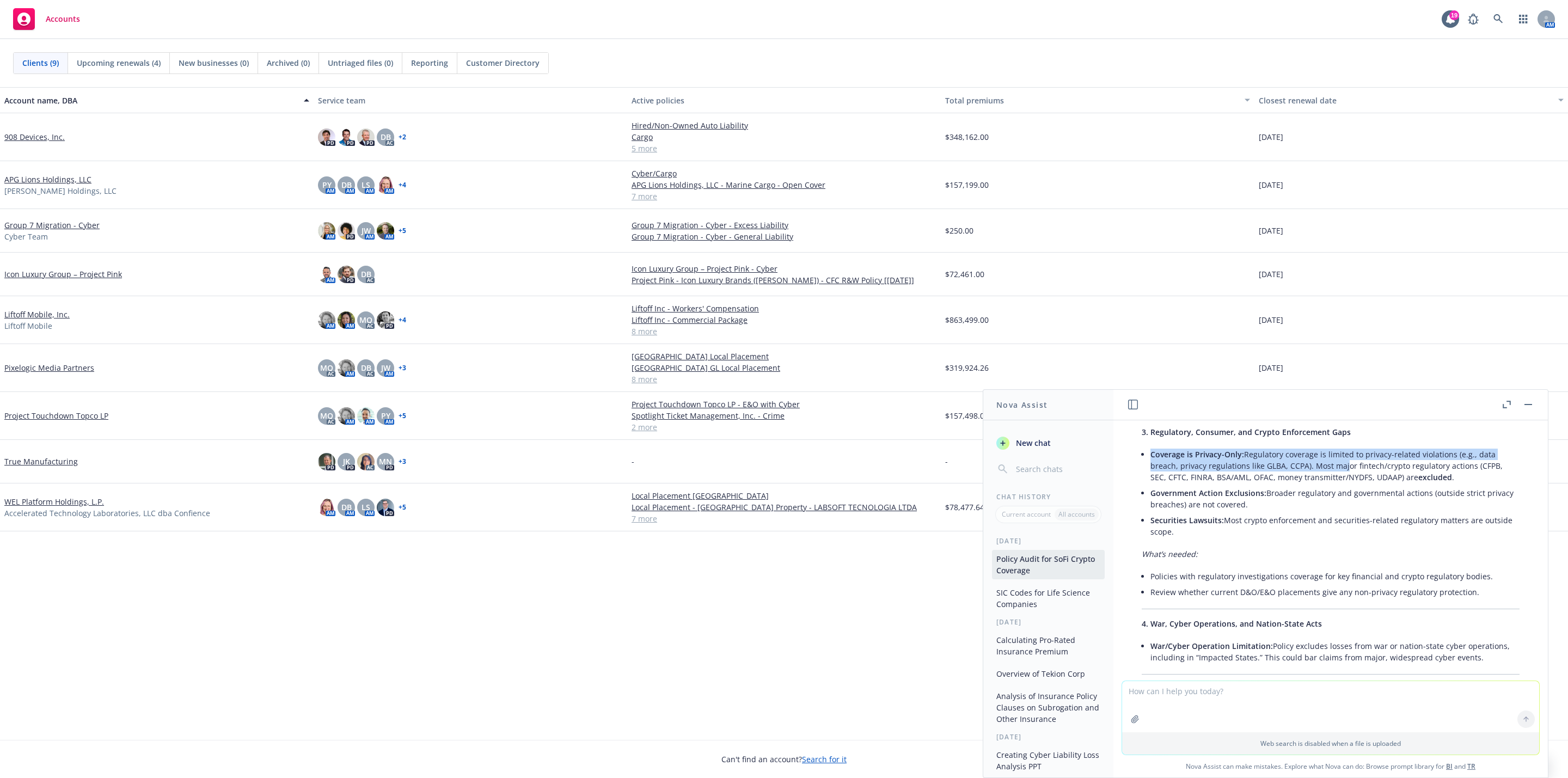
drag, startPoint x: 1147, startPoint y: 469, endPoint x: 1343, endPoint y: 476, distance: 196.1
click at [1339, 482] on li "Coverage is Privacy-Only: Regulatory coverage is limited to privacy-related vio…" at bounding box center [1335, 466] width 369 height 39
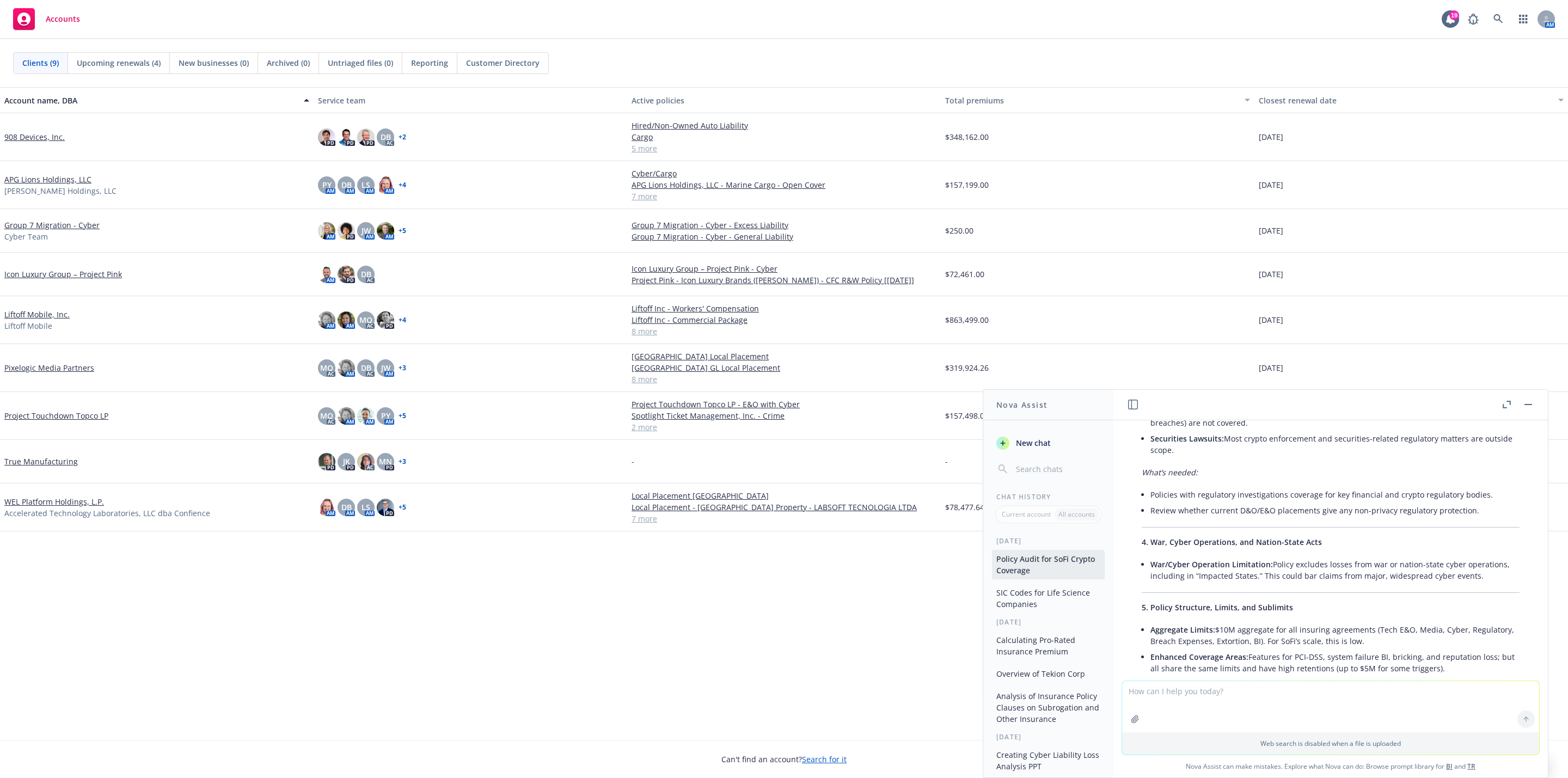
scroll to position [653, 0]
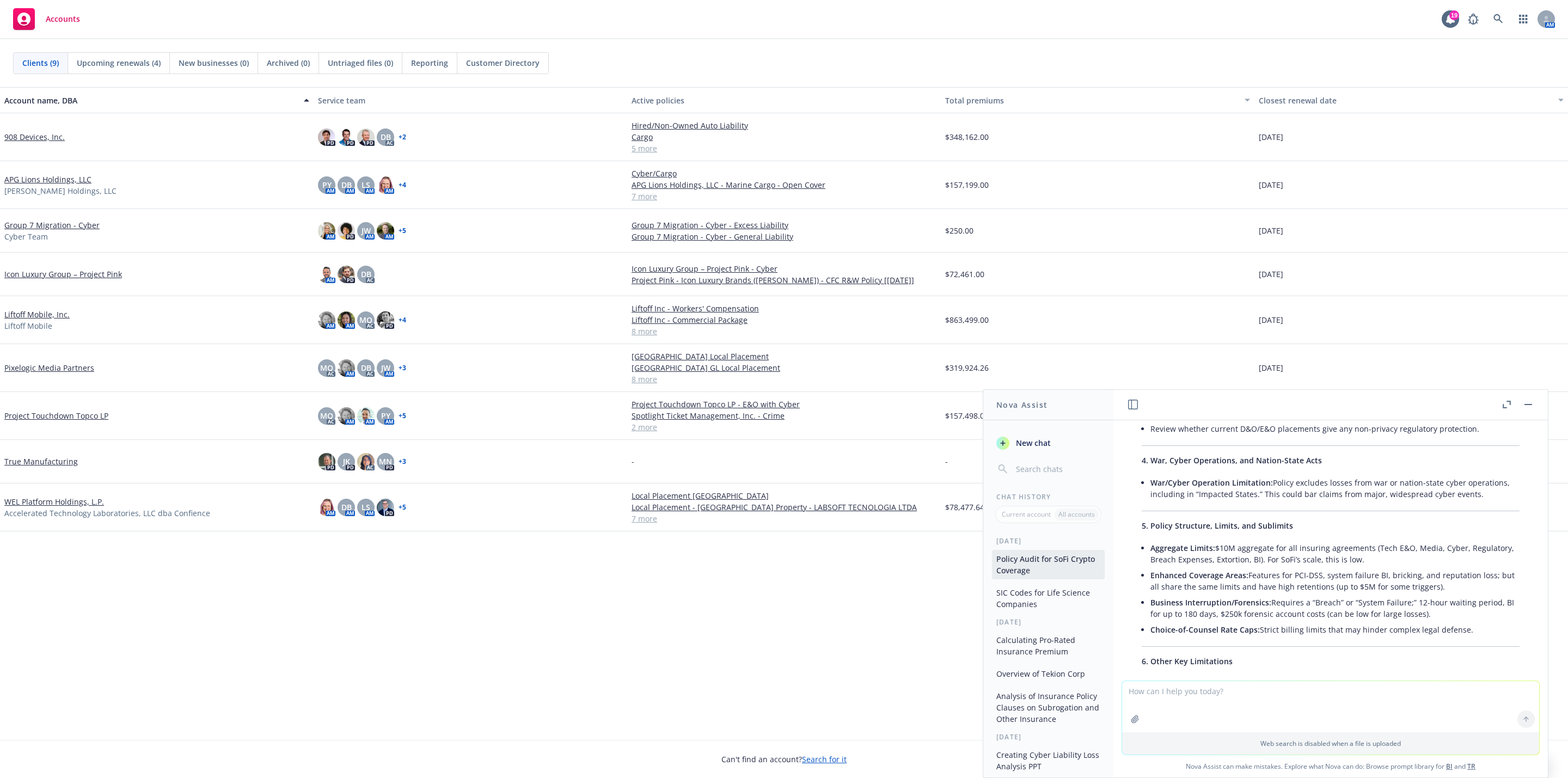
drag, startPoint x: 1199, startPoint y: 559, endPoint x: 1443, endPoint y: 581, distance: 245.0
click at [1443, 581] on div "Here is a detailed audit of the uploaded policy, with a focus on gaps affecting…" at bounding box center [1331, 697] width 400 height 1669
click at [1441, 567] on li "Aggregate Limits: $10M aggregate for all insuring agreements (Tech E&O, Media, …" at bounding box center [1335, 553] width 369 height 27
drag, startPoint x: 1438, startPoint y: 583, endPoint x: 1157, endPoint y: 572, distance: 281.2
click at [1158, 564] on li "Aggregate Limits: $10M aggregate for all insuring agreements (Tech E&O, Media, …" at bounding box center [1335, 553] width 369 height 27
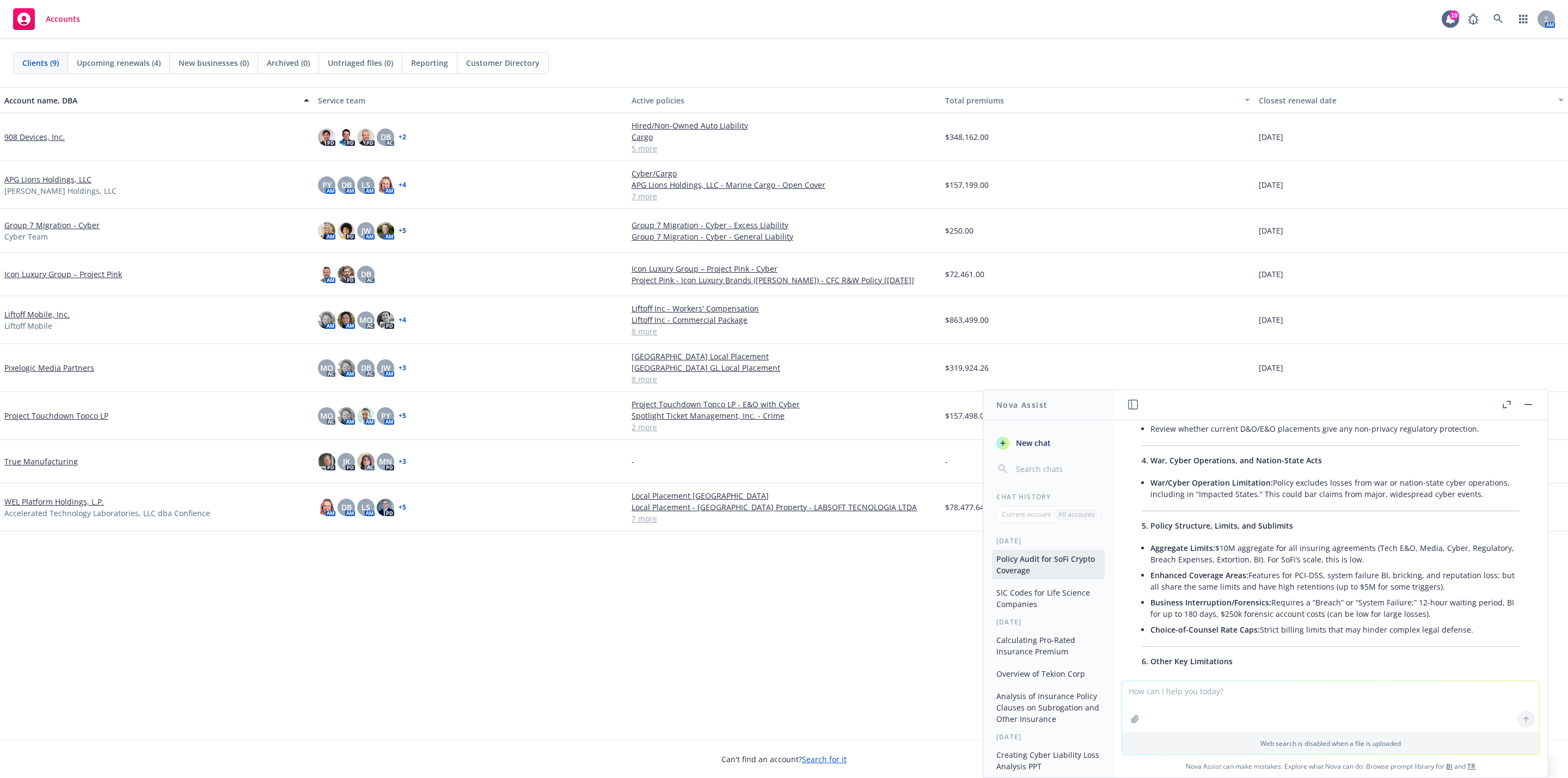
click at [1170, 595] on li "Enhanced Coverage Areas: Features for PCI-DSS, system failure BI, bricking, and…" at bounding box center [1335, 581] width 369 height 27
drag, startPoint x: 1148, startPoint y: 598, endPoint x: 1479, endPoint y: 625, distance: 332.1
click at [1478, 625] on div "Here is a detailed audit of the uploaded policy, with a focus on gaps affecting…" at bounding box center [1331, 697] width 400 height 1669
click at [1479, 622] on li "Business Interruption/Forensics: Requires a “Breach” or “System Failure;” 12-ho…" at bounding box center [1335, 608] width 369 height 27
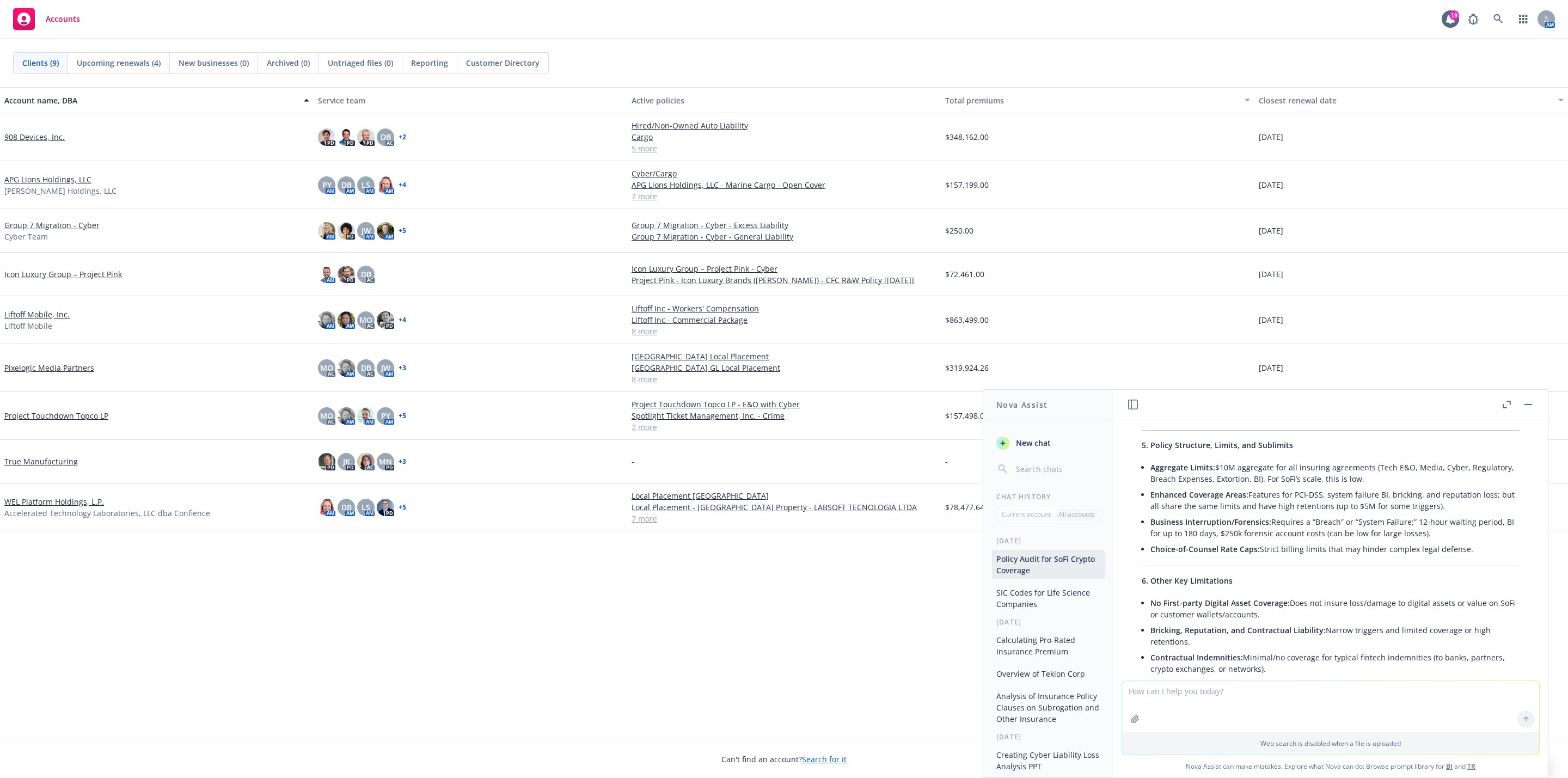
scroll to position [735, 0]
drag, startPoint x: 1161, startPoint y: 543, endPoint x: 1205, endPoint y: 548, distance: 44.3
click at [1207, 526] on span "Business Interruption/Forensics:" at bounding box center [1211, 520] width 121 height 10
click at [1172, 553] on span "Choice-of-Counsel Rate Caps:" at bounding box center [1205, 548] width 110 height 10
drag, startPoint x: 1155, startPoint y: 572, endPoint x: 1457, endPoint y: 570, distance: 302.0
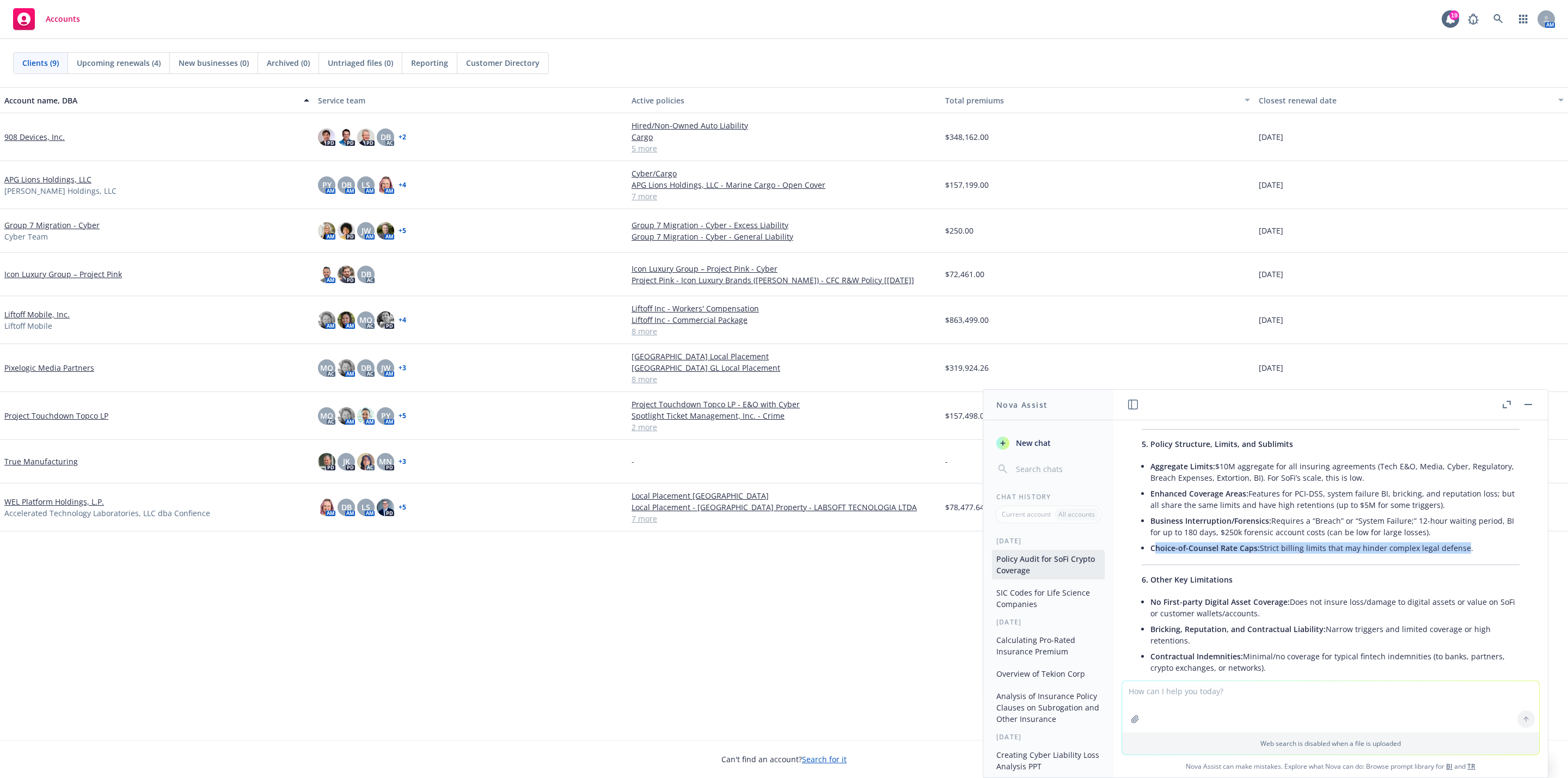
click at [1457, 556] on li "Choice-of-Counsel Rate Caps: Strict billing limits that may hinder complex lega…" at bounding box center [1335, 548] width 369 height 16
click at [1458, 593] on div "Here is a detailed audit of the uploaded policy, with a focus on gaps affecting…" at bounding box center [1331, 615] width 400 height 1669
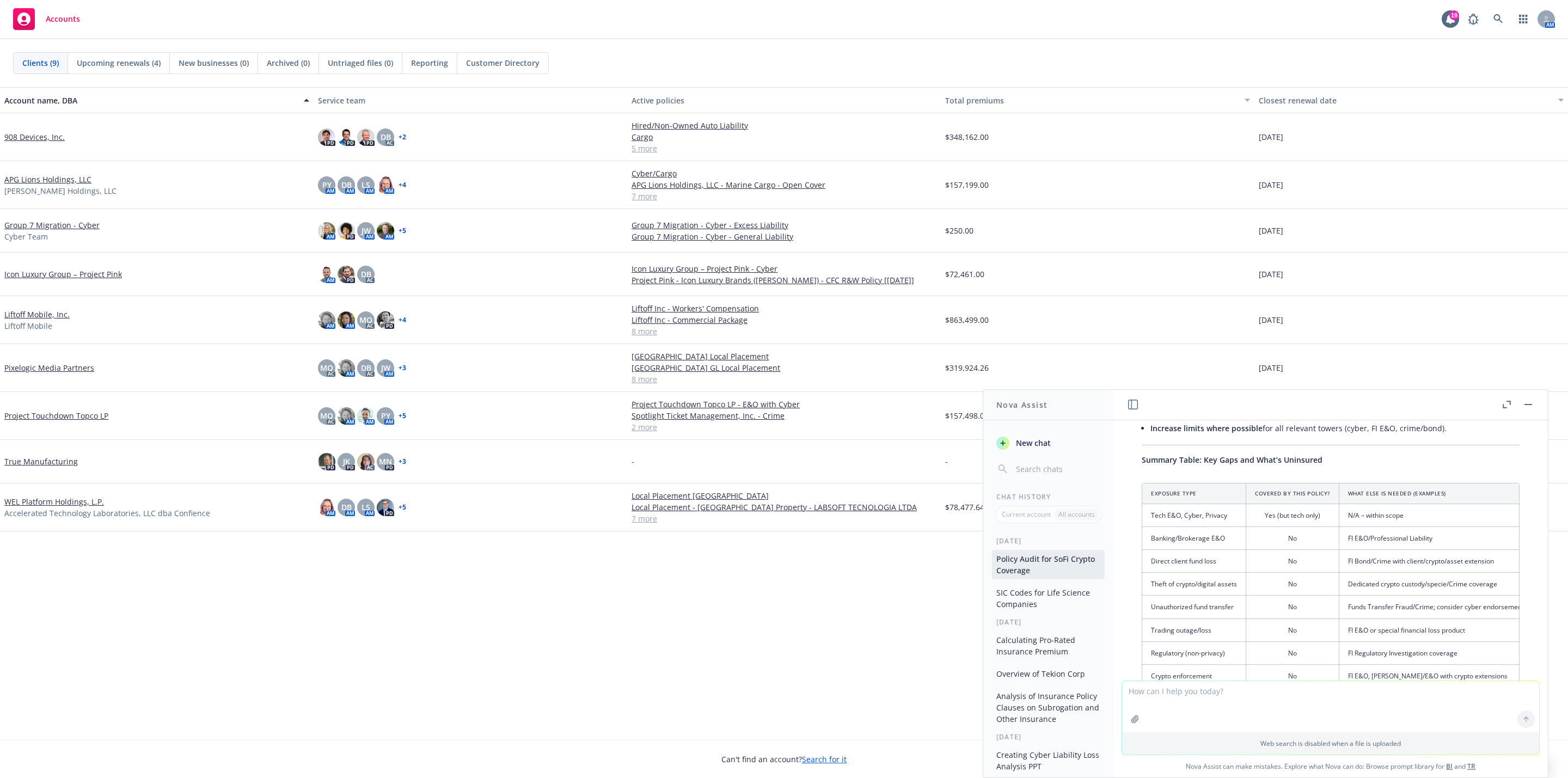
scroll to position [1389, 0]
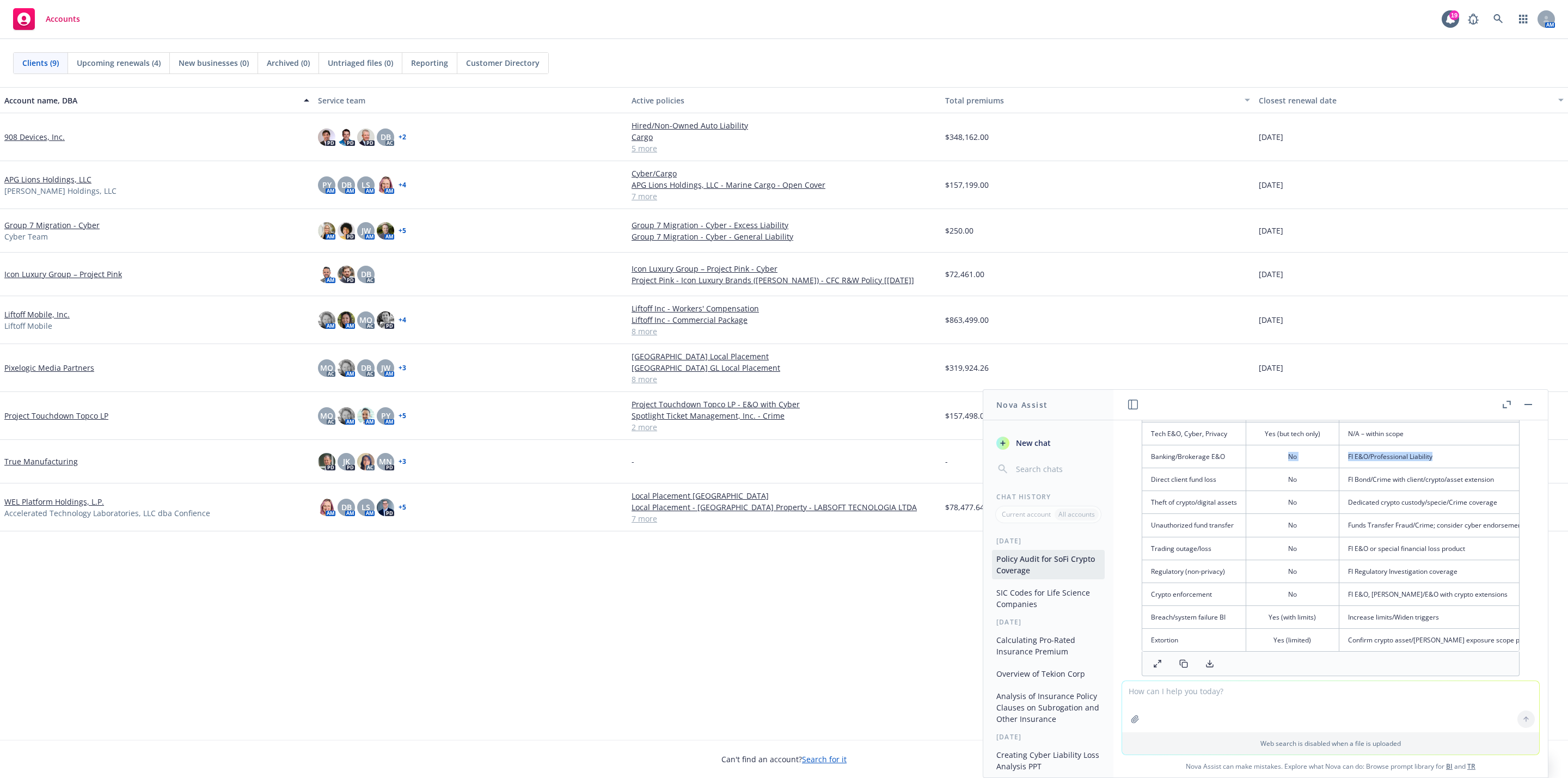
drag, startPoint x: 1446, startPoint y: 477, endPoint x: 1290, endPoint y: 482, distance: 156.1
click at [1290, 468] on tr "Banking/Brokerage E&O No FI E&O/Professional Liability" at bounding box center [1356, 457] width 428 height 23
click at [1300, 491] on td "No" at bounding box center [1292, 480] width 93 height 23
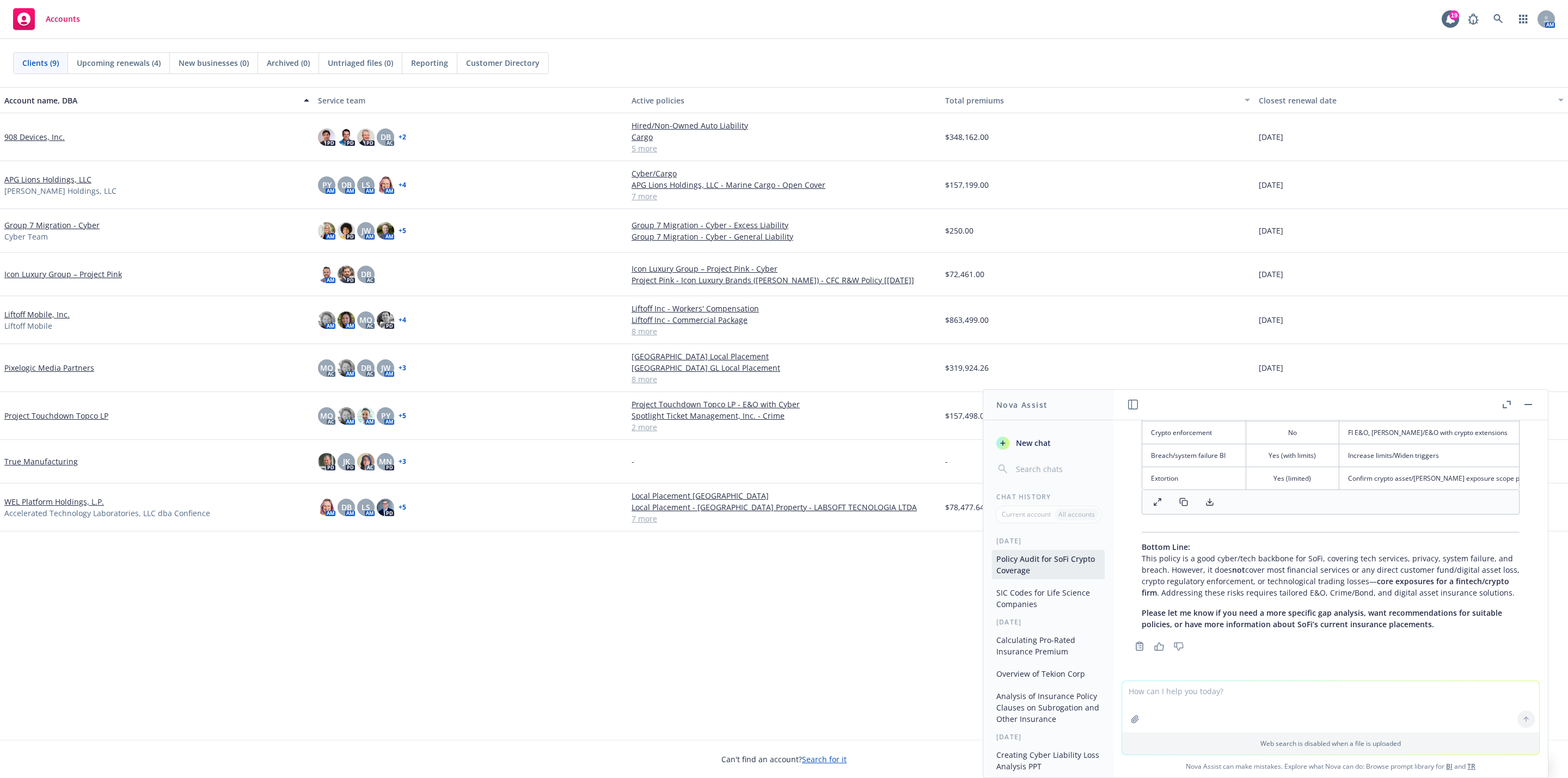
scroll to position [1601, 0]
click at [1500, 19] on icon at bounding box center [1498, 19] width 10 height 10
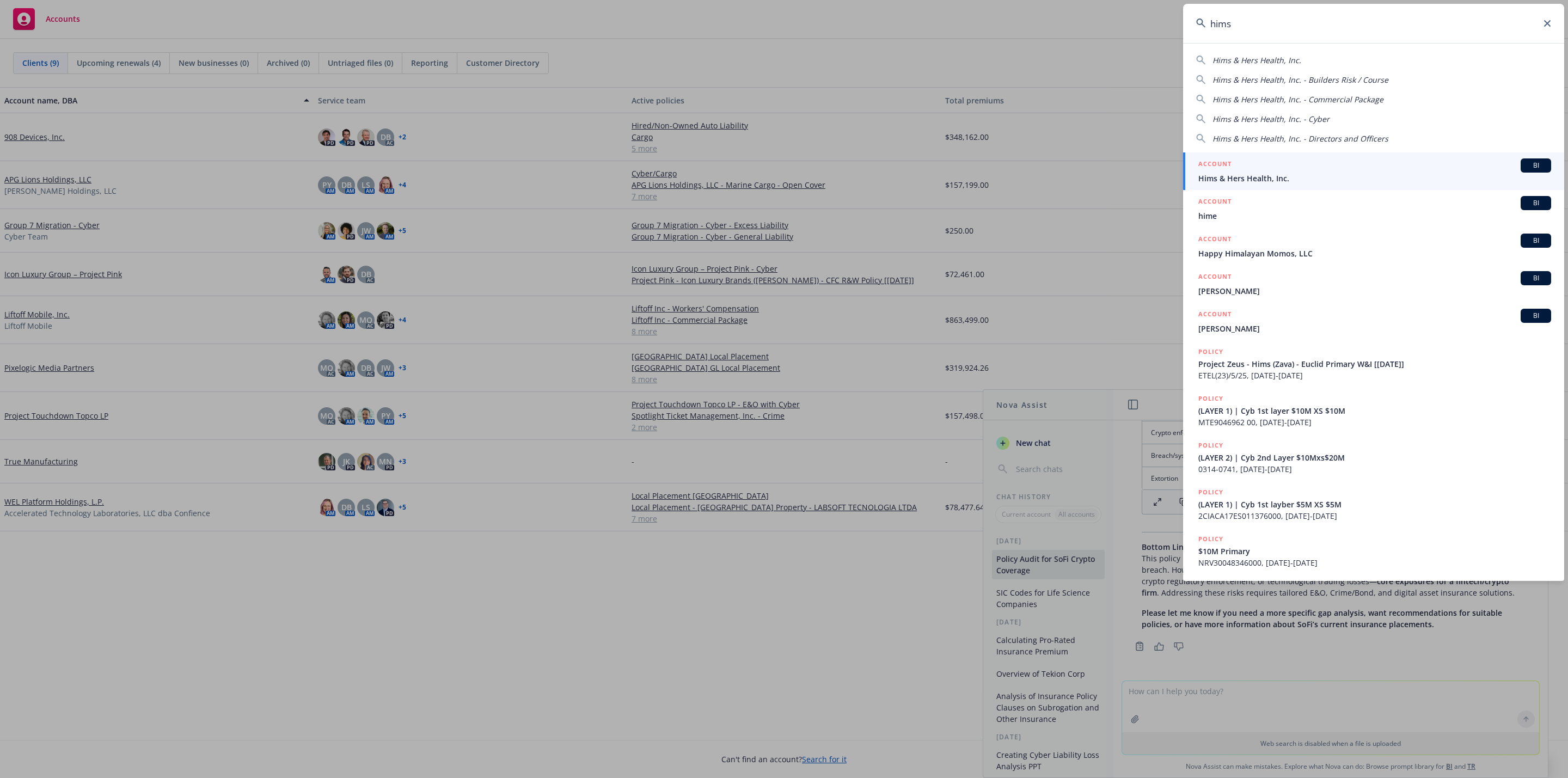
type input "hims"
click at [1307, 180] on span "Hims & Hers Health, Inc." at bounding box center [1375, 178] width 353 height 12
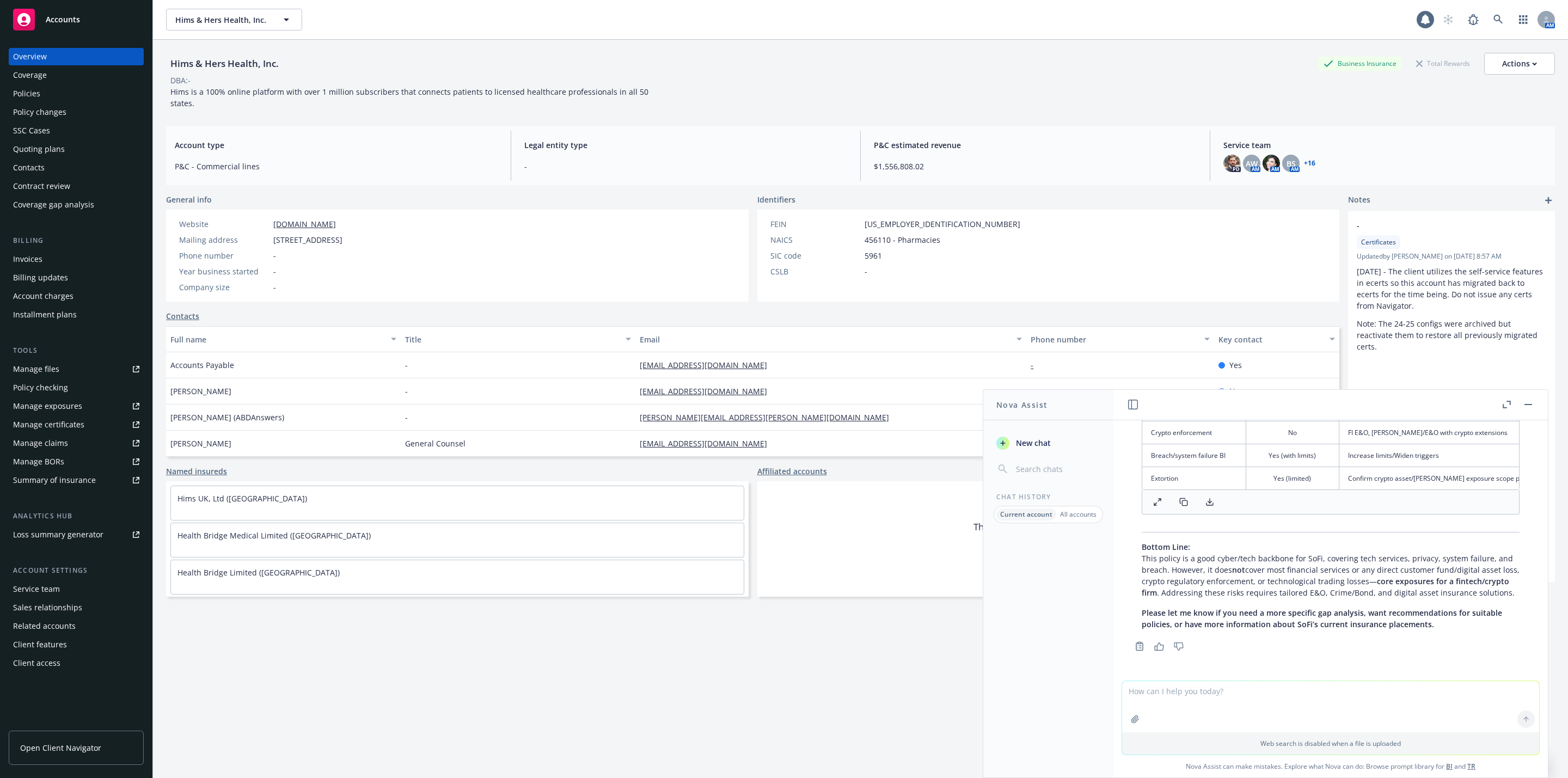
click at [46, 89] on div "Policies" at bounding box center [76, 94] width 127 height 18
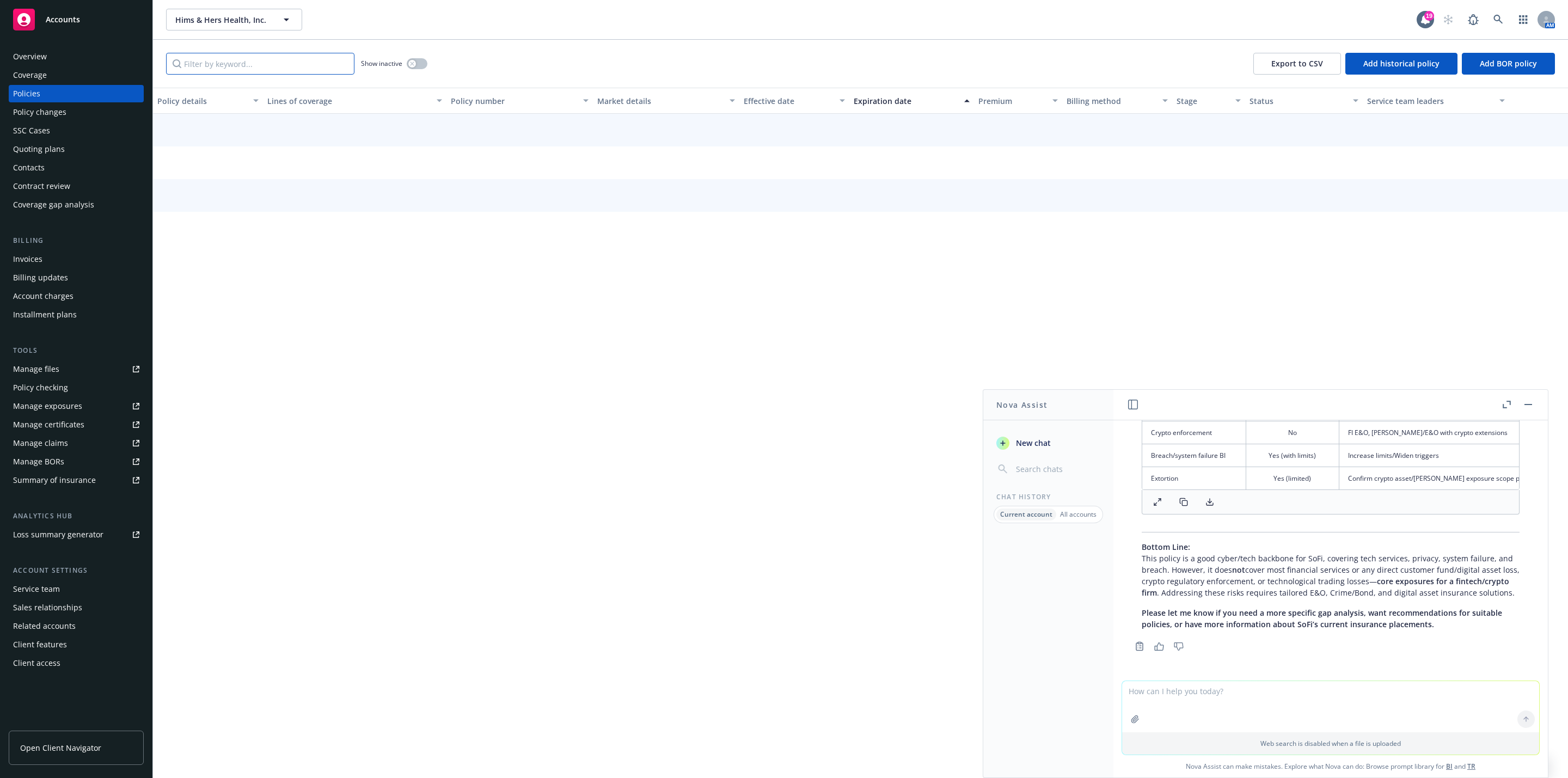
click at [261, 63] on input "Filter by keyword..." at bounding box center [260, 64] width 188 height 22
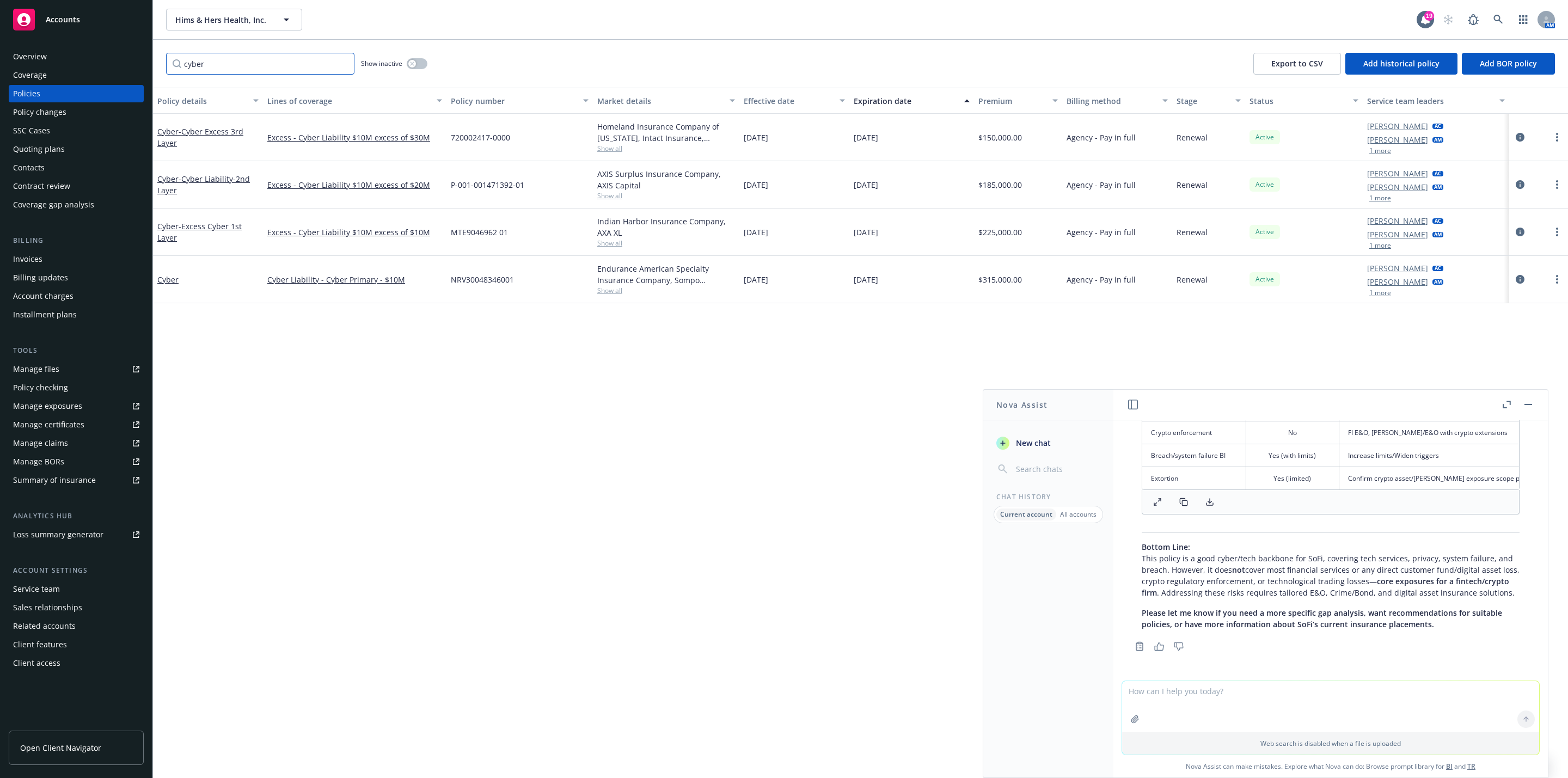
type input "cyber"
click at [1532, 404] on button "button" at bounding box center [1528, 404] width 13 height 13
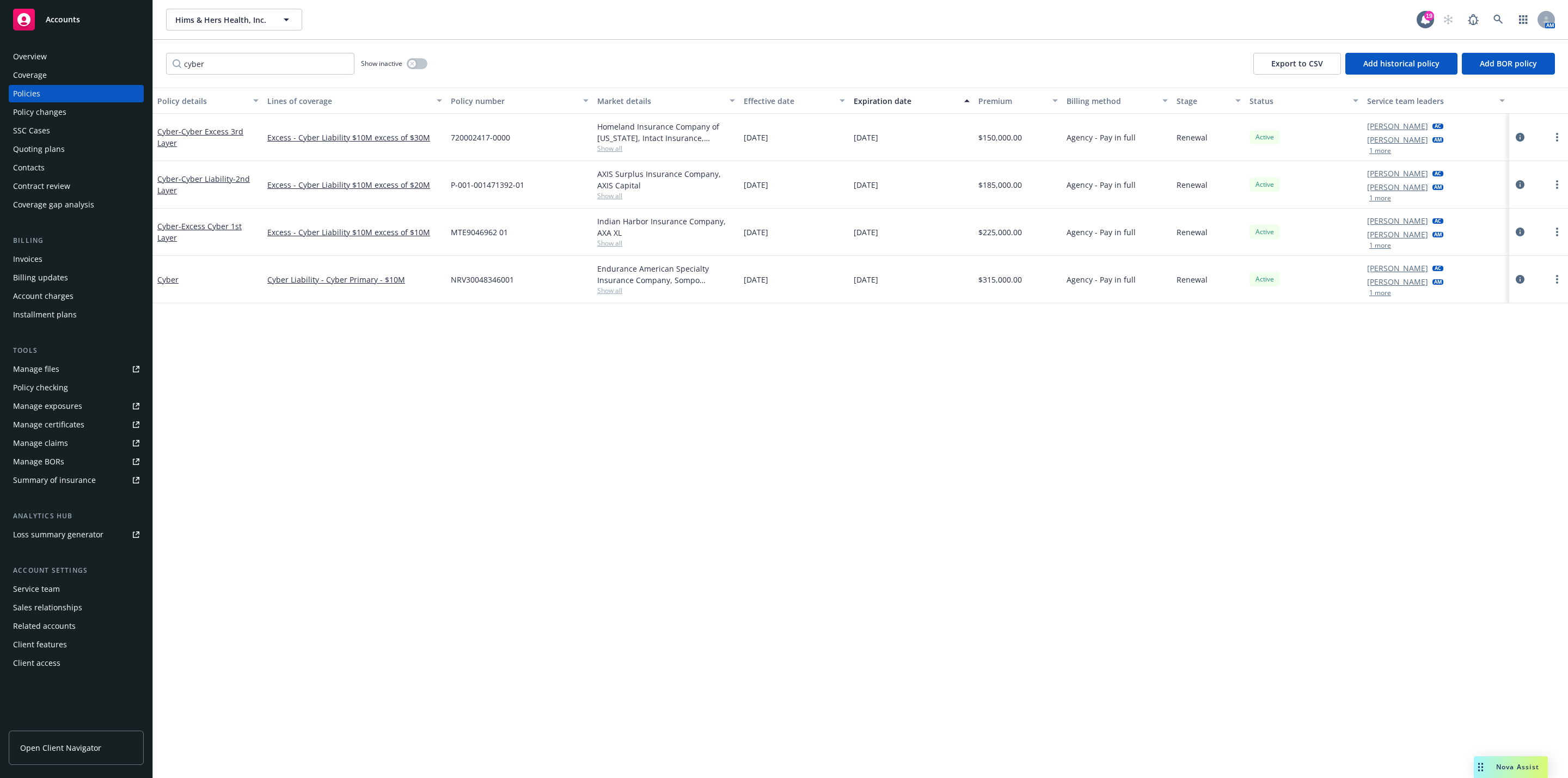
click at [70, 60] on div "Overview" at bounding box center [76, 57] width 127 height 18
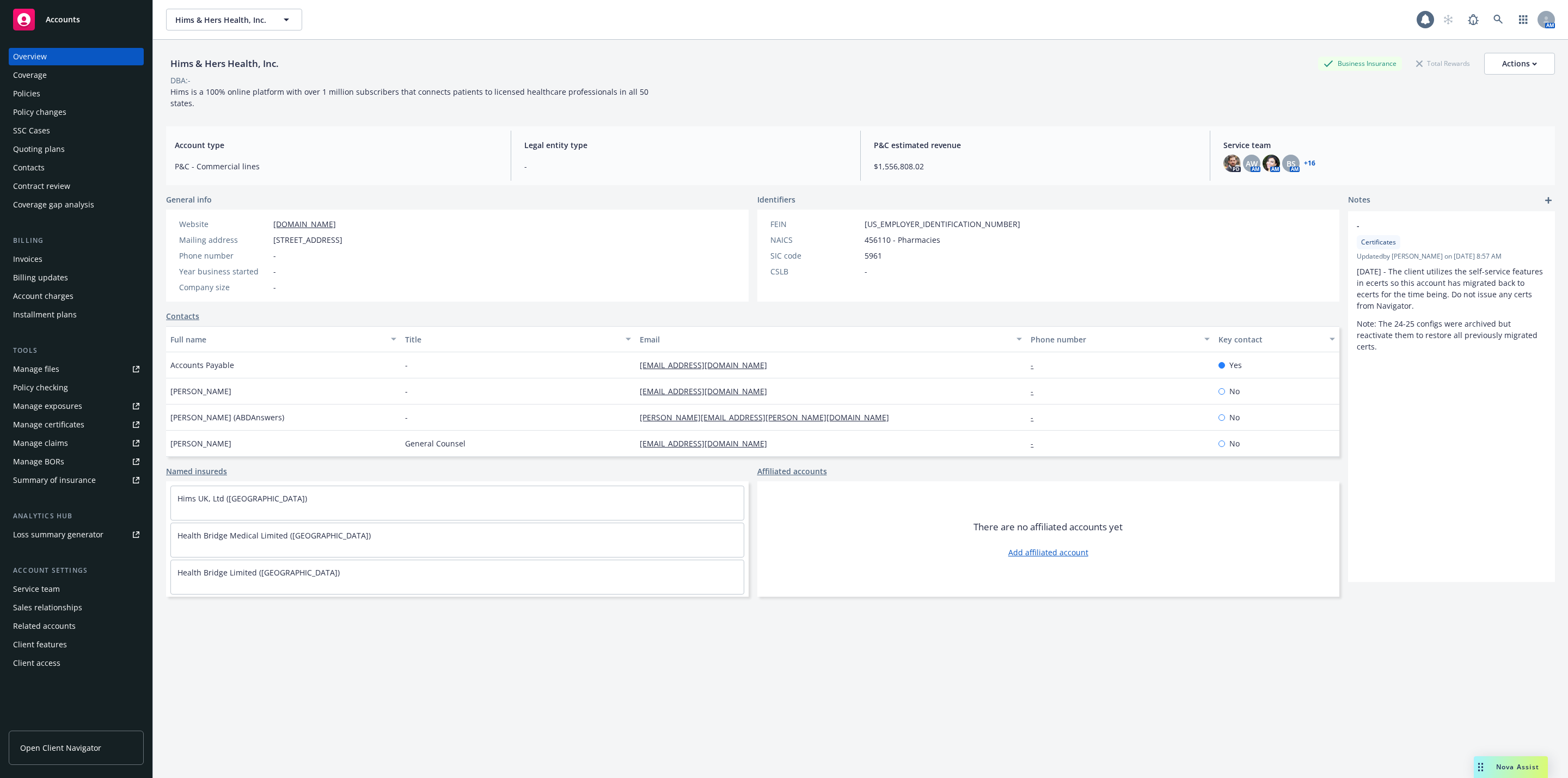
click at [1304, 166] on link "+ 16" at bounding box center [1309, 163] width 12 height 7
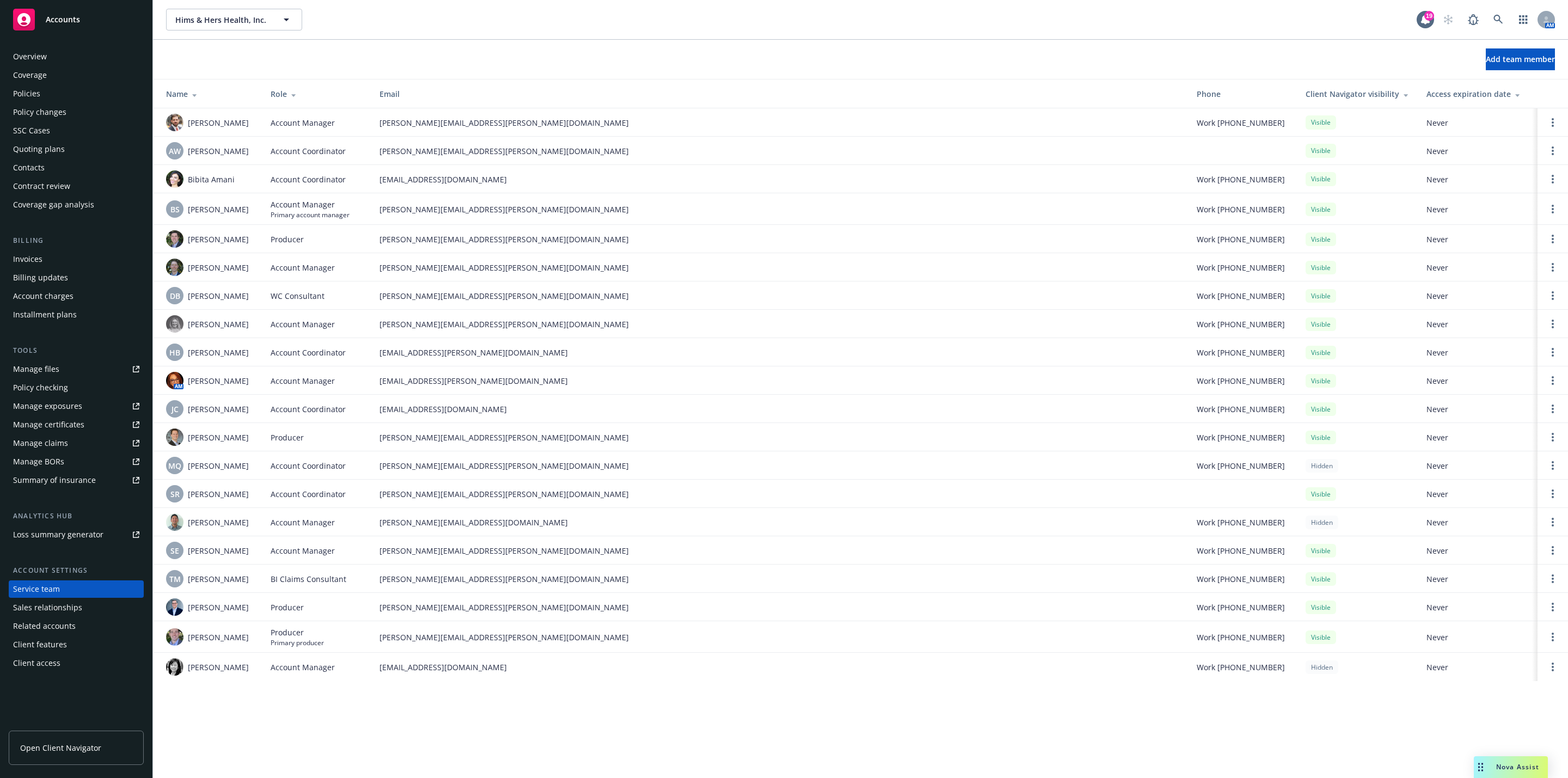
click at [35, 64] on div "Overview" at bounding box center [29, 57] width 33 height 18
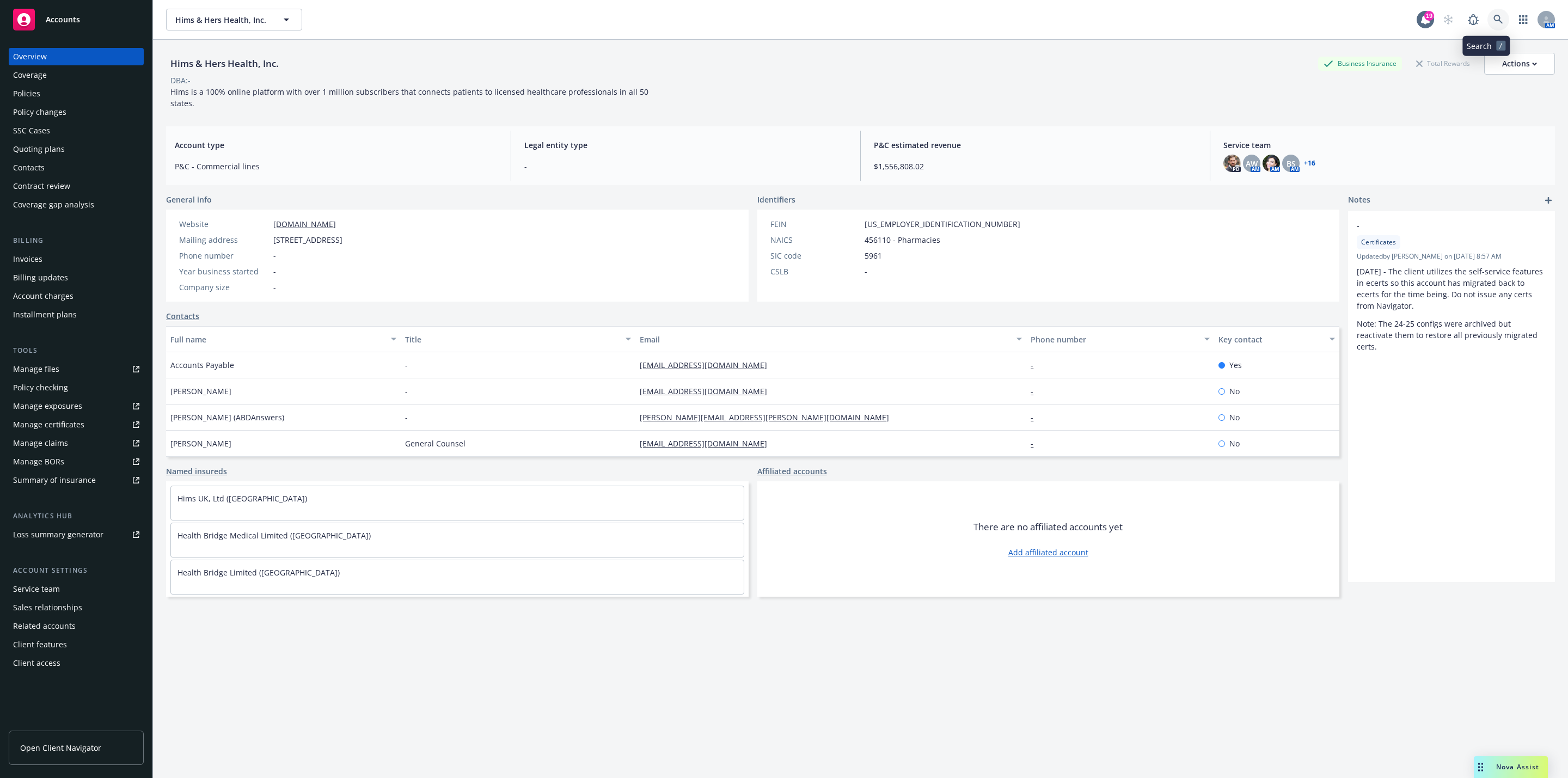
click at [1493, 19] on icon at bounding box center [1498, 19] width 10 height 10
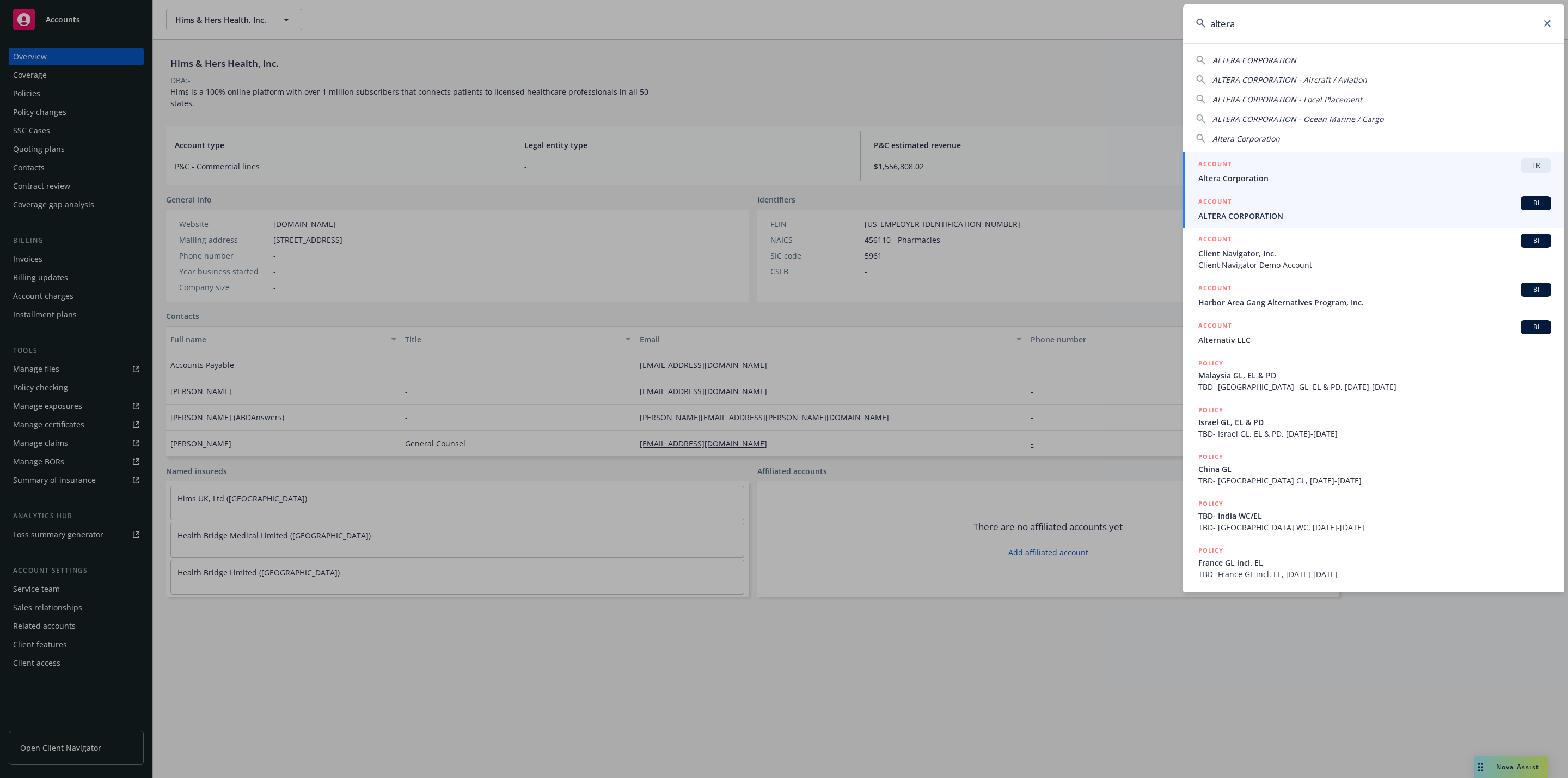
type input "altera"
click at [1317, 208] on div "ACCOUNT BI" at bounding box center [1375, 203] width 353 height 14
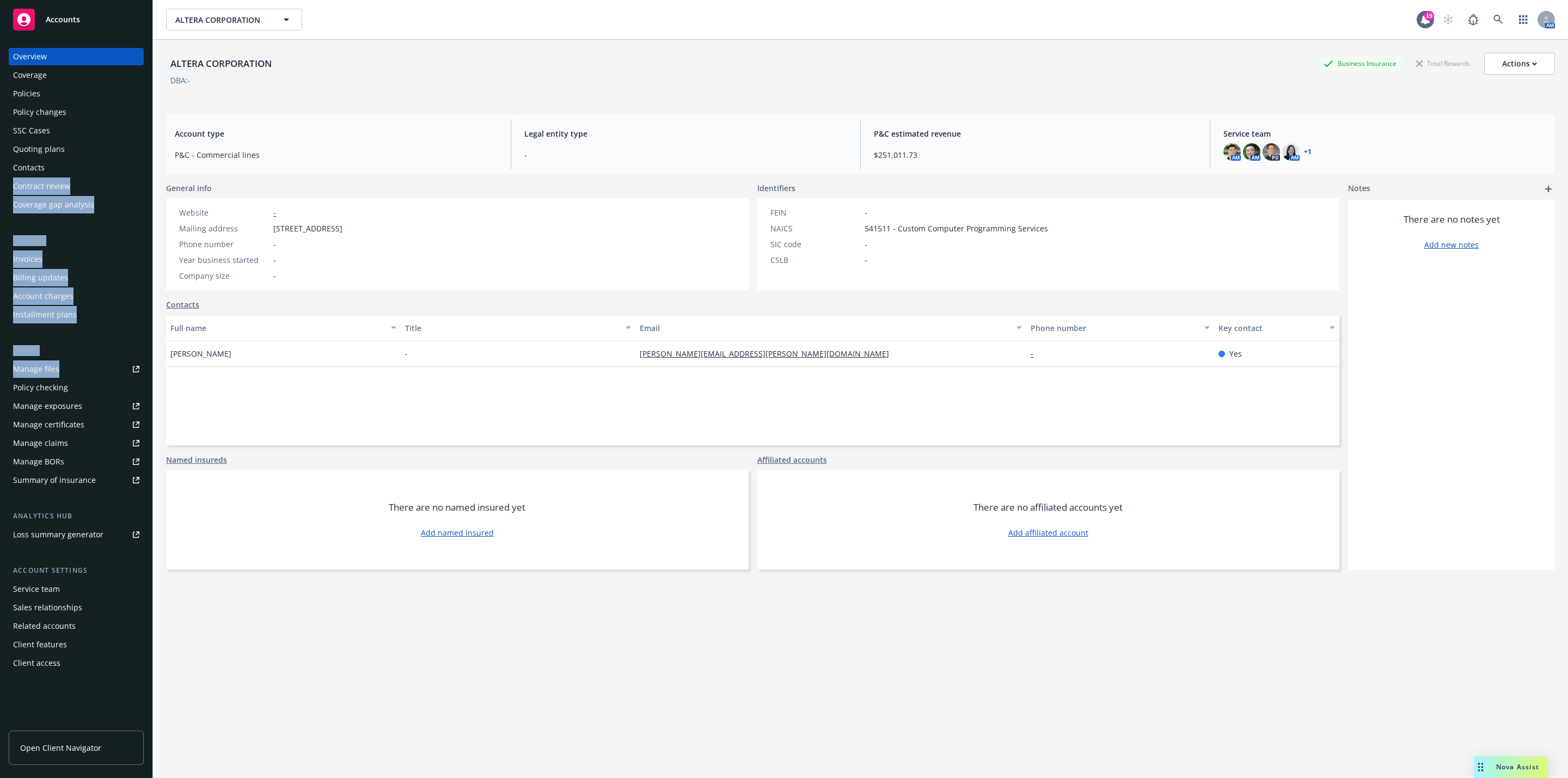
click at [162, 457] on div "Accounts Overview Coverage Policies Policy changes SSC Cases Quoting plans Cont…" at bounding box center [784, 389] width 1568 height 778
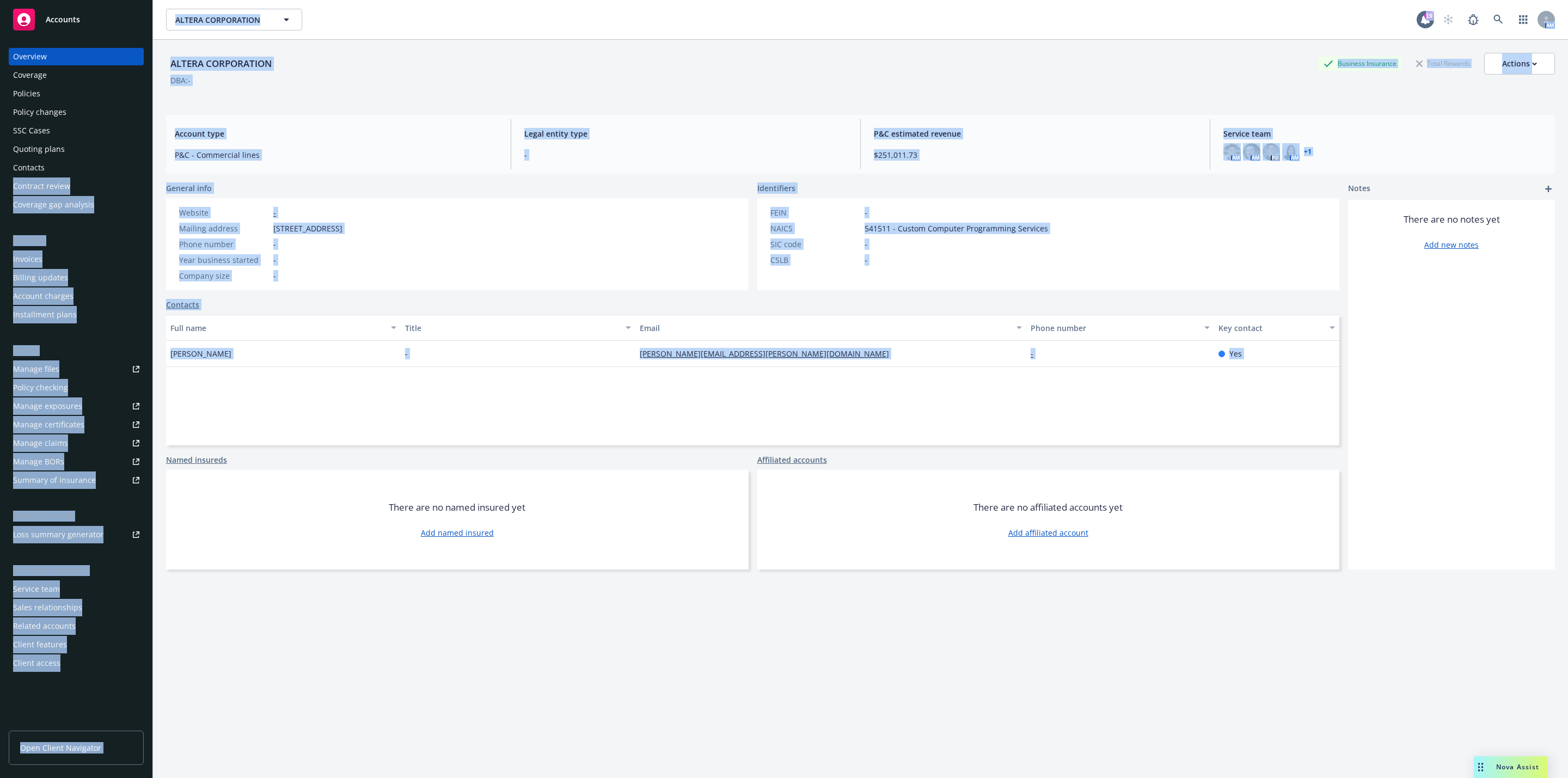
click at [62, 382] on div "Policy checking" at bounding box center [40, 388] width 55 height 18
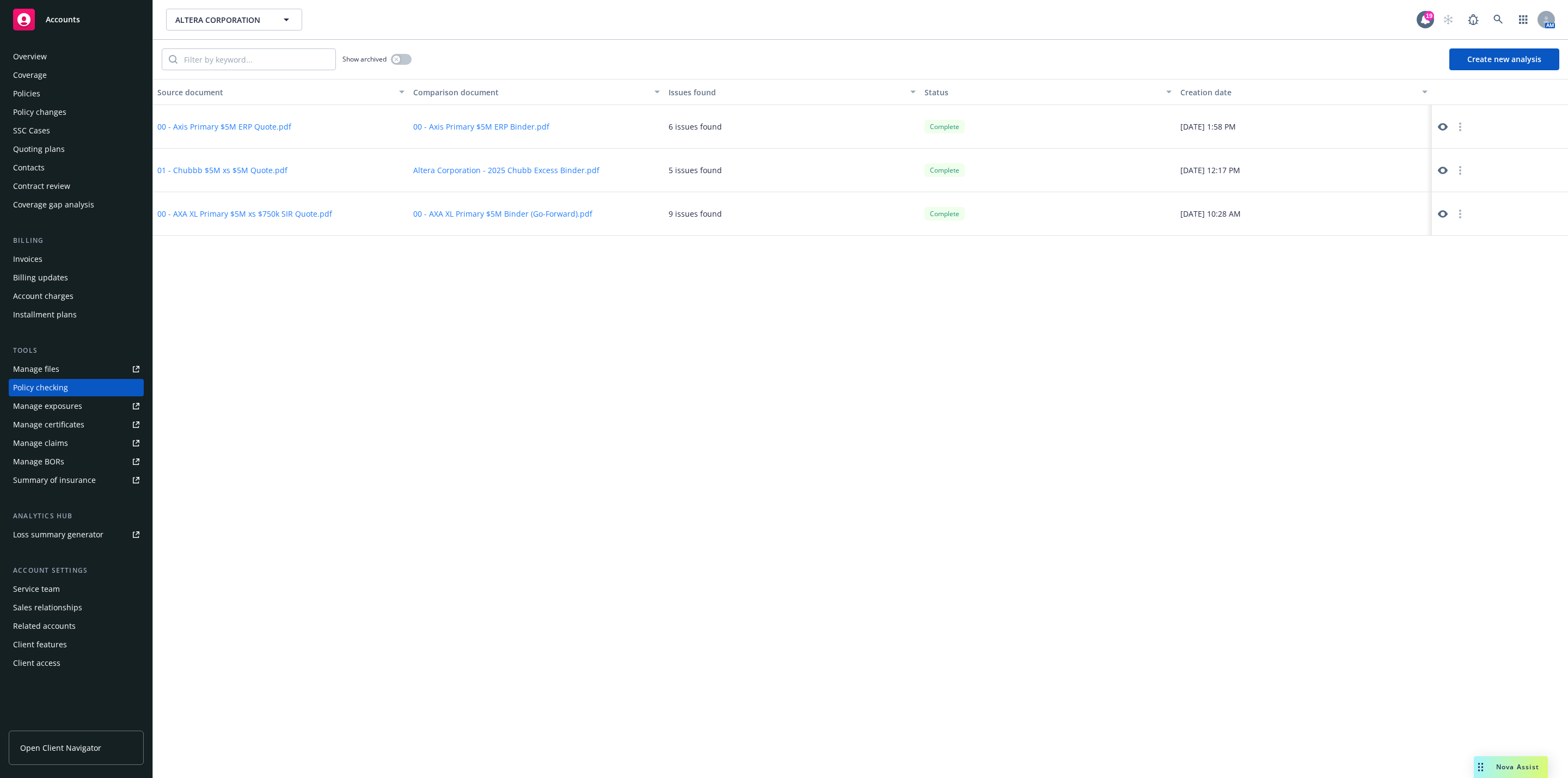
click at [1480, 69] on button "Create new analysis" at bounding box center [1504, 60] width 110 height 22
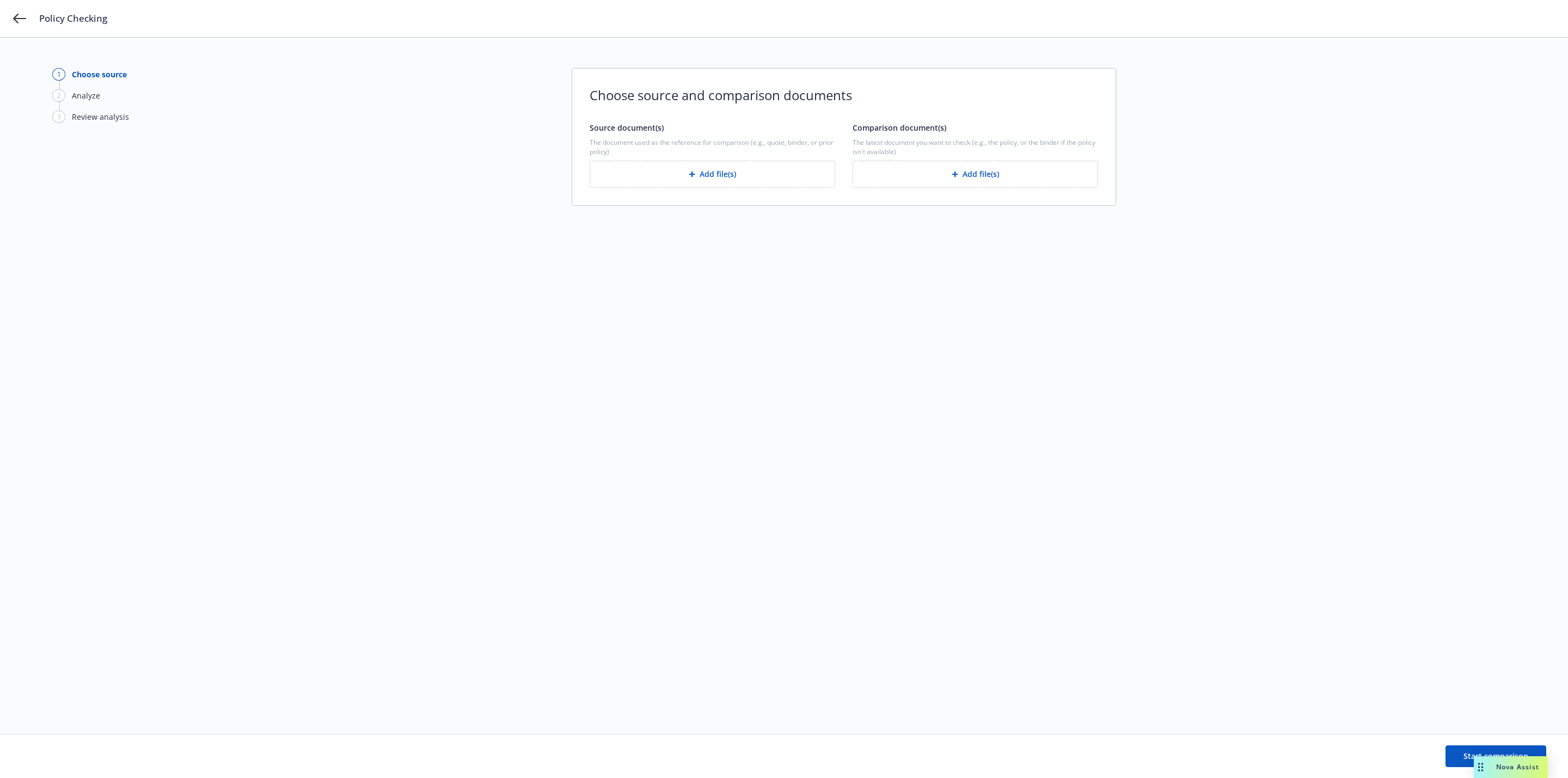
click at [998, 175] on button "Add file(s)" at bounding box center [975, 174] width 245 height 27
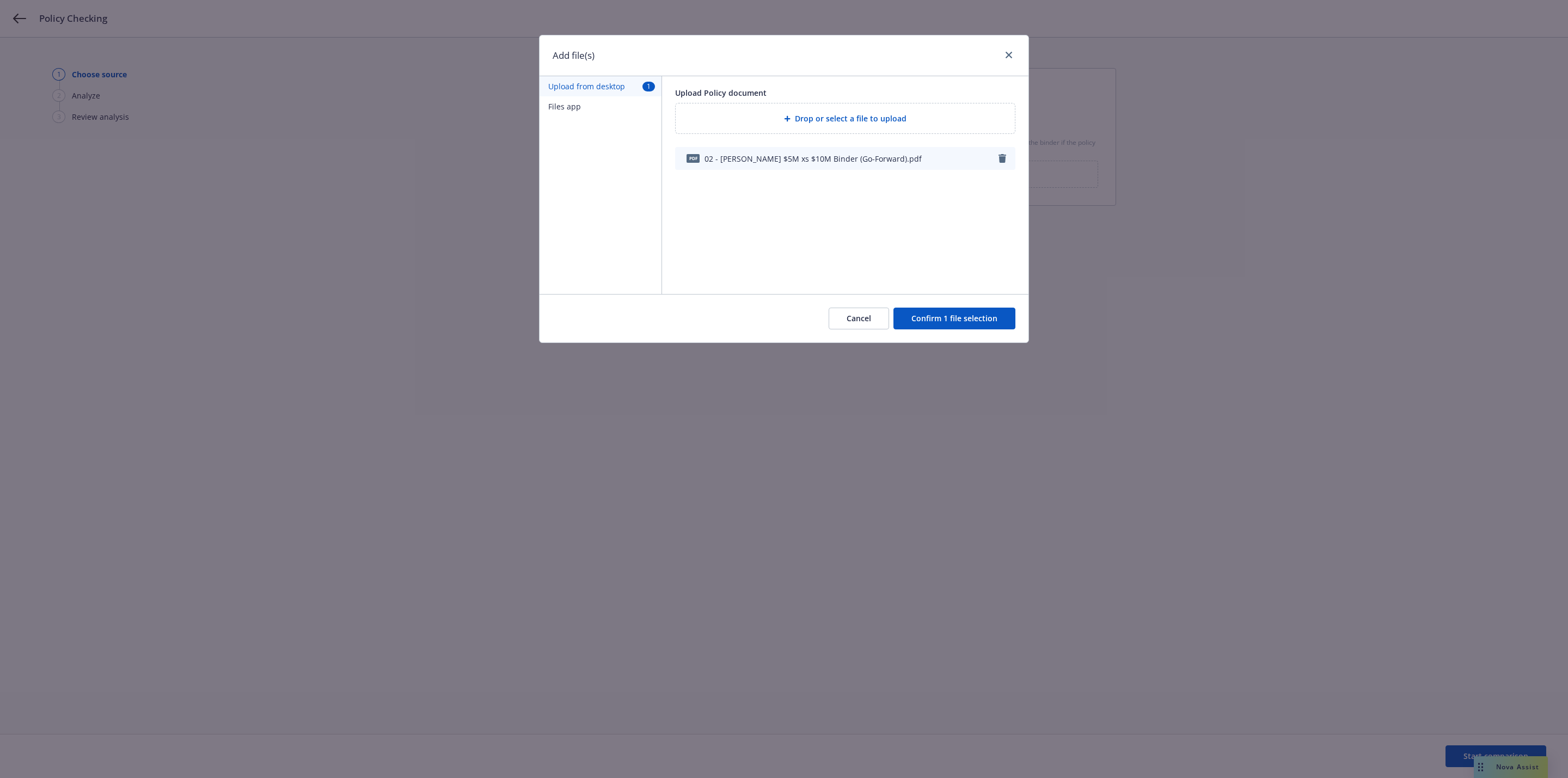
click at [976, 315] on button "Confirm 1 file selection" at bounding box center [954, 318] width 122 height 22
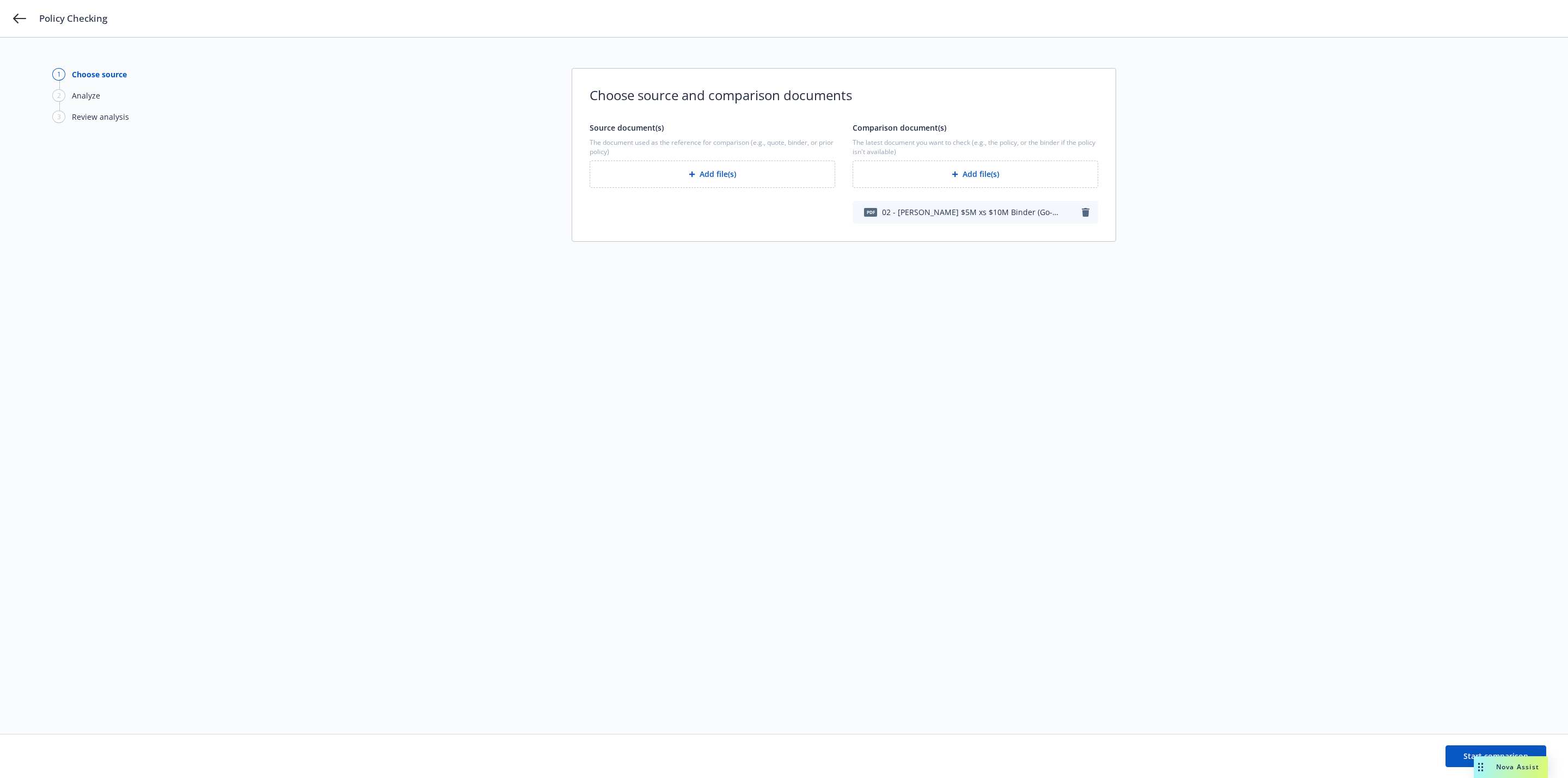
click at [727, 166] on button "Add file(s)" at bounding box center [712, 174] width 245 height 27
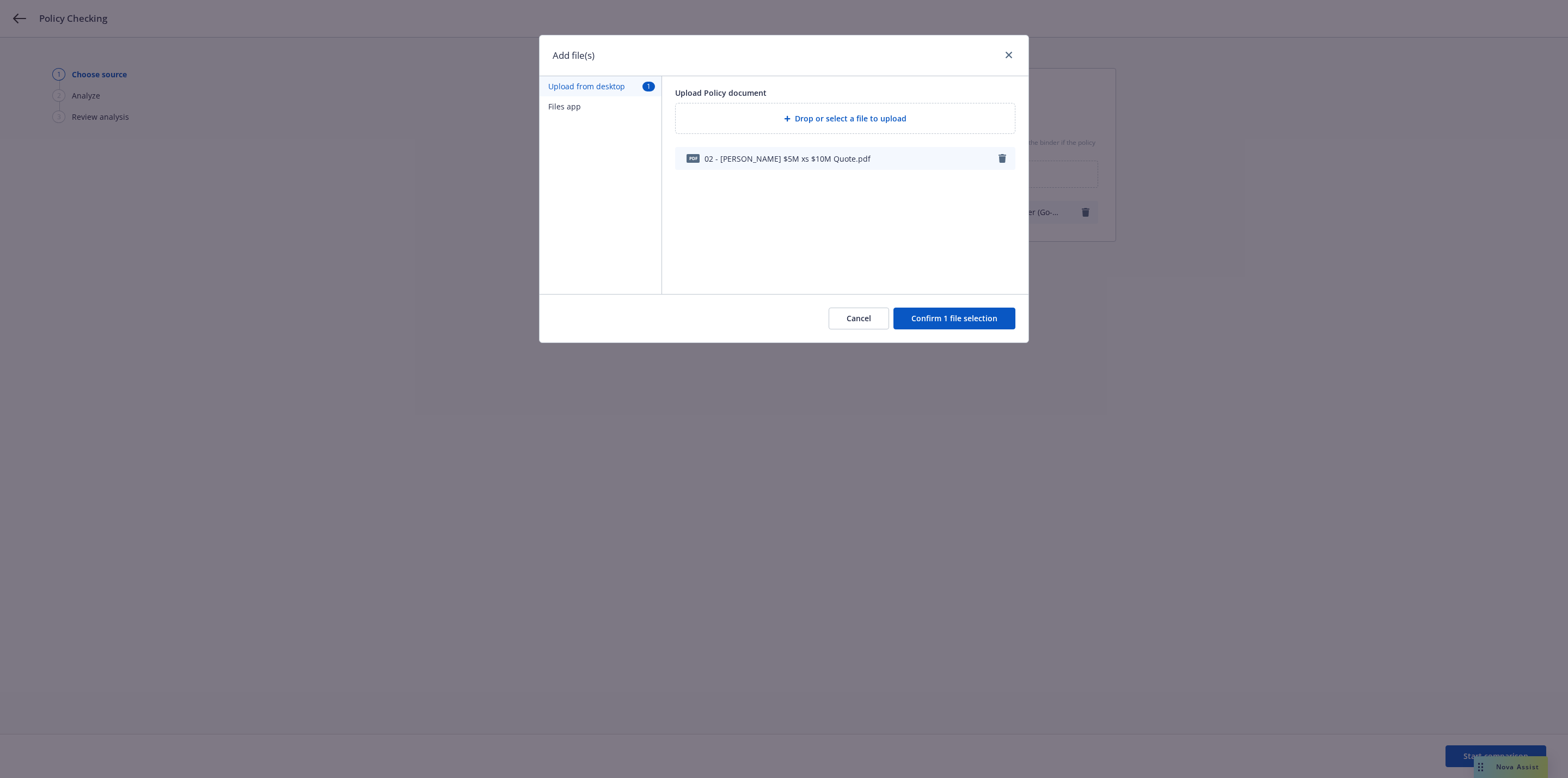
click at [931, 319] on button "Confirm 1 file selection" at bounding box center [954, 318] width 122 height 22
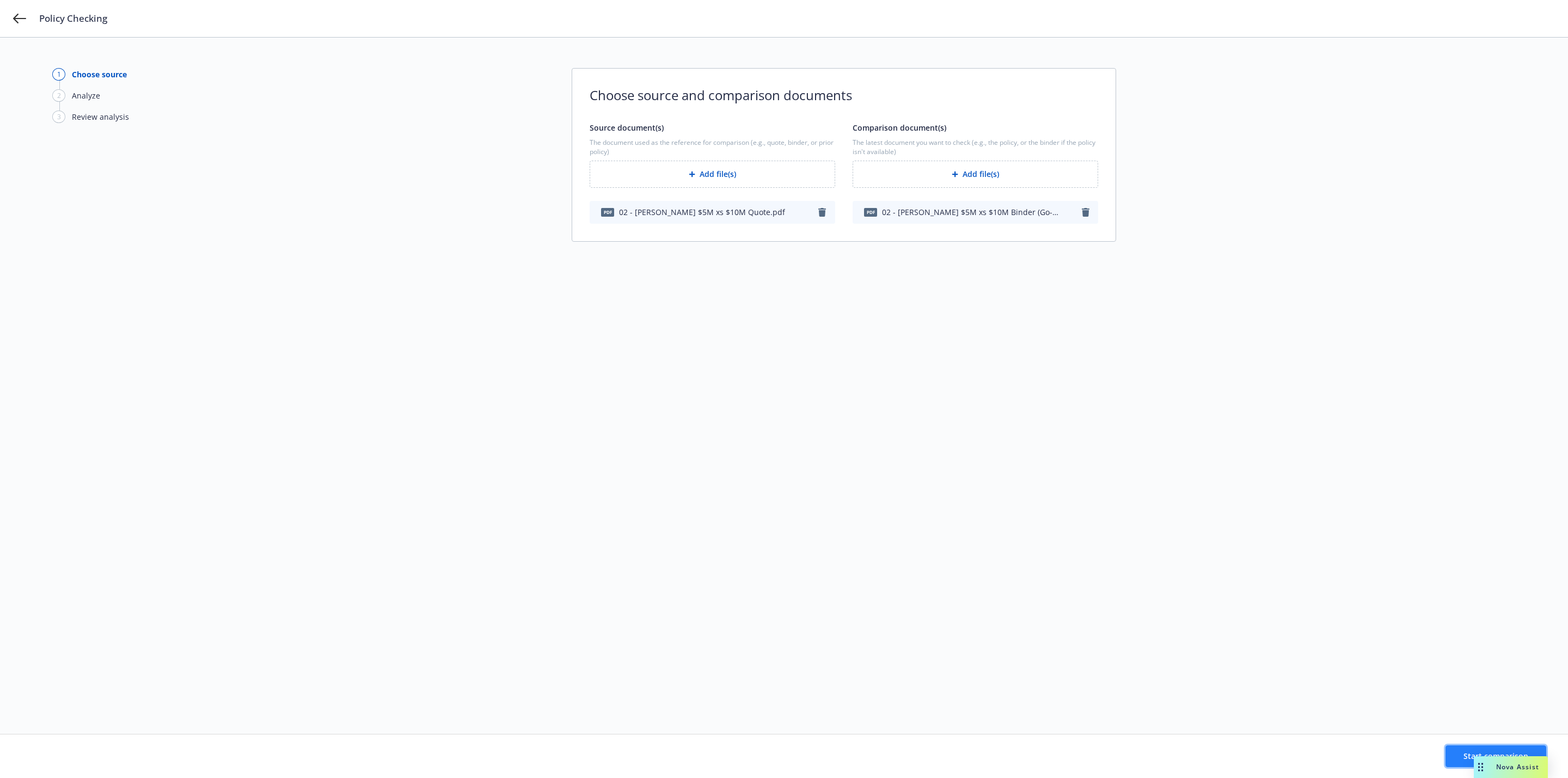
click at [1455, 760] on button "Start comparison" at bounding box center [1496, 756] width 100 height 22
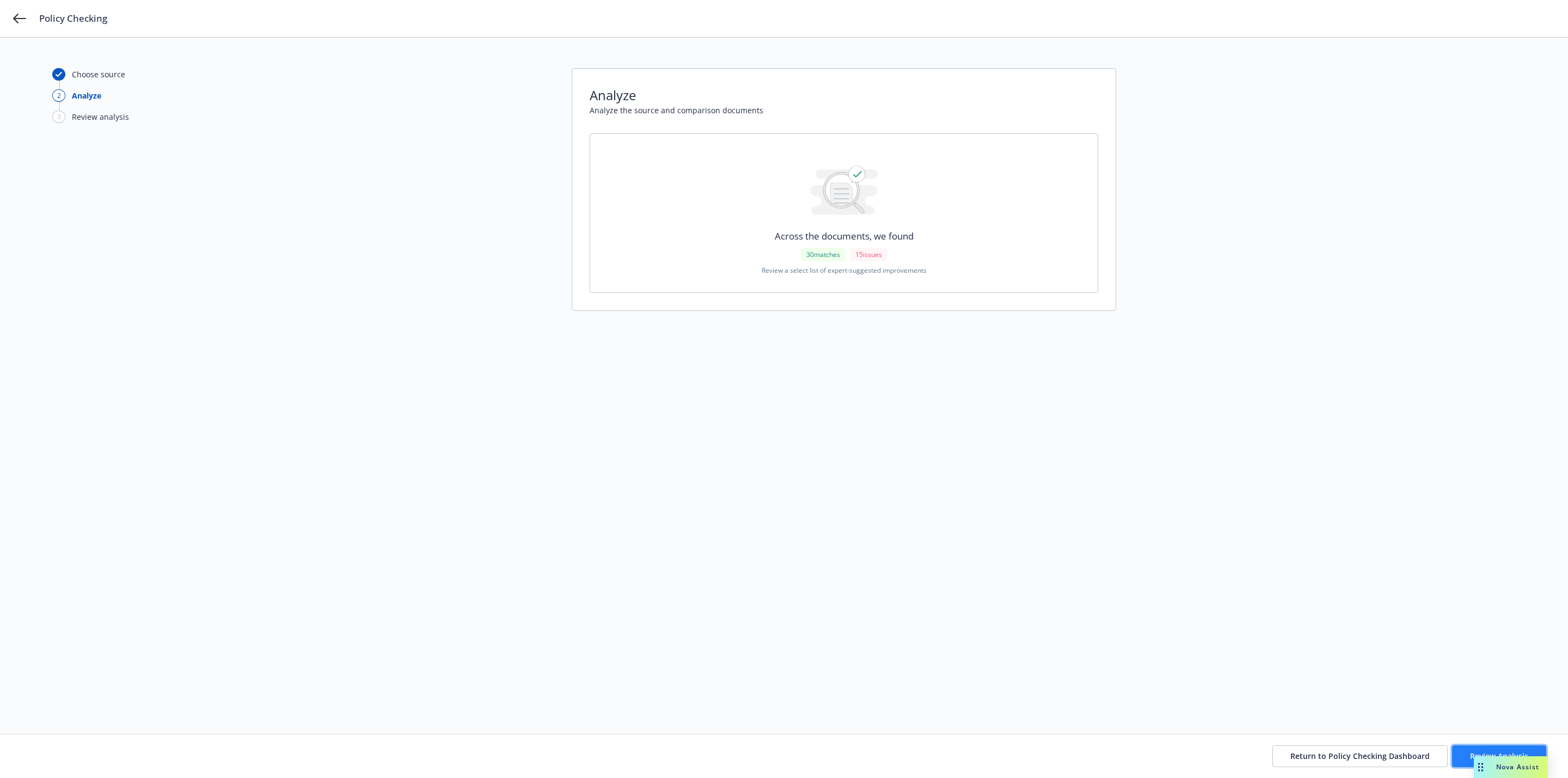
click at [1454, 754] on button "Review Analysis" at bounding box center [1499, 756] width 94 height 22
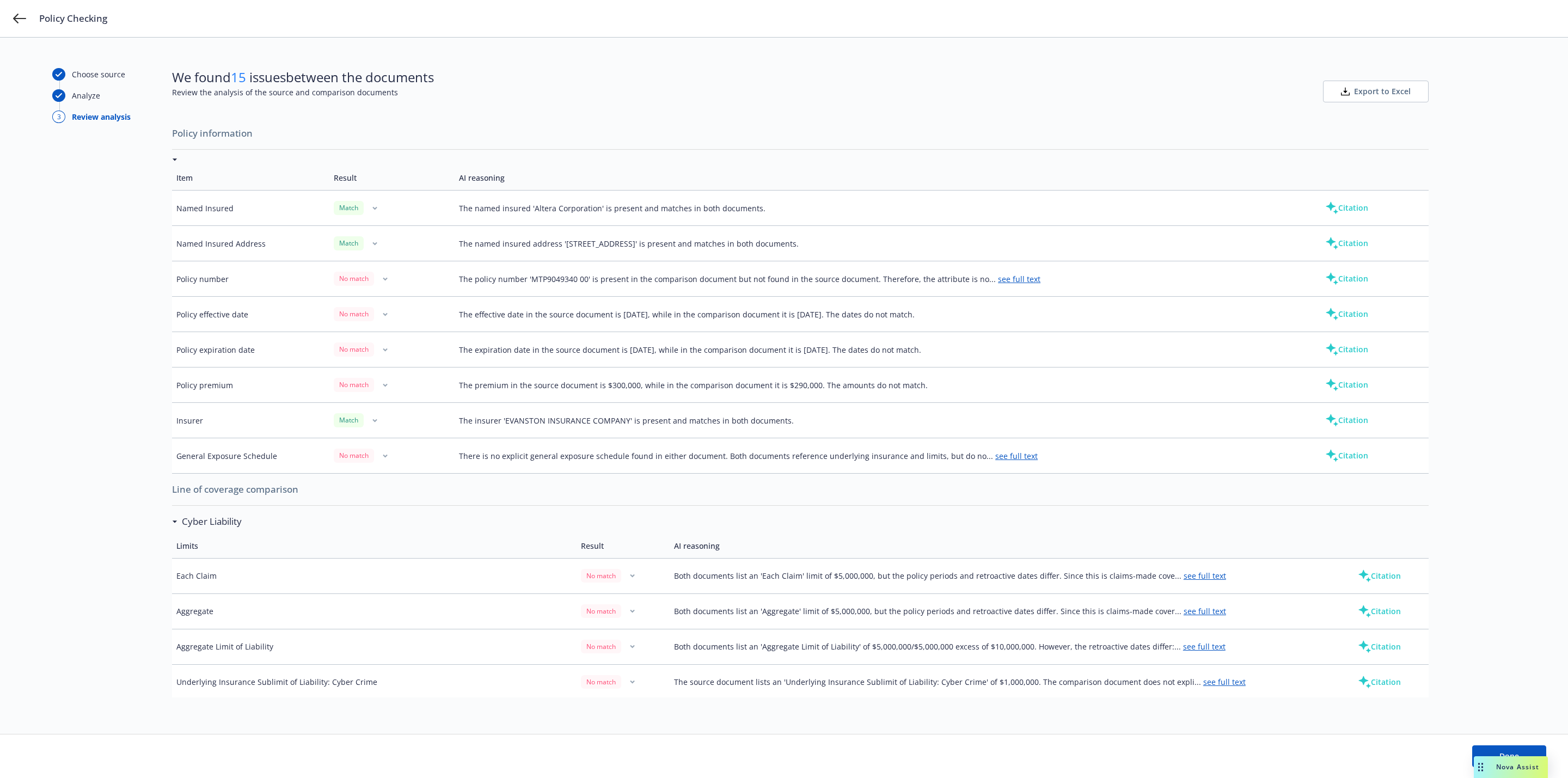
click at [410, 312] on div "No match" at bounding box center [391, 314] width 116 height 13
click at [412, 391] on div "No match" at bounding box center [391, 385] width 116 height 13
click at [373, 391] on div "No match" at bounding box center [391, 385] width 116 height 13
click at [374, 391] on div "No match" at bounding box center [391, 385] width 116 height 13
click at [379, 388] on button "button" at bounding box center [385, 385] width 13 height 13
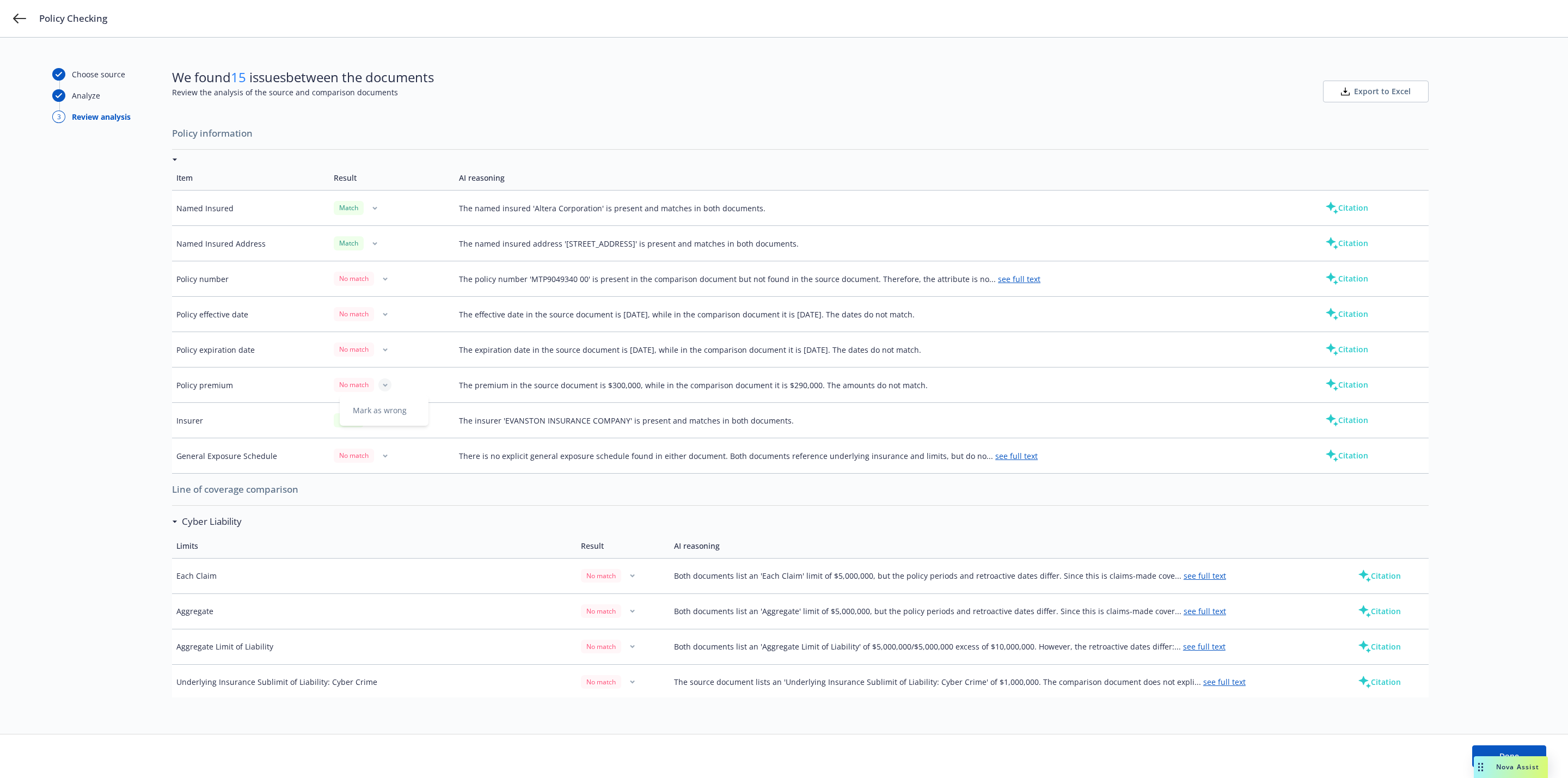
click at [383, 387] on icon "button" at bounding box center [385, 385] width 5 height 4
click at [391, 391] on div "No match" at bounding box center [391, 385] width 116 height 13
click at [386, 391] on button "button" at bounding box center [385, 385] width 13 height 13
click at [419, 388] on div "No match" at bounding box center [391, 385] width 116 height 13
click at [1358, 99] on button "Export to Excel" at bounding box center [1376, 91] width 106 height 22
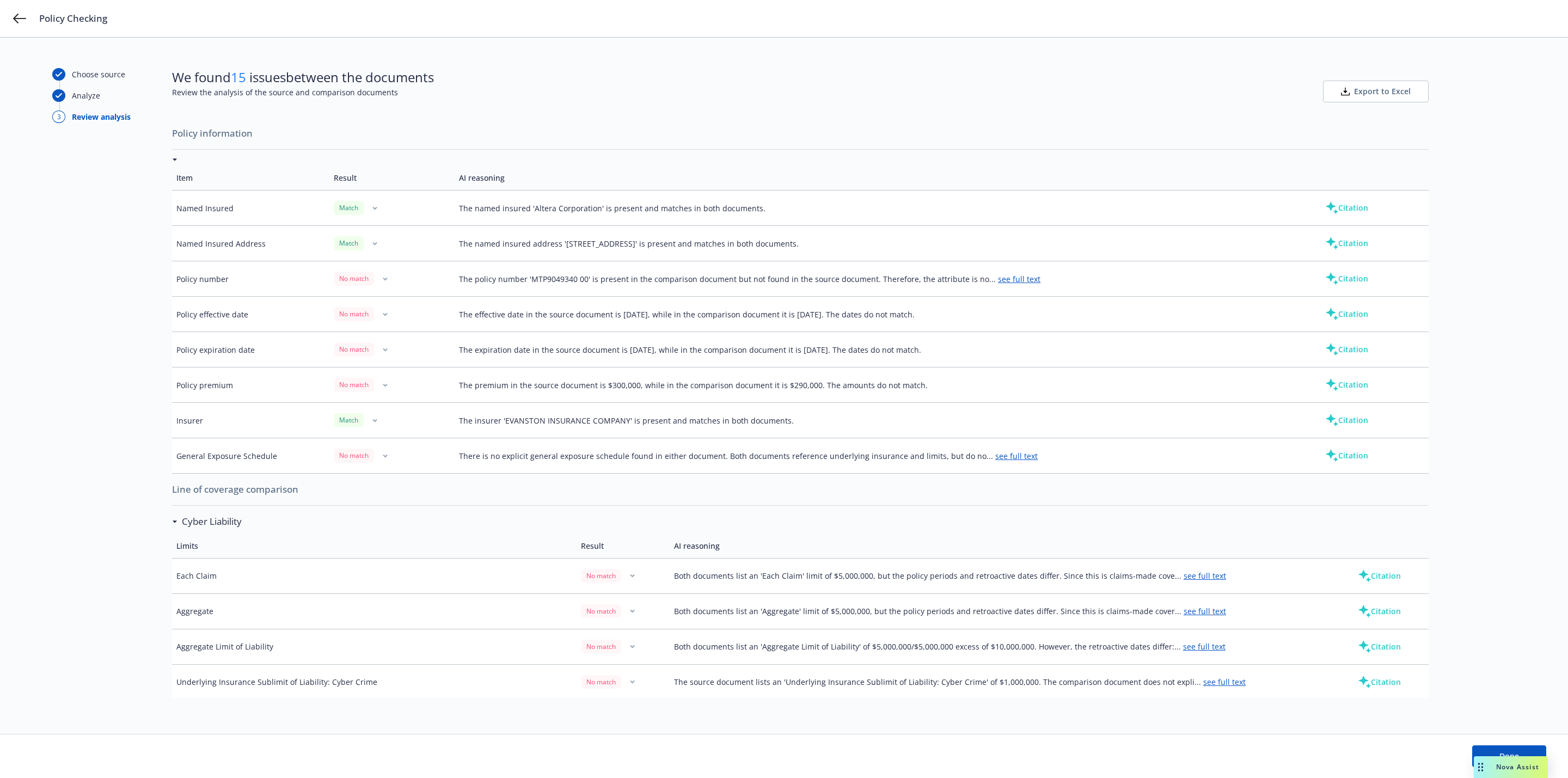
click at [1537, 242] on div "Choose source Analyze 3 Review analysis We found 15 issues between the document…" at bounding box center [784, 408] width 1568 height 740
click at [155, 422] on div "Choose source Analyze 3 Review analysis" at bounding box center [112, 386] width 120 height 636
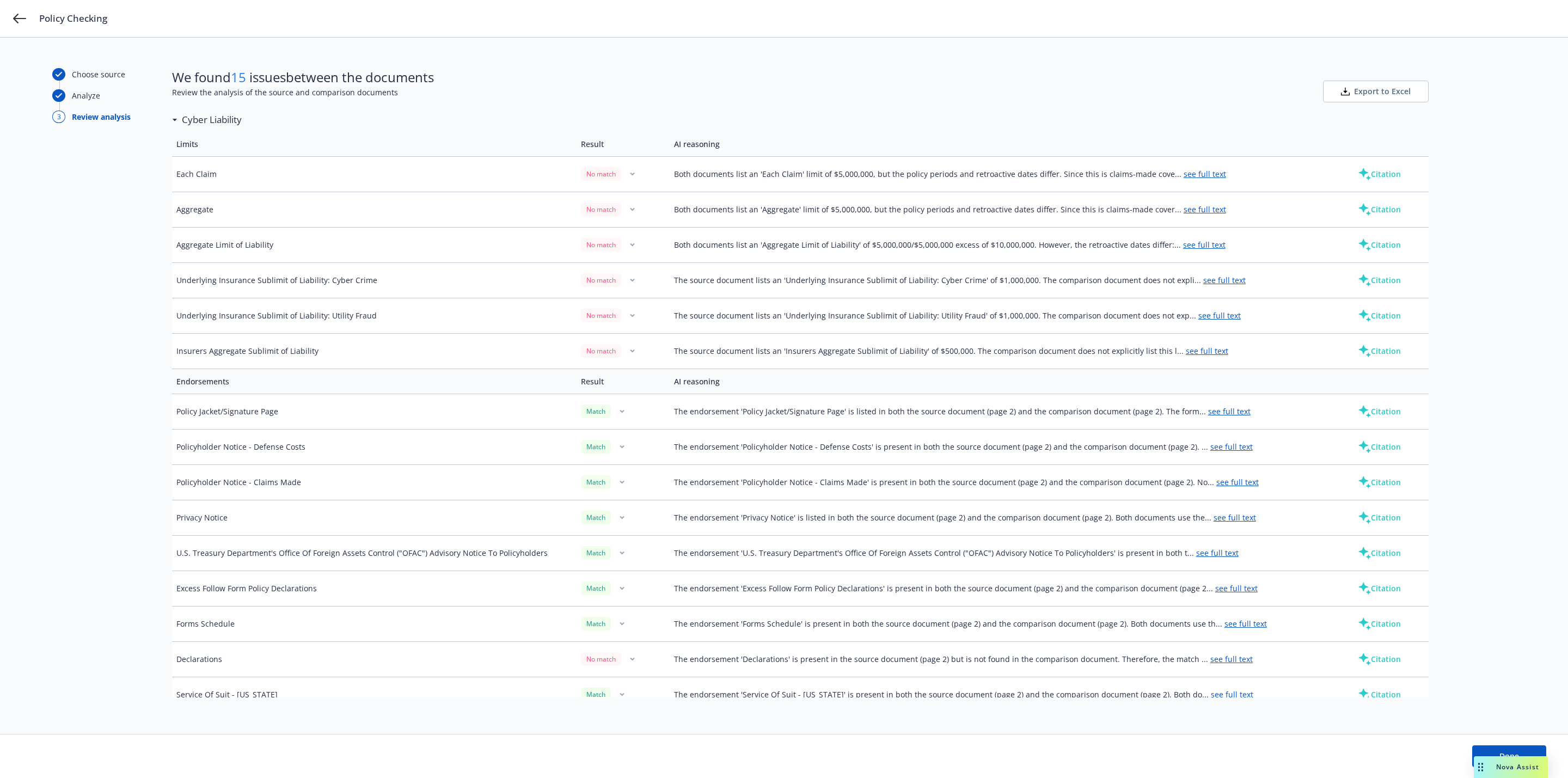
scroll to position [408, 0]
click at [1203, 278] on link "see full text" at bounding box center [1225, 273] width 43 height 10
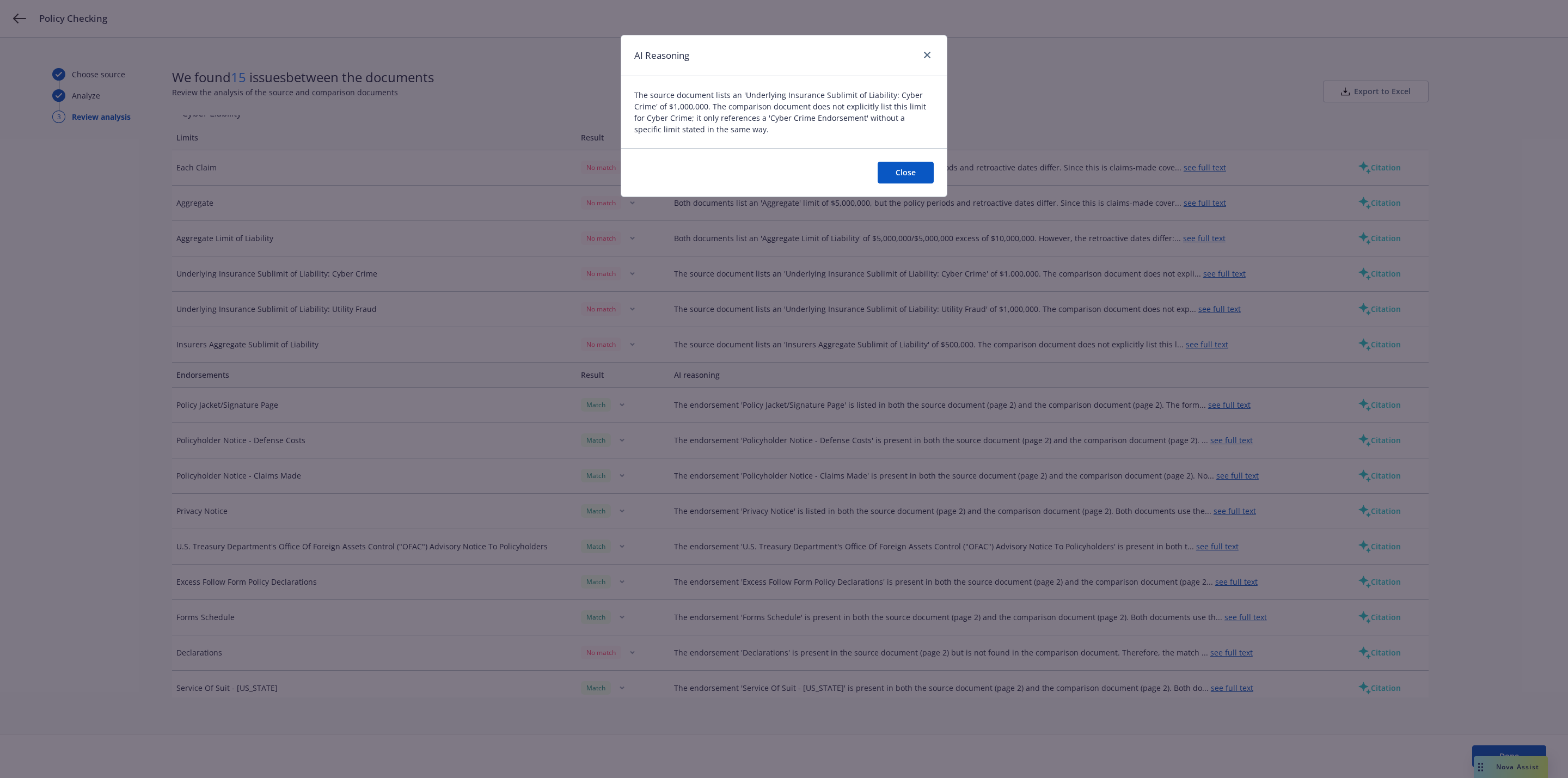
click at [926, 43] on div "AI Reasoning" at bounding box center [784, 55] width 326 height 41
click at [928, 54] on icon "close" at bounding box center [927, 55] width 7 height 7
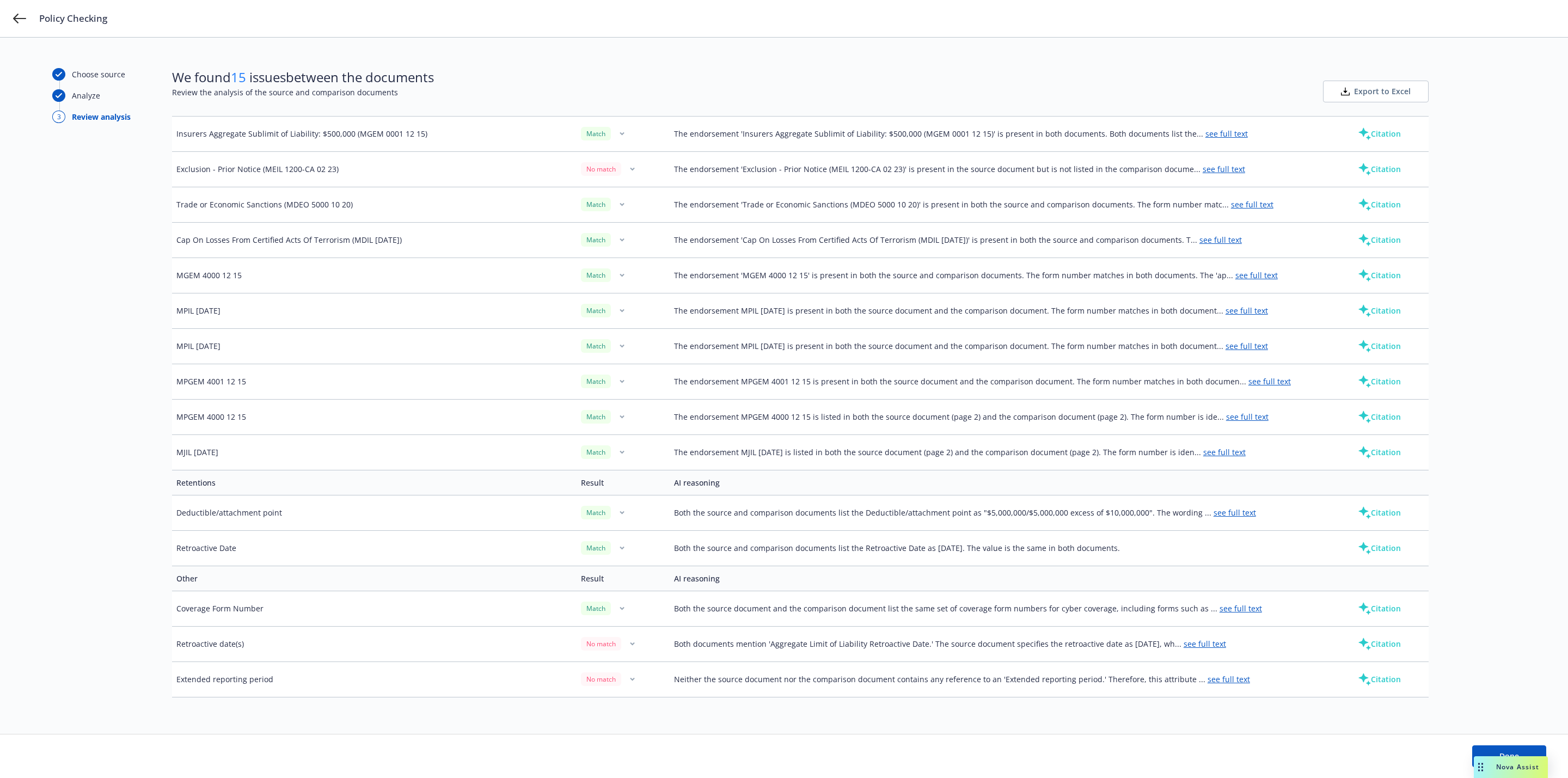
scroll to position [1260, 0]
click at [17, 26] on div "Policy Checking" at bounding box center [784, 18] width 1568 height 37
click at [15, 18] on icon at bounding box center [19, 18] width 13 height 10
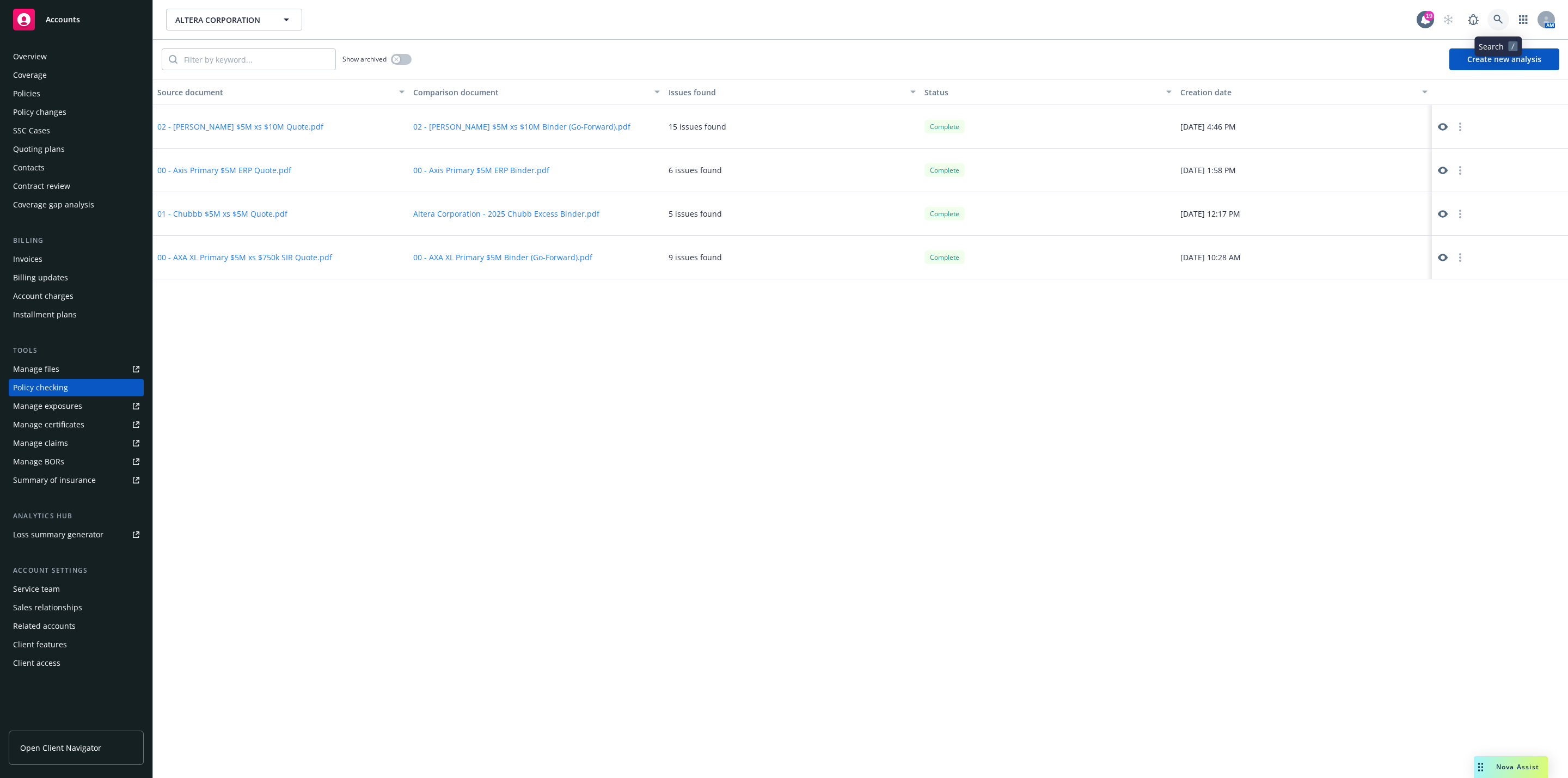
click at [1488, 23] on link at bounding box center [1499, 19] width 22 height 22
click at [1522, 22] on icon "button" at bounding box center [1523, 19] width 8 height 9
click at [1451, 80] on span "Analyze coverage gaps" at bounding box center [1432, 83] width 84 height 7
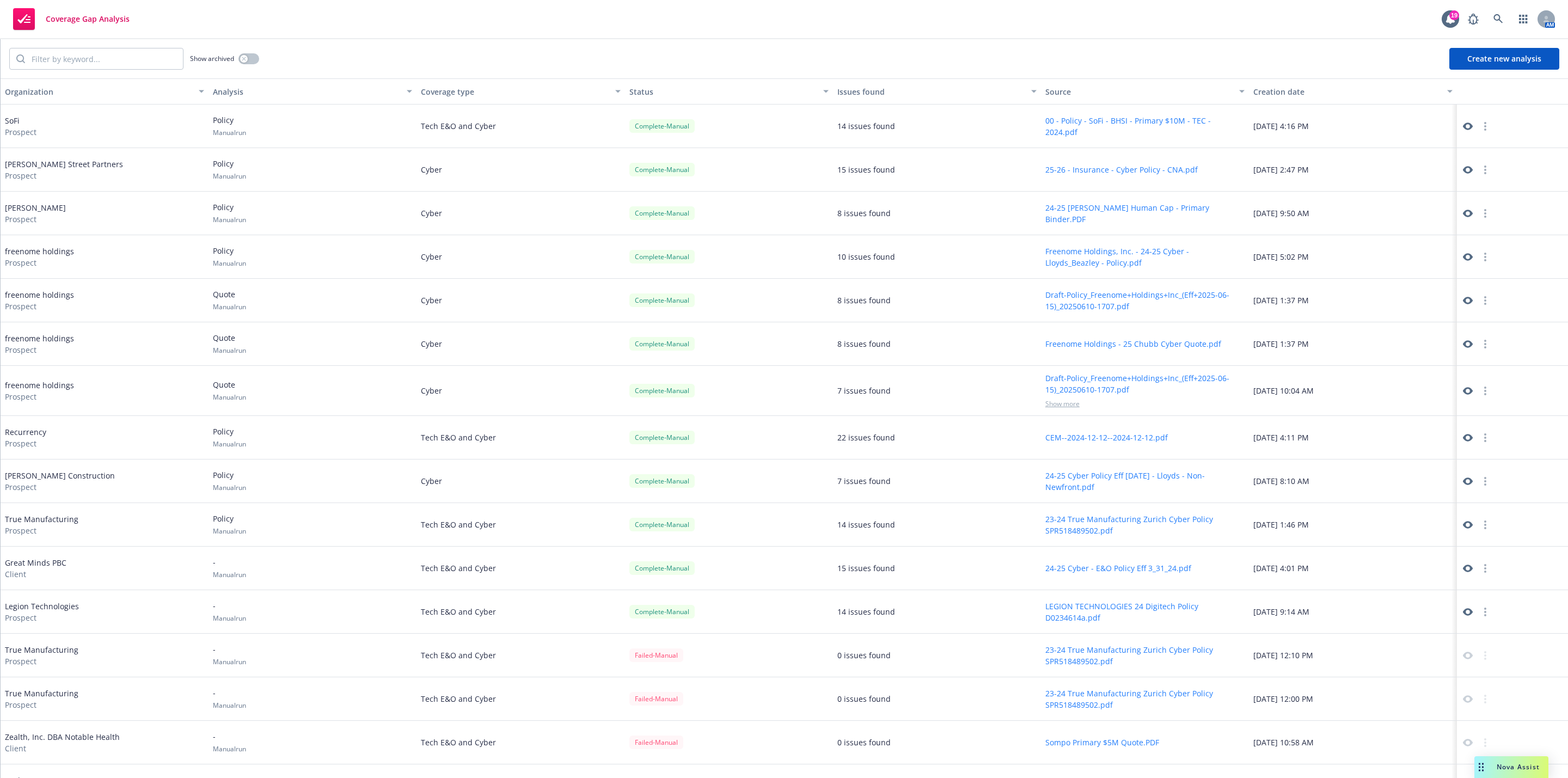
click at [1461, 131] on link at bounding box center [1468, 126] width 13 height 13
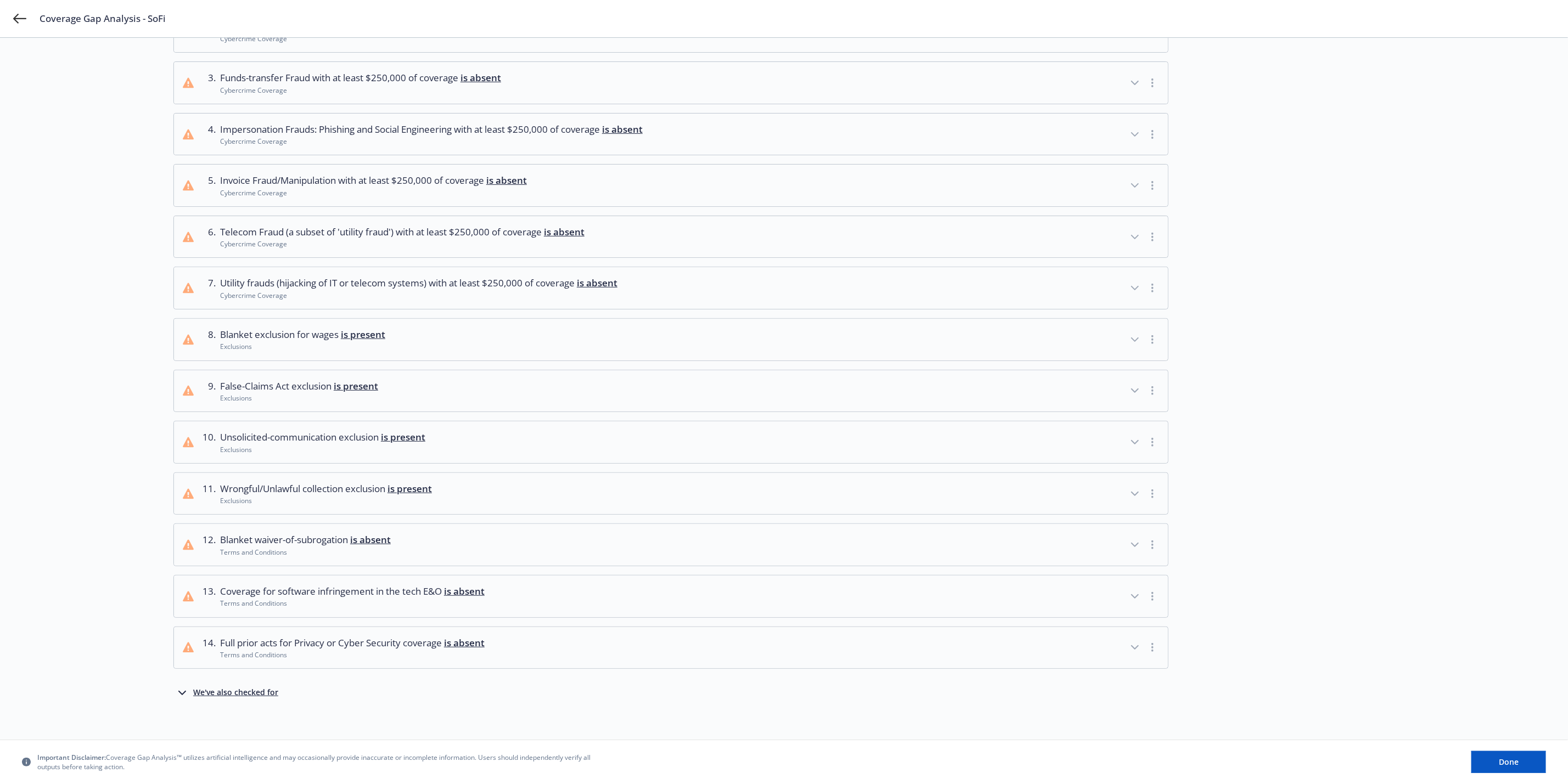
scroll to position [177, 0]
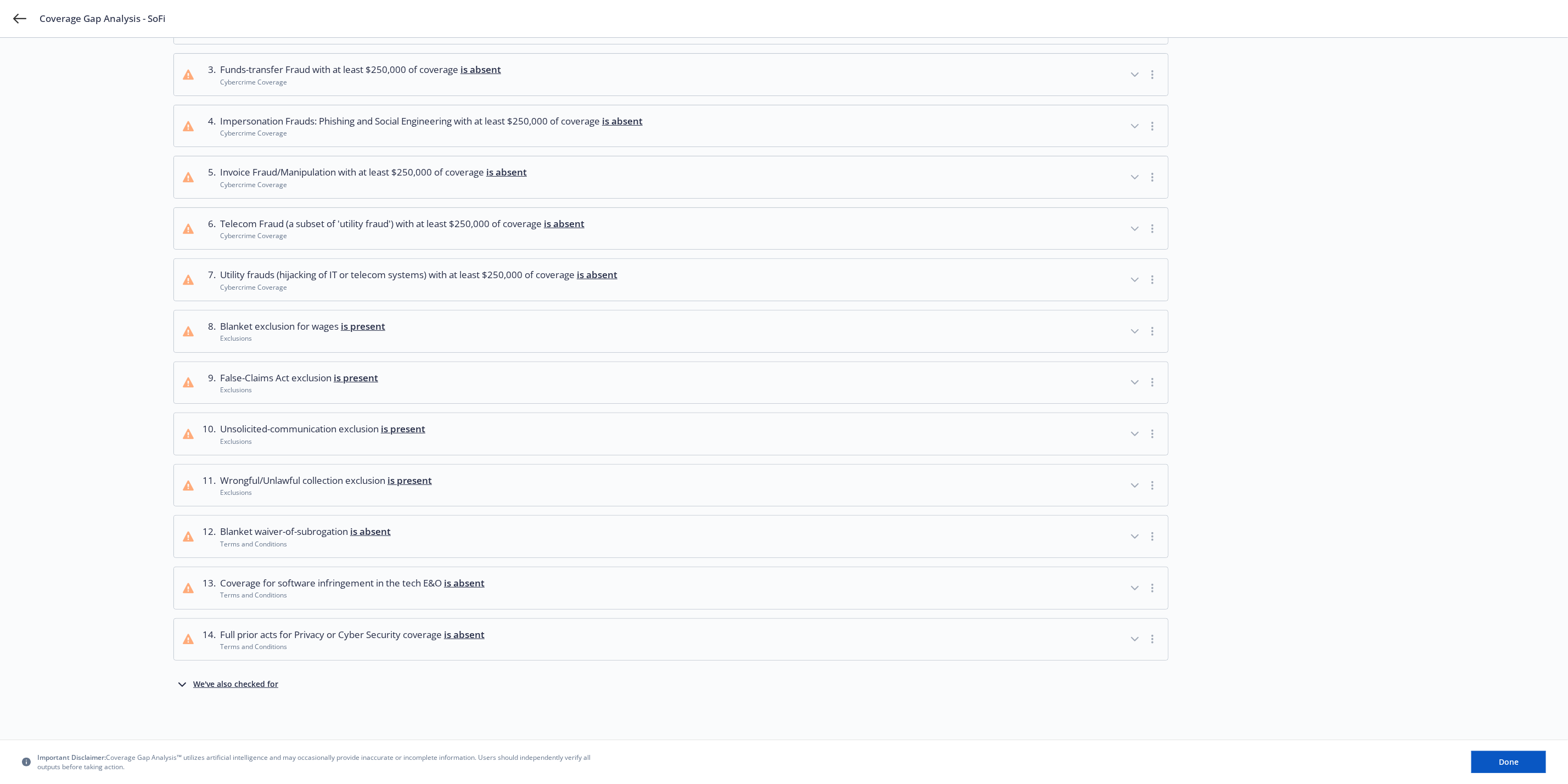
click at [1134, 578] on div "button" at bounding box center [1144, 588] width 31 height 24
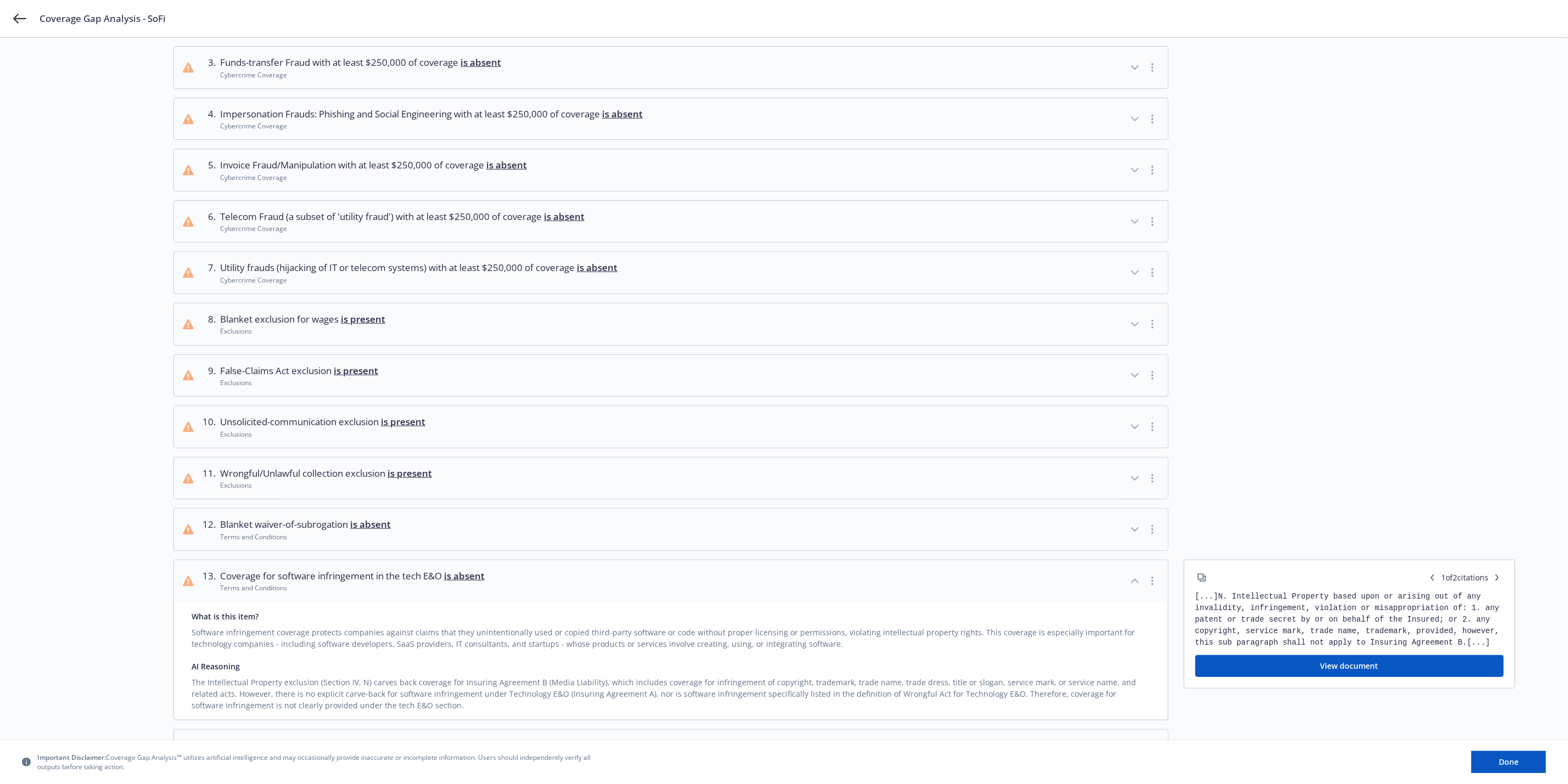
click at [1134, 582] on icon "button" at bounding box center [1135, 580] width 13 height 13
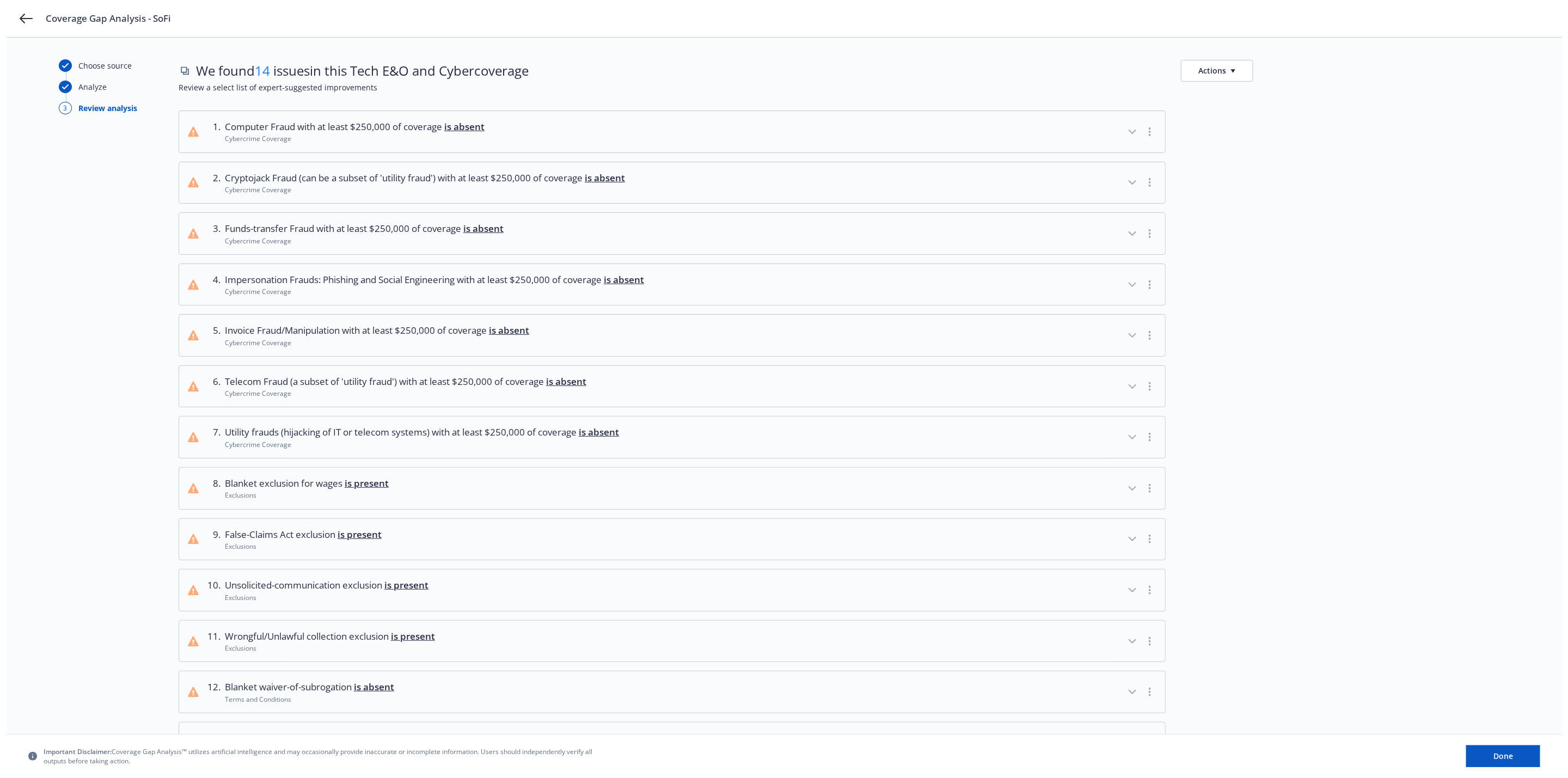
scroll to position [0, 0]
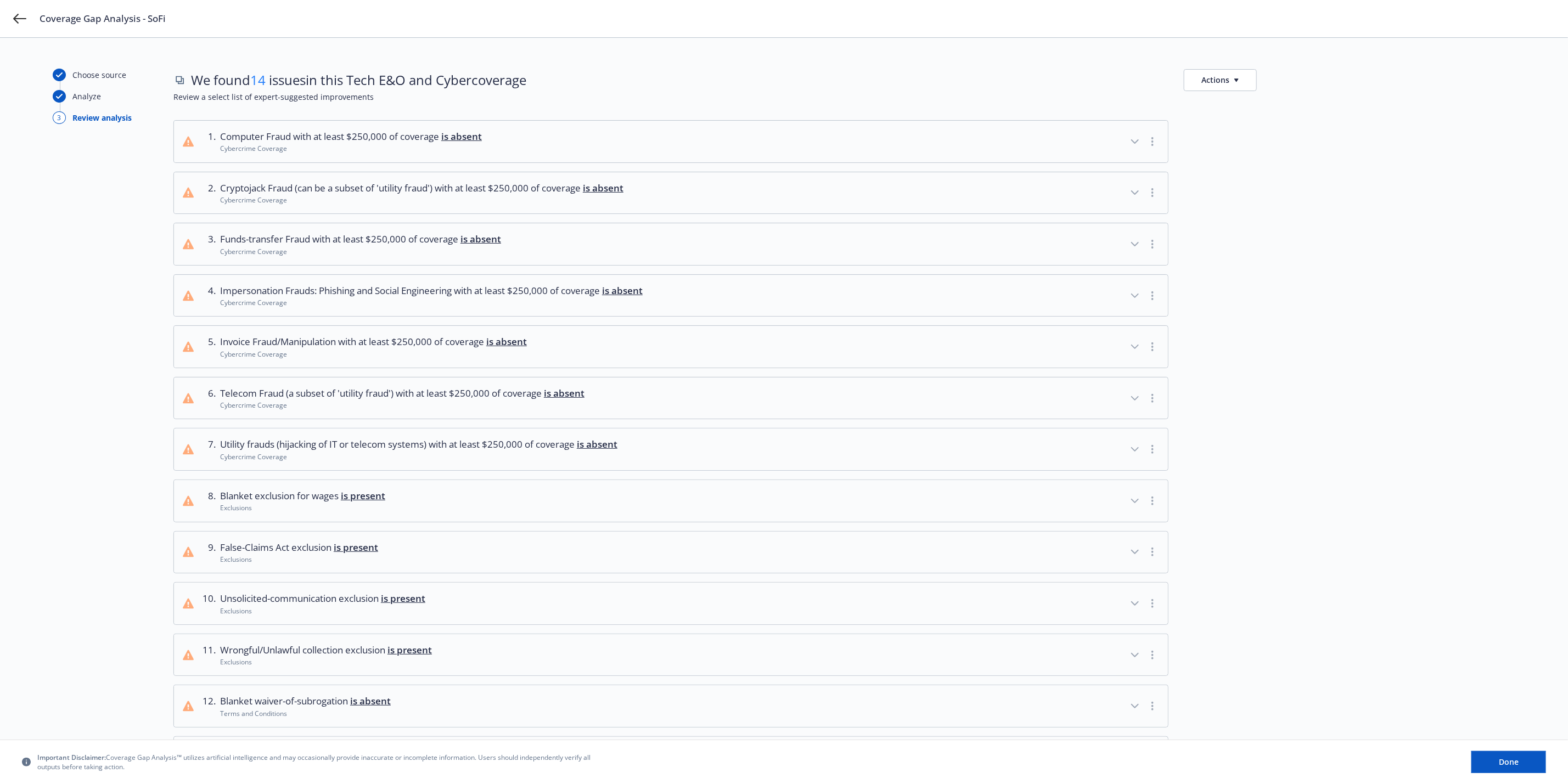
click at [1224, 87] on button "Actions" at bounding box center [1220, 80] width 73 height 22
click at [1272, 112] on link "Copy list of issues" at bounding box center [1273, 105] width 177 height 22
click at [1422, 60] on div "Choose source Analyze 3 Review analysis We found 14 issues in this Tech E&O and…" at bounding box center [784, 496] width 1568 height 916
click at [1493, 762] on button "Done" at bounding box center [1509, 762] width 75 height 22
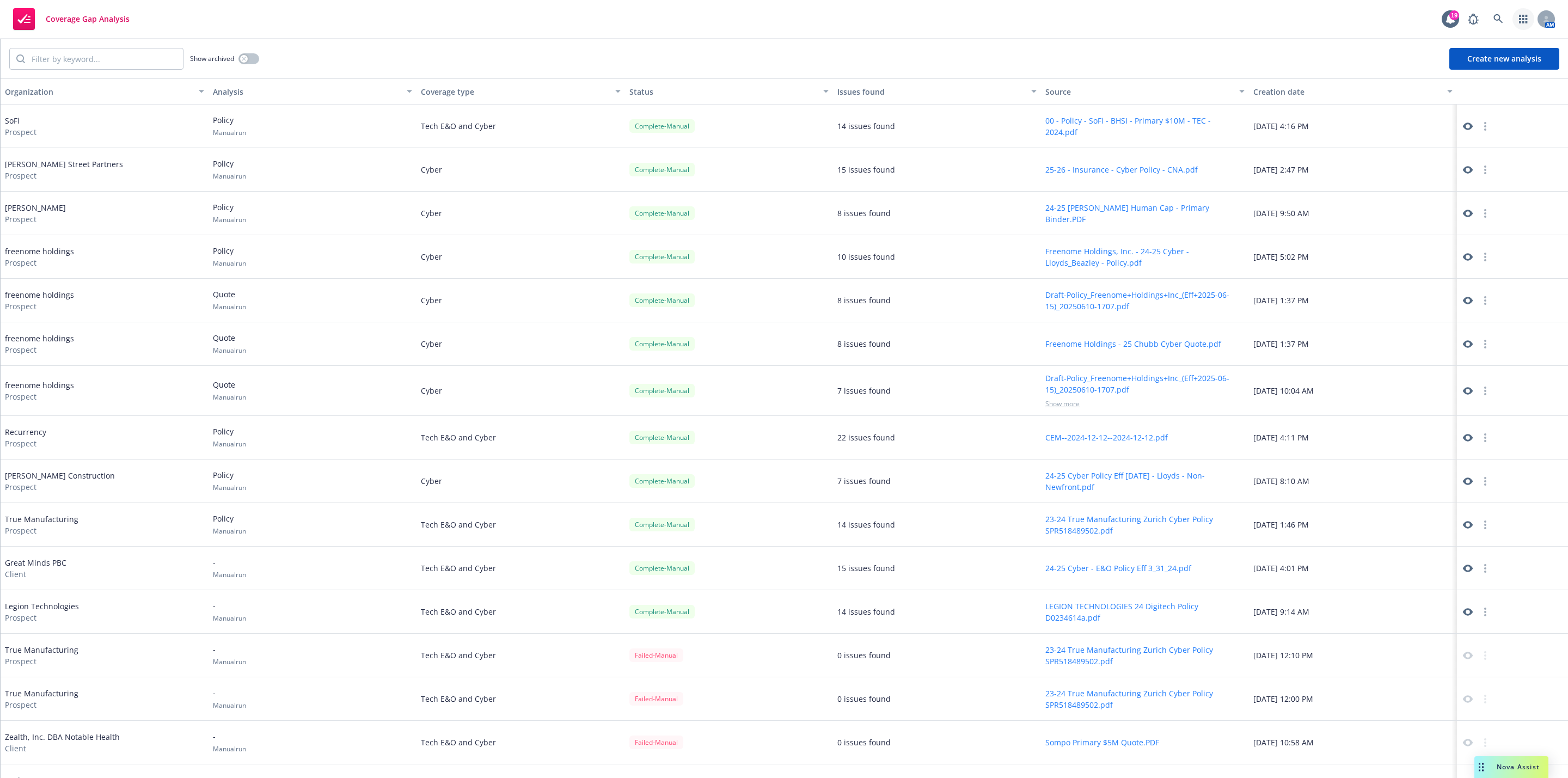
click at [1529, 16] on link "button" at bounding box center [1524, 19] width 22 height 22
click at [1458, 44] on span "Accounts" at bounding box center [1438, 44] width 98 height 9
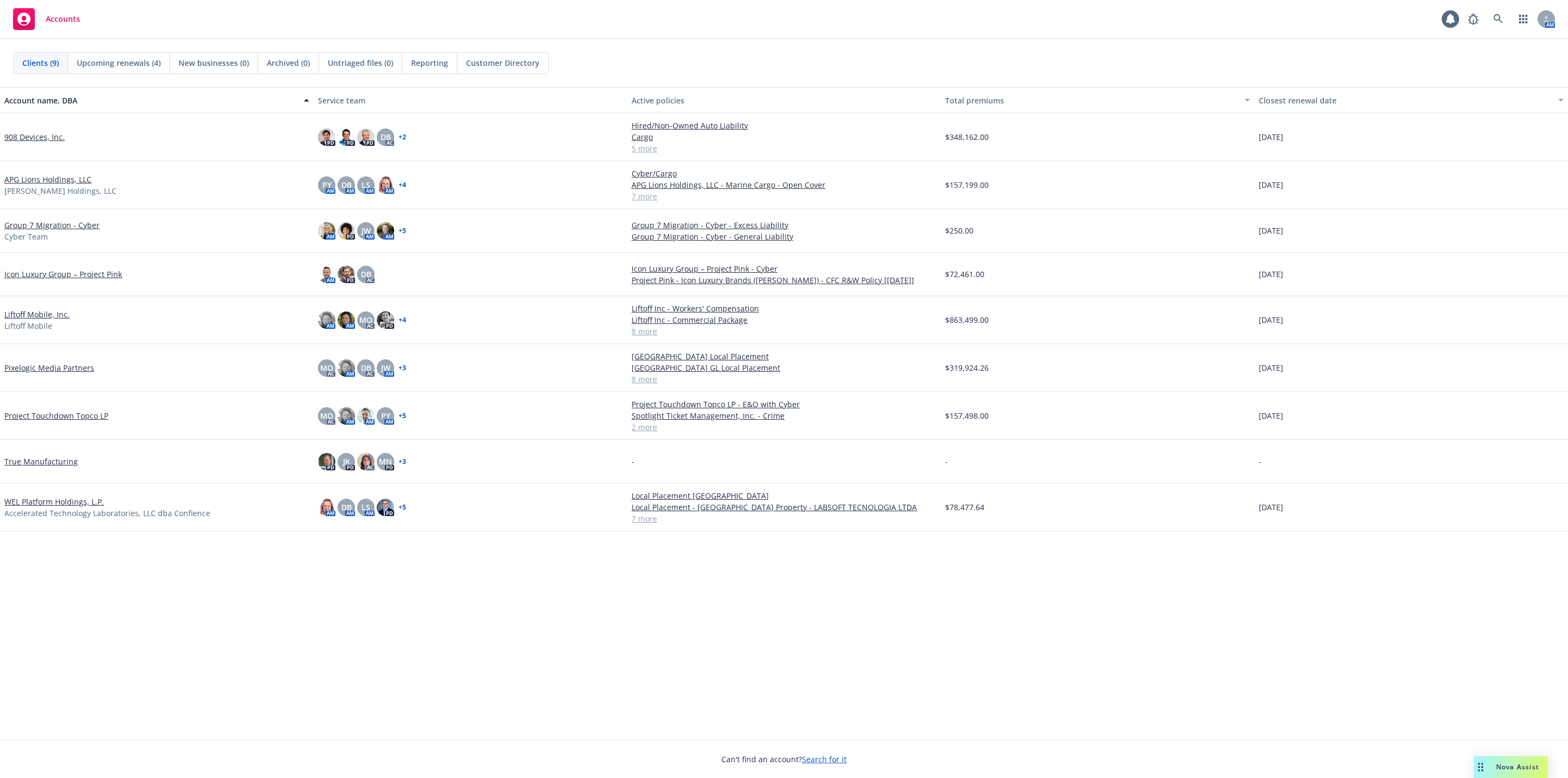
drag, startPoint x: 1482, startPoint y: 766, endPoint x: 1451, endPoint y: 754, distance: 33.2
click at [1480, 768] on icon "Drag to move" at bounding box center [1480, 767] width 5 height 9
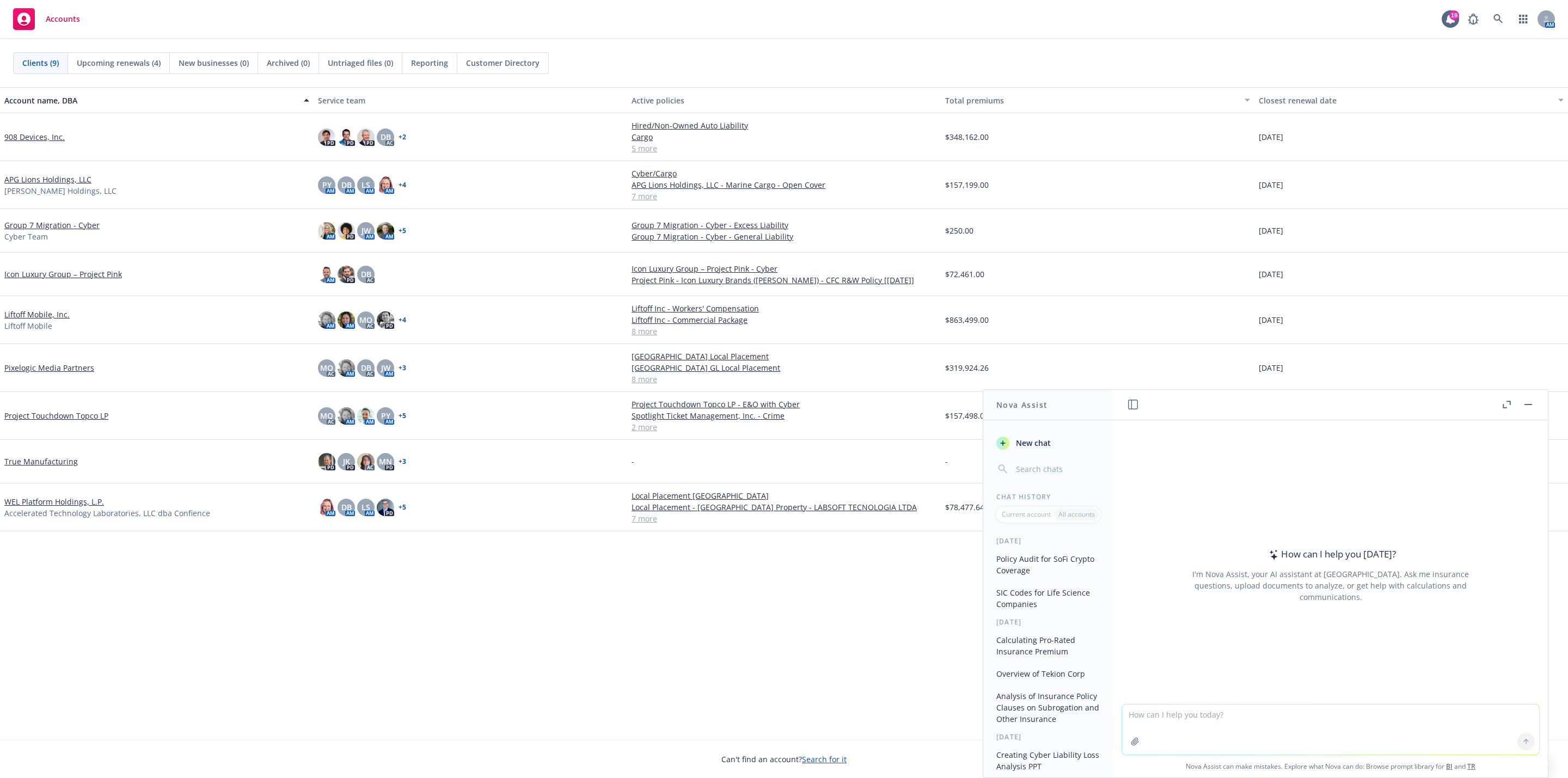
click at [1266, 718] on textarea at bounding box center [1330, 729] width 417 height 50
type textarea "what is sofi's 4-digit sic code"
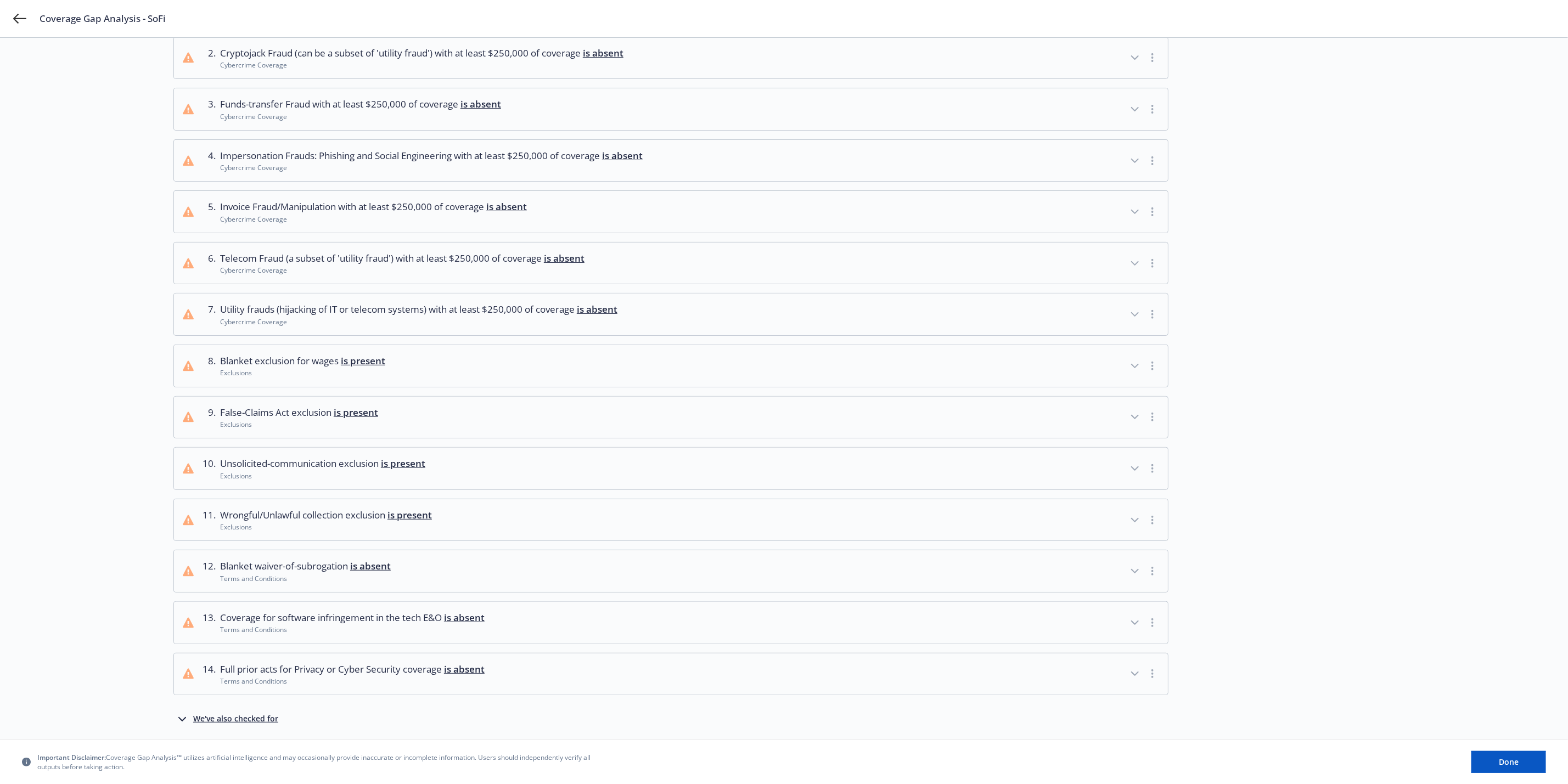
scroll to position [164, 0]
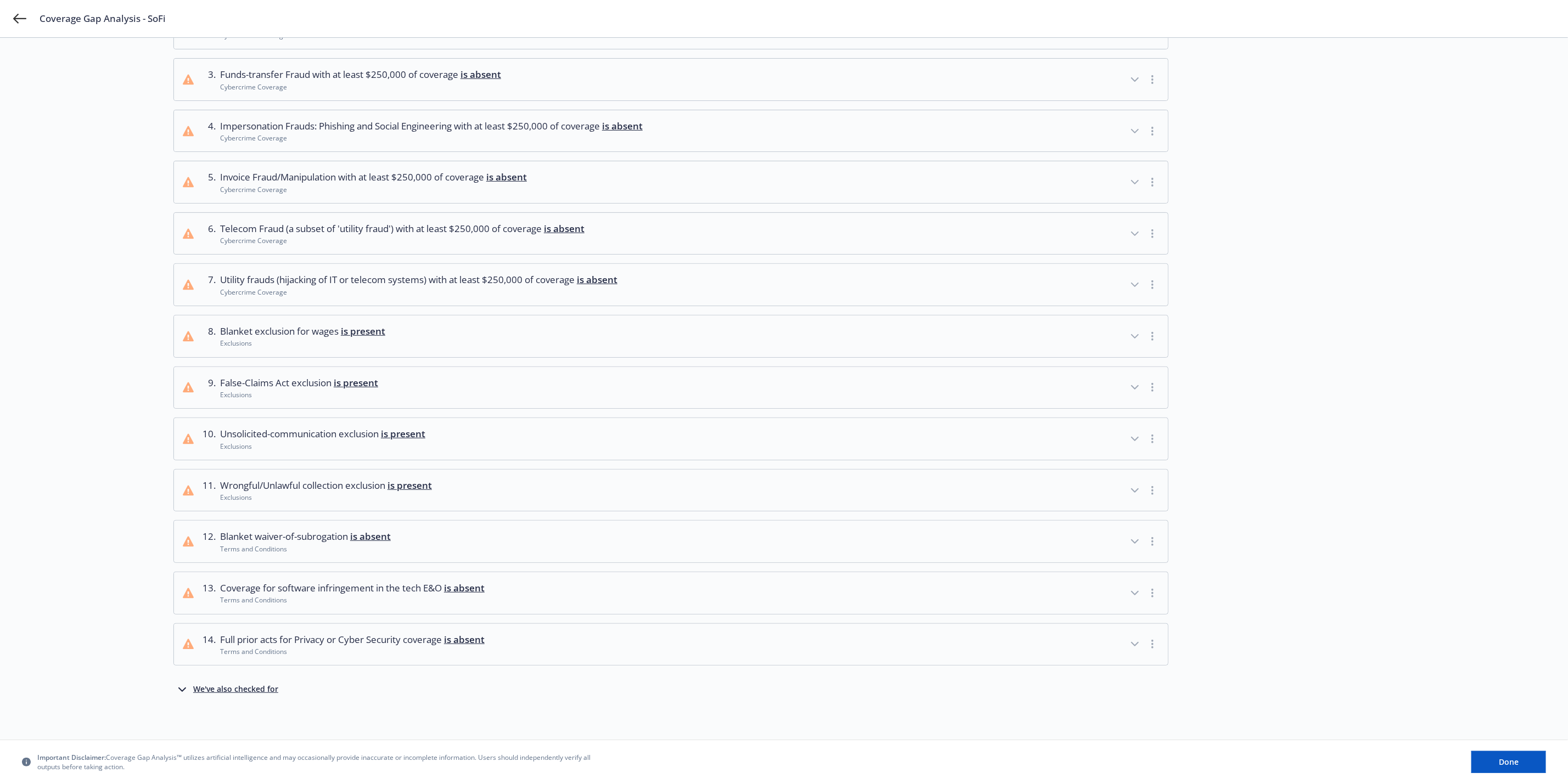
click at [1130, 494] on icon "button" at bounding box center [1135, 490] width 13 height 13
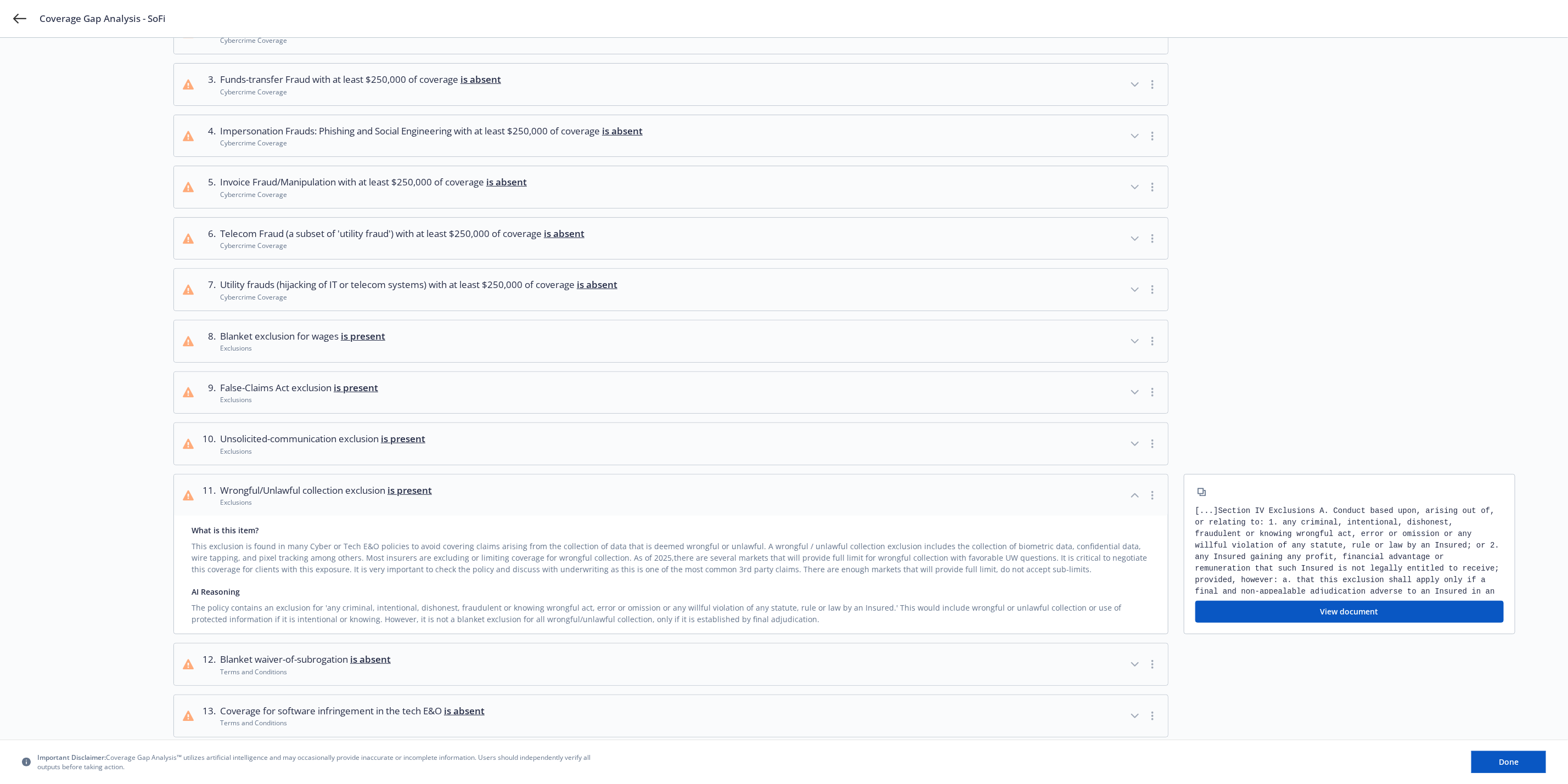
scroll to position [294, 0]
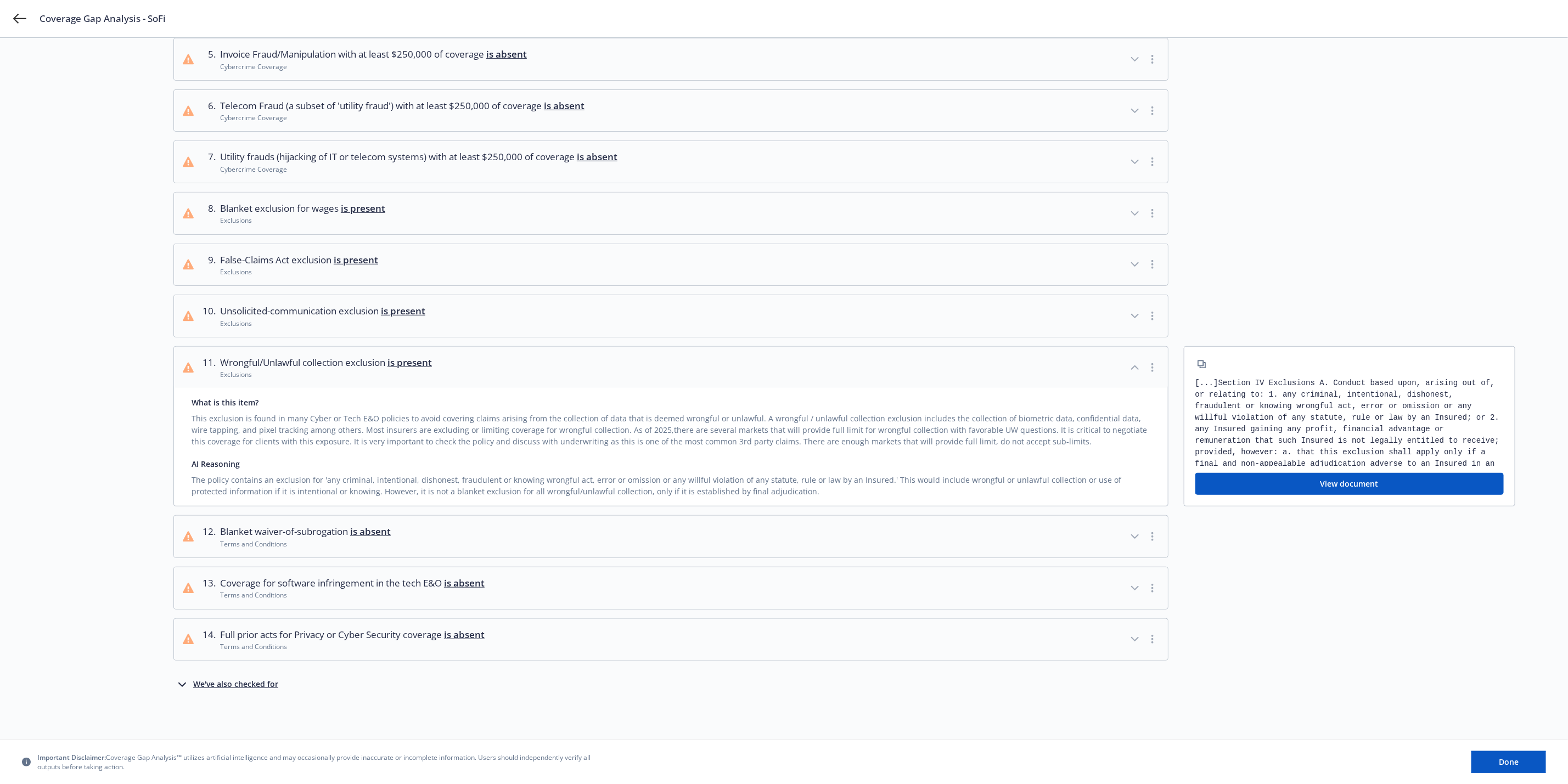
click at [1140, 367] on icon "button" at bounding box center [1135, 367] width 13 height 13
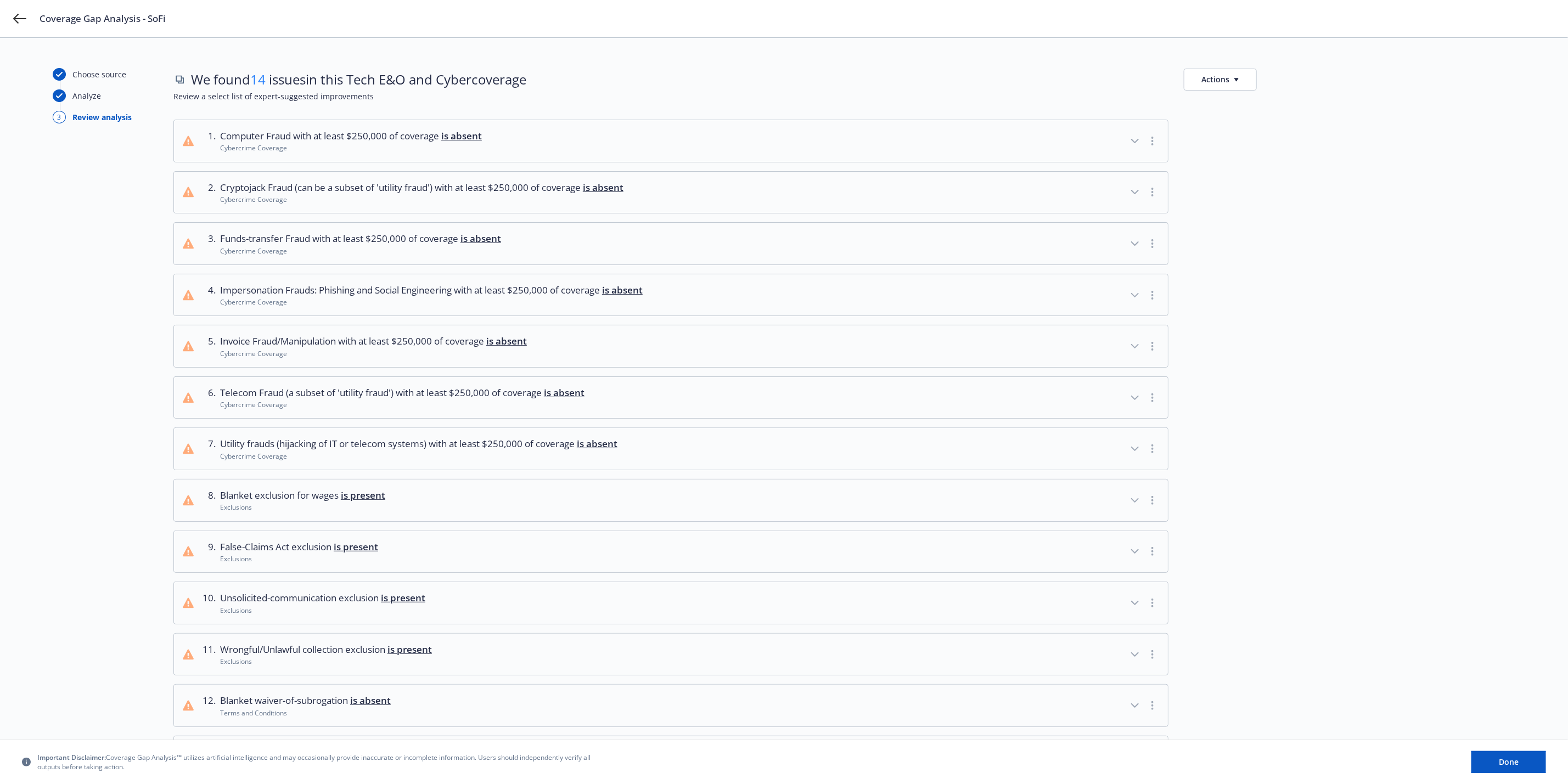
scroll to position [0, 0]
